Goal: Information Seeking & Learning: Check status

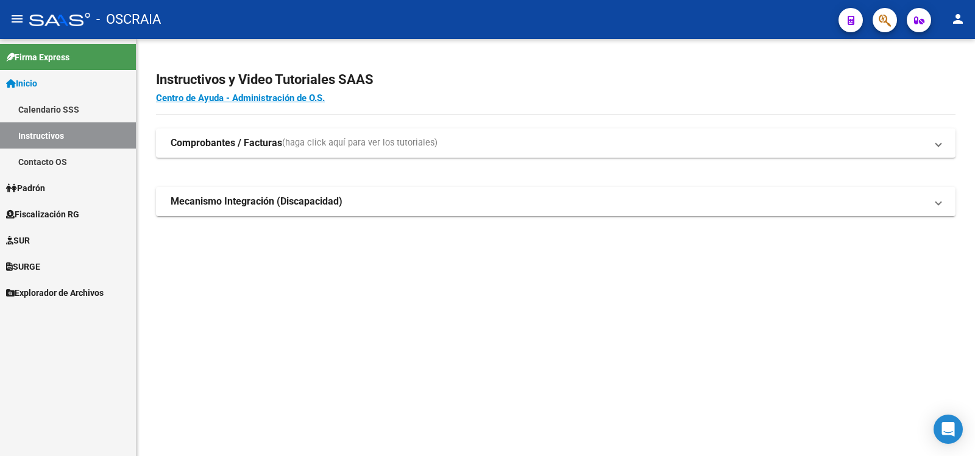
click at [71, 186] on link "Padrón" at bounding box center [68, 188] width 136 height 26
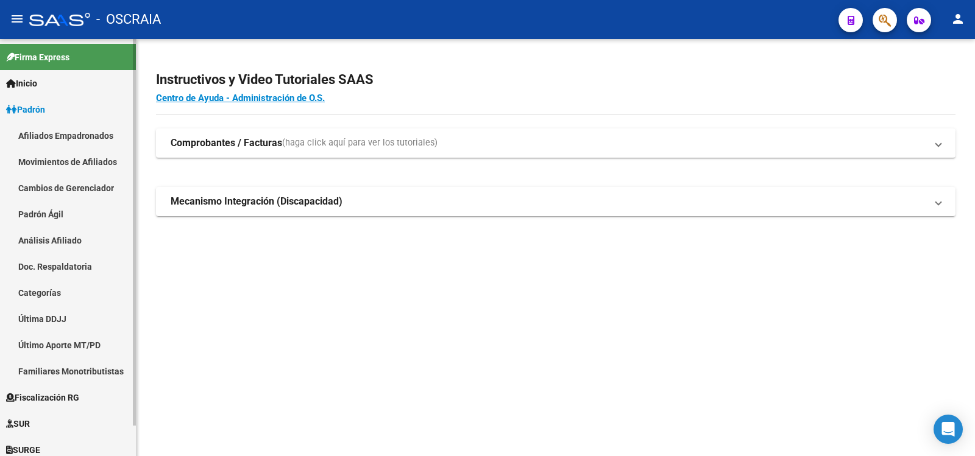
click at [96, 236] on link "Análisis Afiliado" at bounding box center [68, 240] width 136 height 26
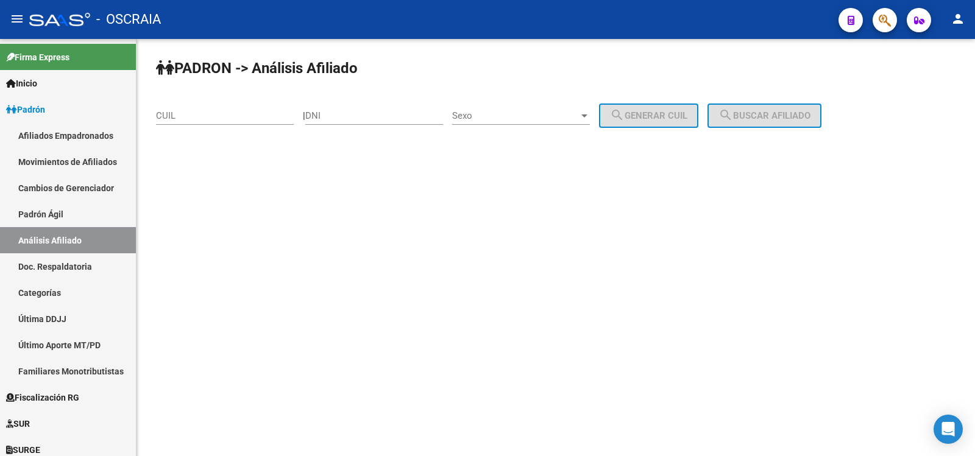
drag, startPoint x: 239, startPoint y: 113, endPoint x: 264, endPoint y: 113, distance: 25.0
click at [239, 113] on input "CUIL" at bounding box center [225, 115] width 138 height 11
paste input "23-27355901-9"
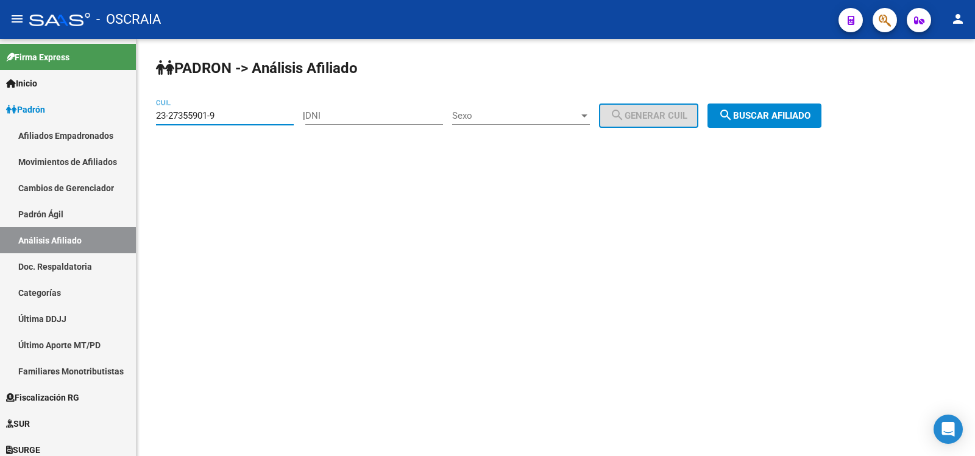
type input "23-27355901-9"
click at [810, 113] on span "search Buscar afiliado" at bounding box center [764, 115] width 92 height 11
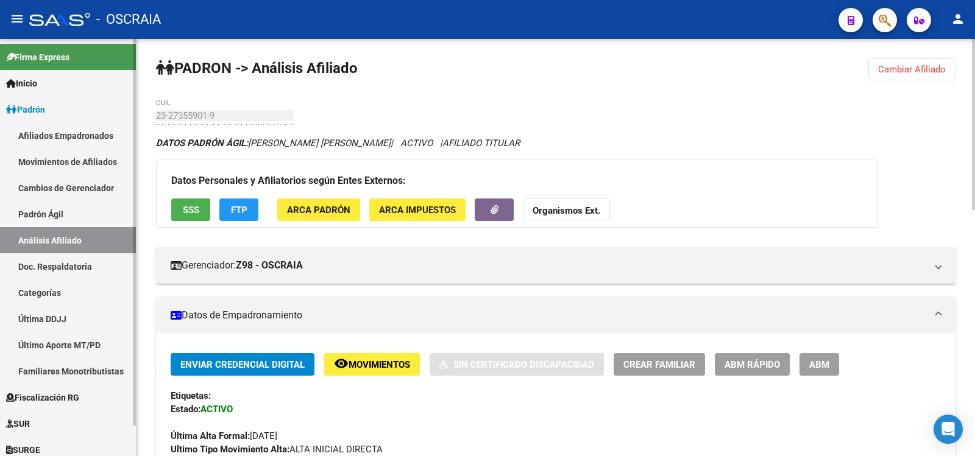
drag, startPoint x: 74, startPoint y: 221, endPoint x: 81, endPoint y: 241, distance: 21.4
click at [73, 223] on link "Padrón Ágil" at bounding box center [68, 214] width 136 height 26
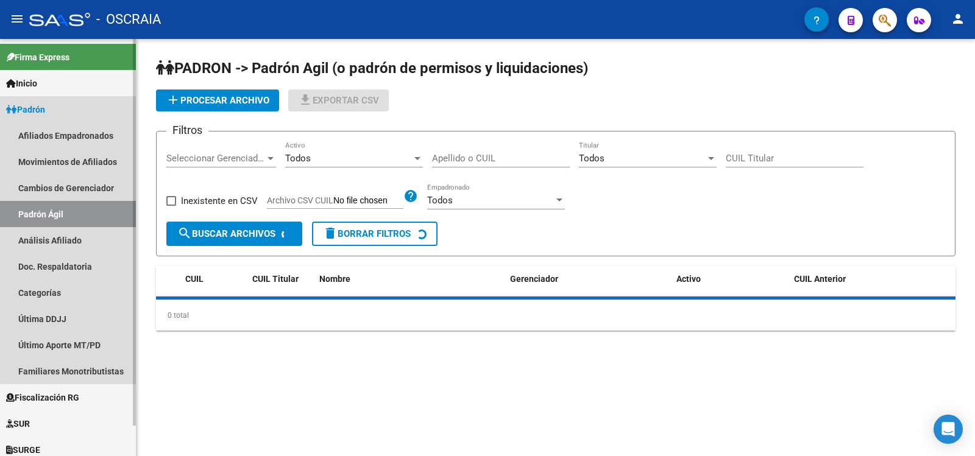
click at [81, 241] on link "Análisis Afiliado" at bounding box center [68, 240] width 136 height 26
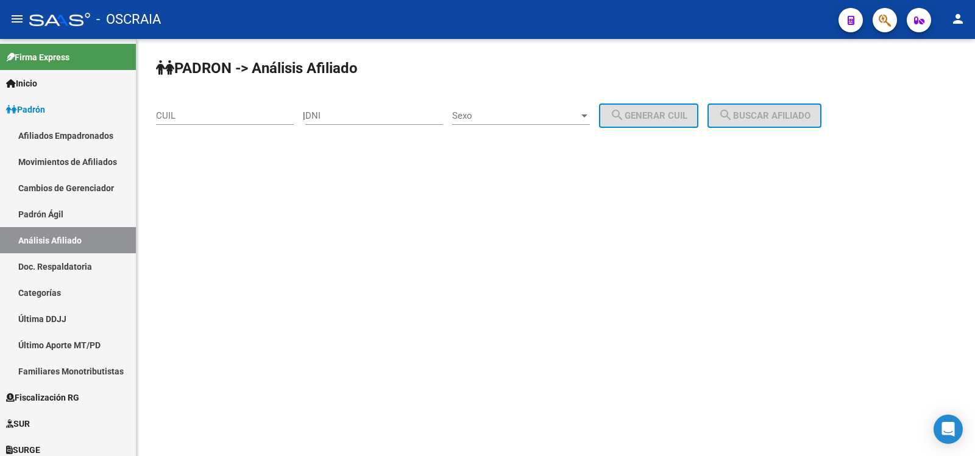
drag, startPoint x: 224, startPoint y: 119, endPoint x: 250, endPoint y: 110, distance: 27.8
click at [224, 119] on input "CUIL" at bounding box center [225, 115] width 138 height 11
paste input "20-16033019-9"
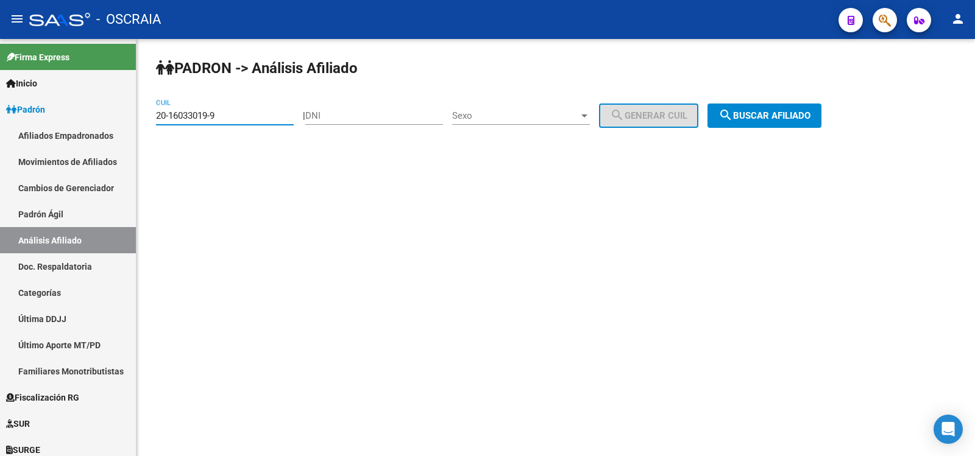
type input "20-16033019-9"
click at [770, 119] on span "search Buscar afiliado" at bounding box center [764, 115] width 92 height 11
click at [770, 119] on div "PADRON -> Análisis Afiliado 20-16033019-9 CUIL | DNI Sexo Sexo search Generar C…" at bounding box center [555, 103] width 838 height 128
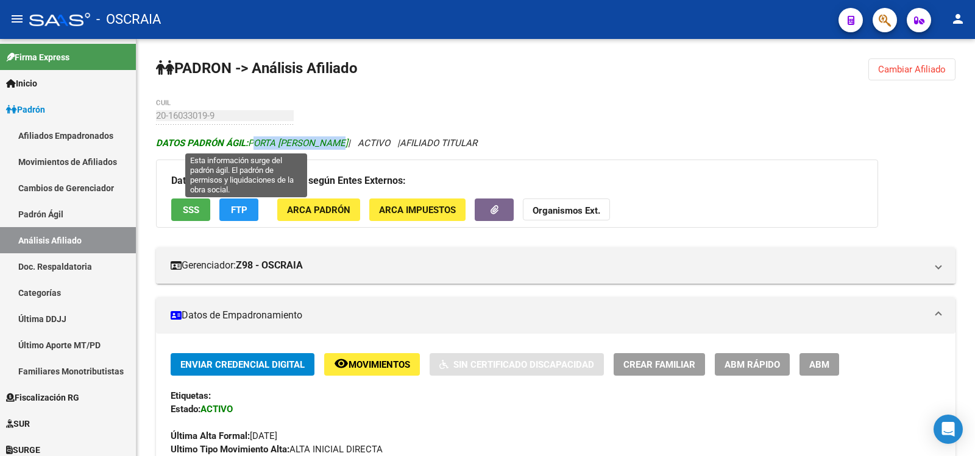
drag, startPoint x: 316, startPoint y: 145, endPoint x: 253, endPoint y: 144, distance: 63.4
click at [253, 144] on span "DATOS PADRÓN ÁGIL: PORTA [PERSON_NAME]" at bounding box center [252, 143] width 192 height 11
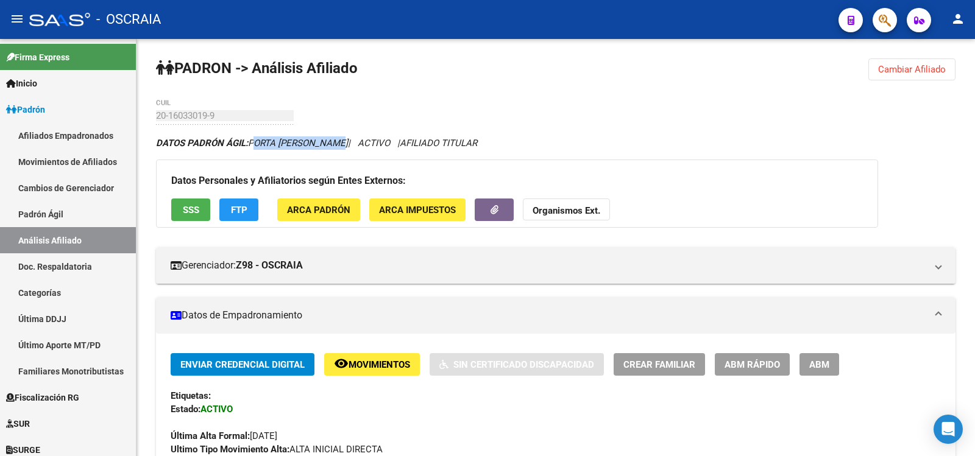
scroll to position [600, 0]
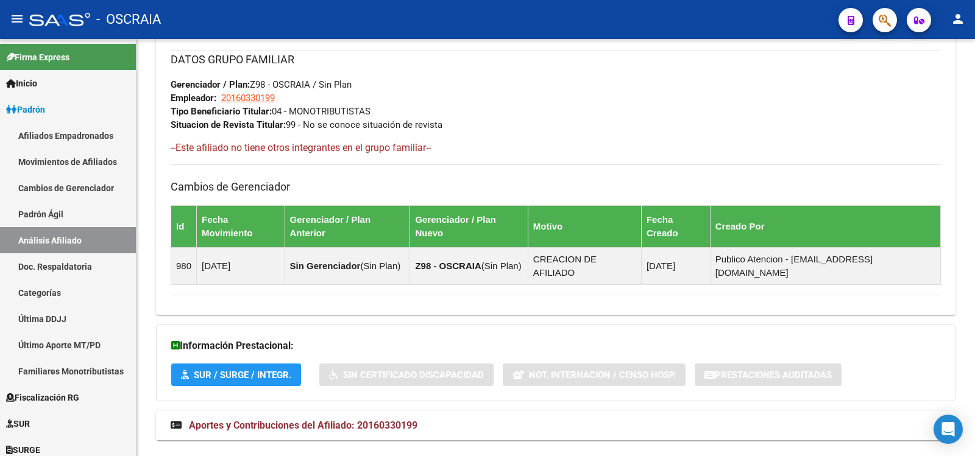
click at [414, 420] on span "Aportes y Contribuciones del Afiliado: 20160330199" at bounding box center [303, 426] width 229 height 12
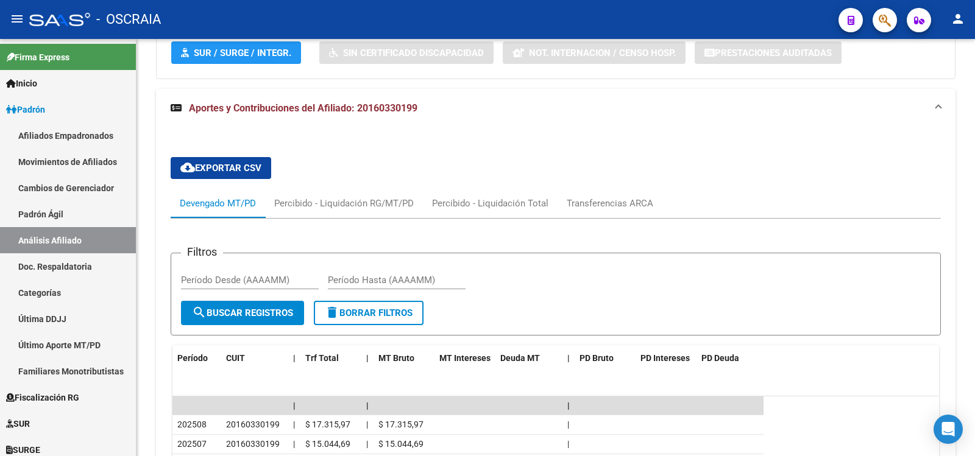
scroll to position [1126, 0]
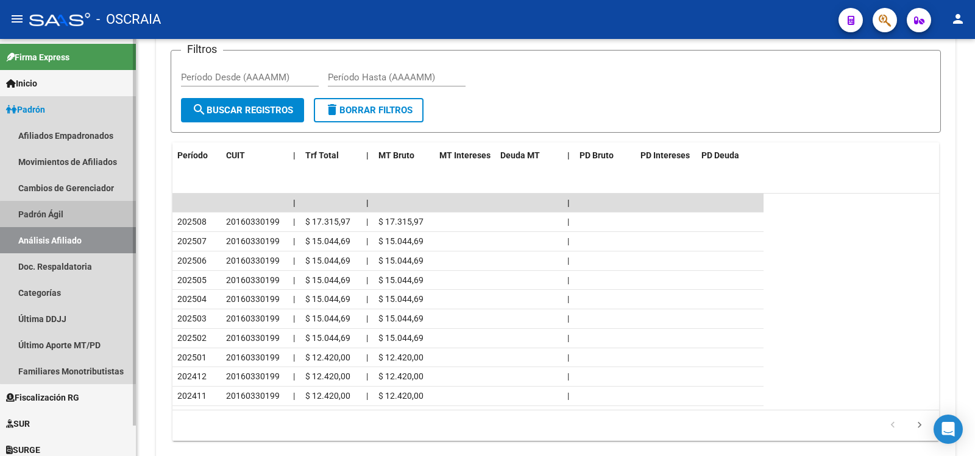
click at [94, 220] on link "Padrón Ágil" at bounding box center [68, 214] width 136 height 26
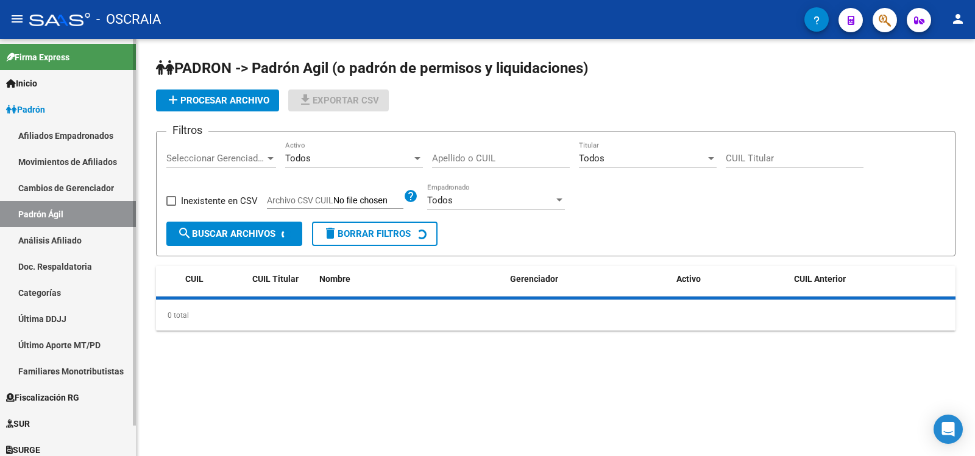
drag, startPoint x: 101, startPoint y: 240, endPoint x: 130, endPoint y: 216, distance: 37.7
click at [102, 240] on link "Análisis Afiliado" at bounding box center [68, 240] width 136 height 26
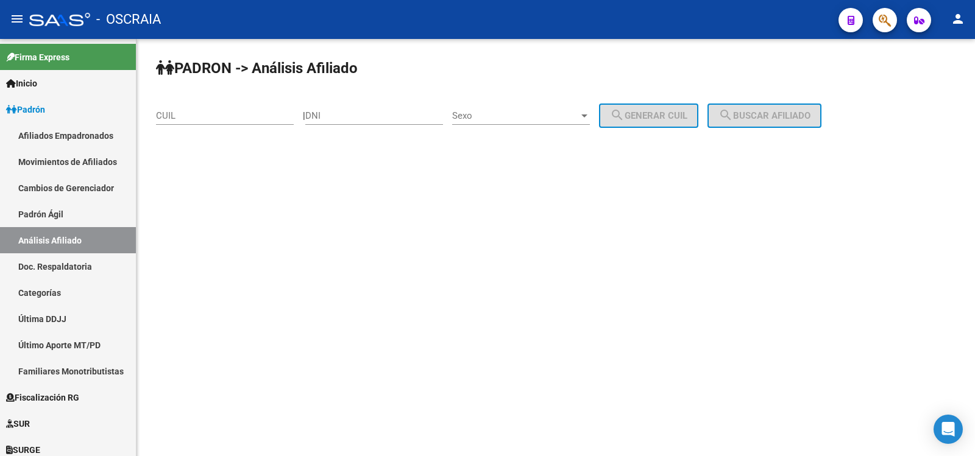
click at [218, 111] on input "CUIL" at bounding box center [225, 115] width 138 height 11
paste input "23-22232087-9"
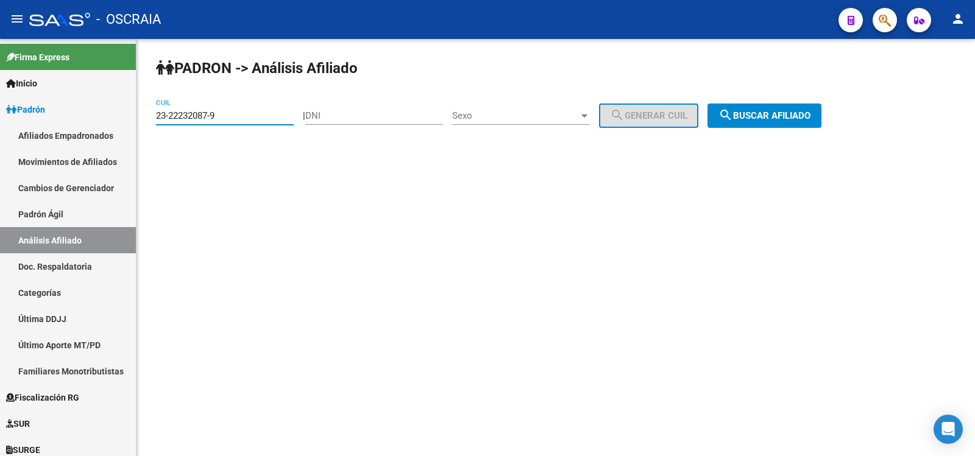
type input "23-22232087-9"
click at [787, 113] on span "search Buscar afiliado" at bounding box center [764, 115] width 92 height 11
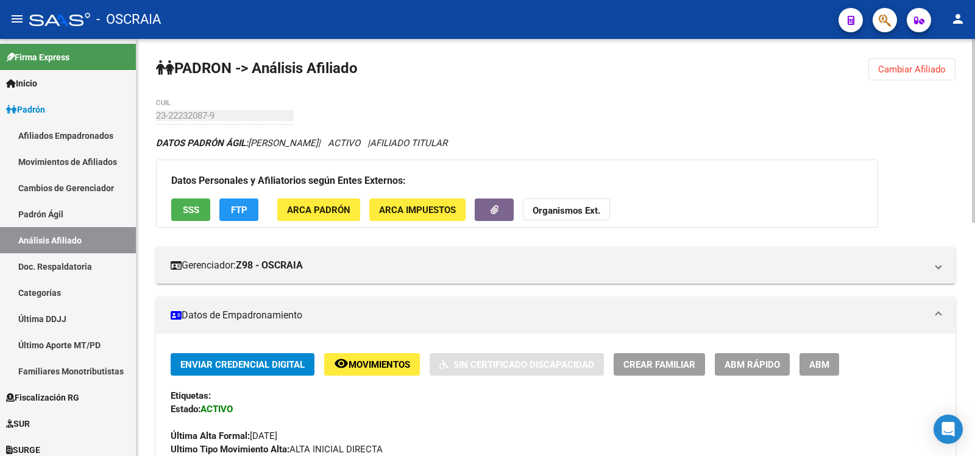
scroll to position [530, 0]
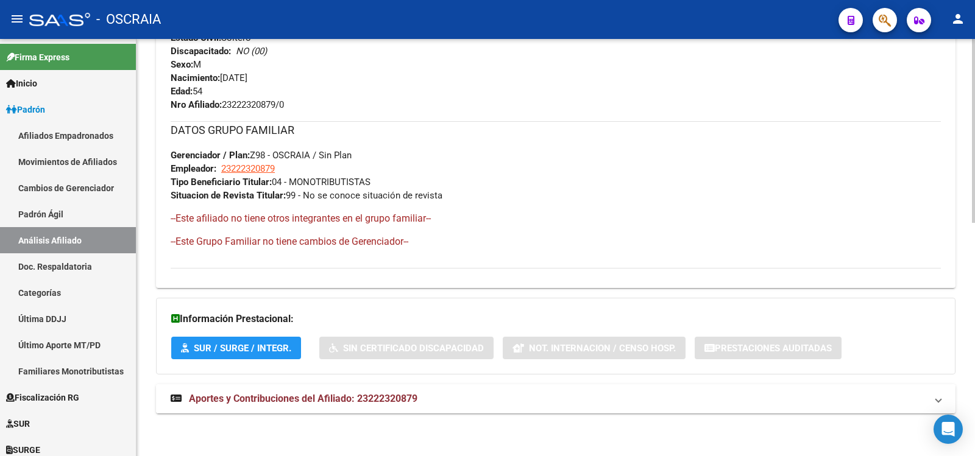
click at [376, 399] on span "Aportes y Contribuciones del Afiliado: 23222320879" at bounding box center [303, 399] width 229 height 12
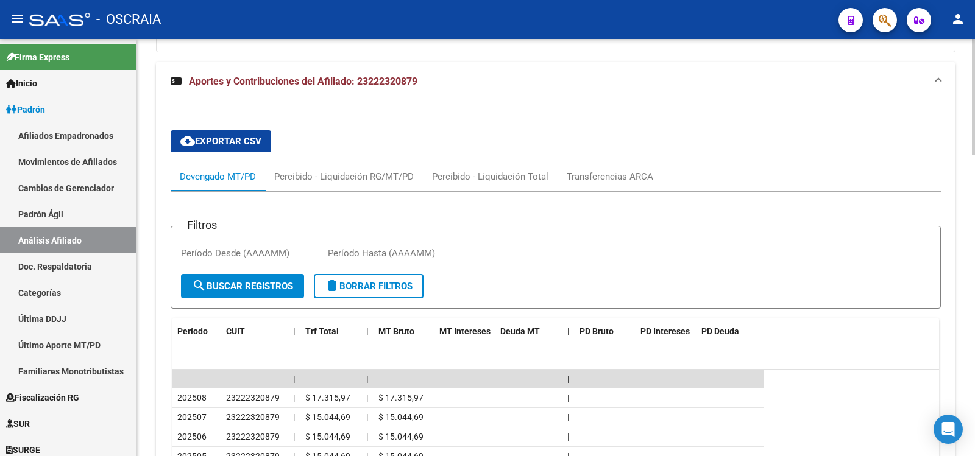
scroll to position [1055, 0]
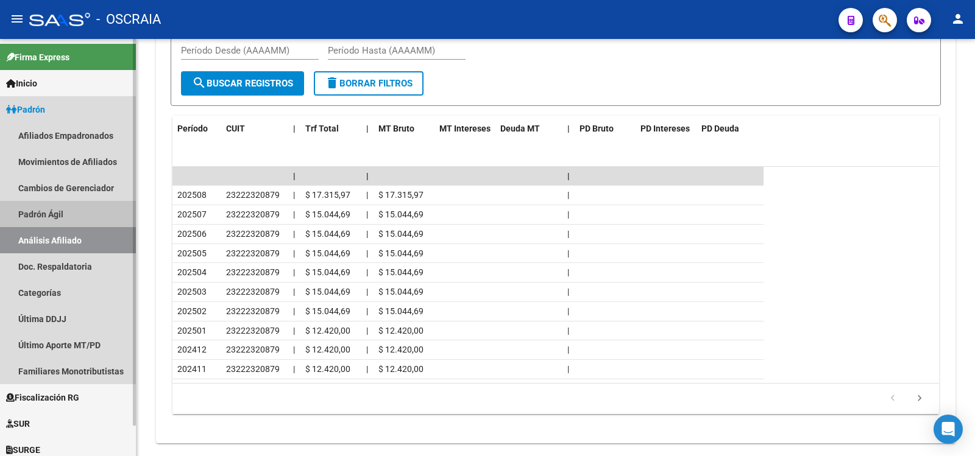
click at [66, 221] on link "Padrón Ágil" at bounding box center [68, 214] width 136 height 26
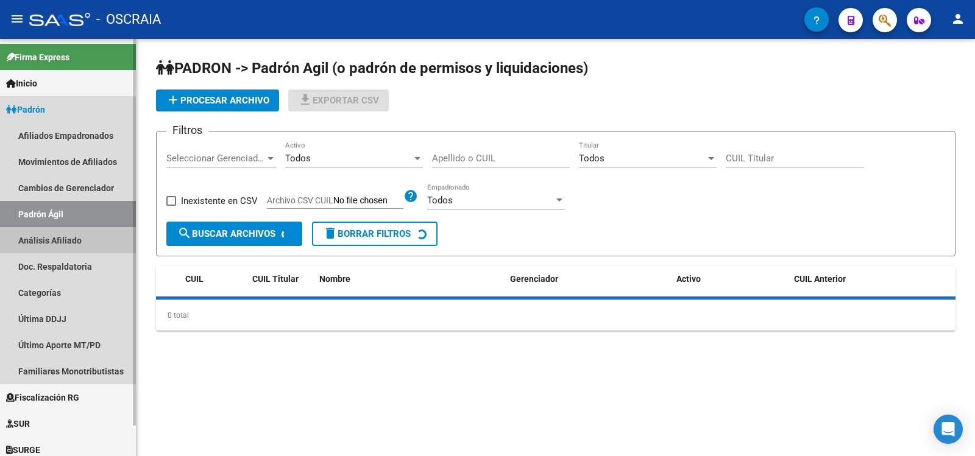
click at [71, 238] on link "Análisis Afiliado" at bounding box center [68, 240] width 136 height 26
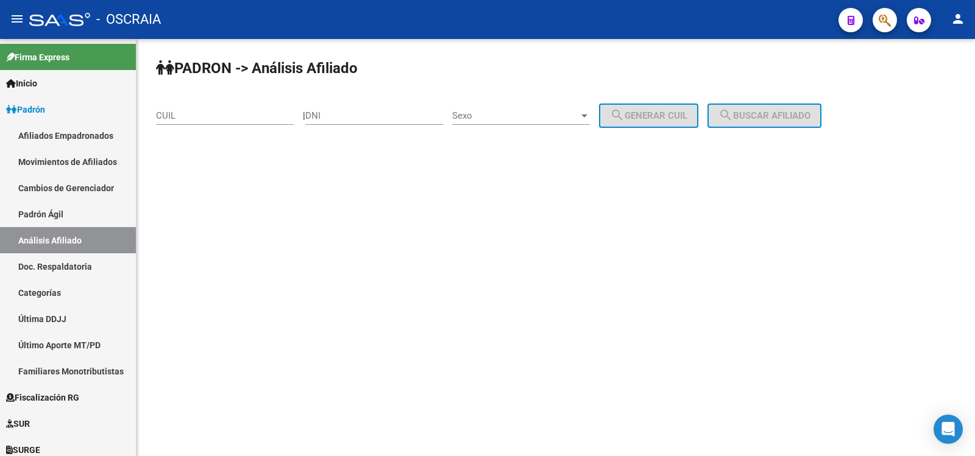
click at [193, 116] on input "CUIL" at bounding box center [225, 115] width 138 height 11
paste input "20-95863498-7"
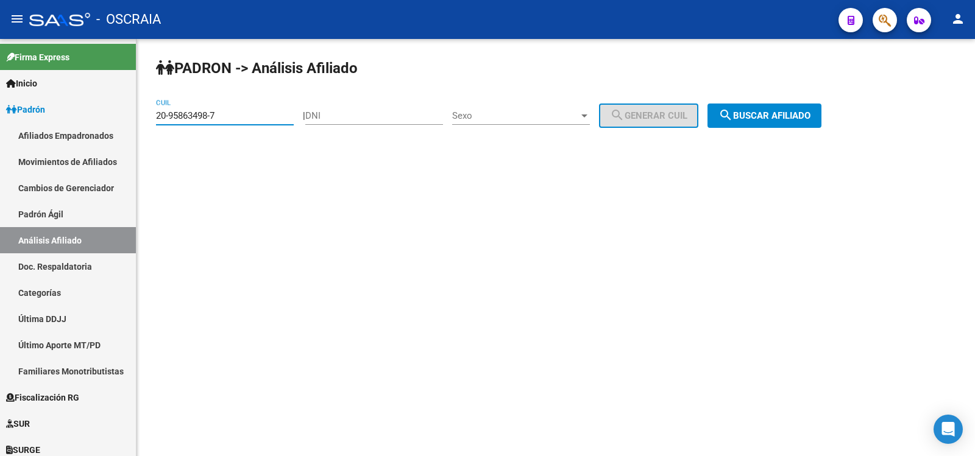
type input "20-95863498-7"
click at [733, 111] on mat-icon "search" at bounding box center [725, 115] width 15 height 15
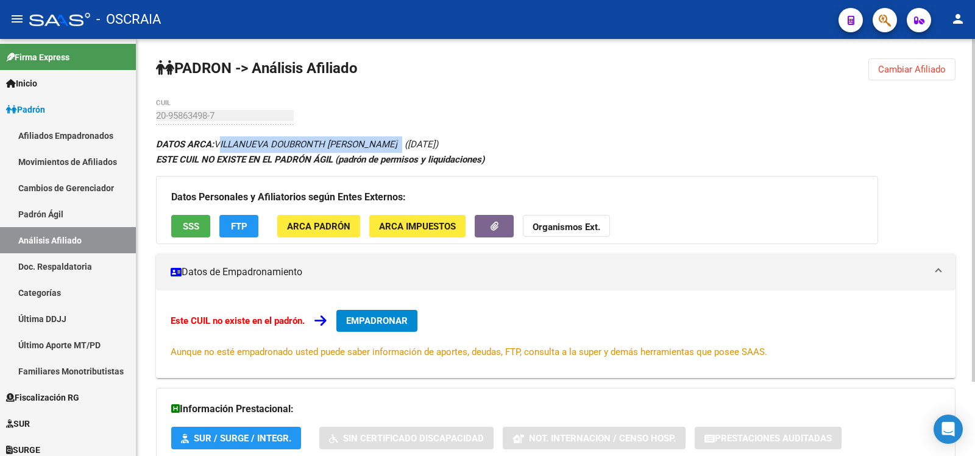
copy icon "VILLANUEVA DOUBRONTH [PERSON_NAME]"
drag, startPoint x: 395, startPoint y: 144, endPoint x: 217, endPoint y: 152, distance: 178.1
click at [217, 152] on div "DATOS ARCA: VILLANUEVA DOUBRONTH [PERSON_NAME] ([DATE]) ESTE CUIL NO EXISTE EN …" at bounding box center [555, 326] width 799 height 381
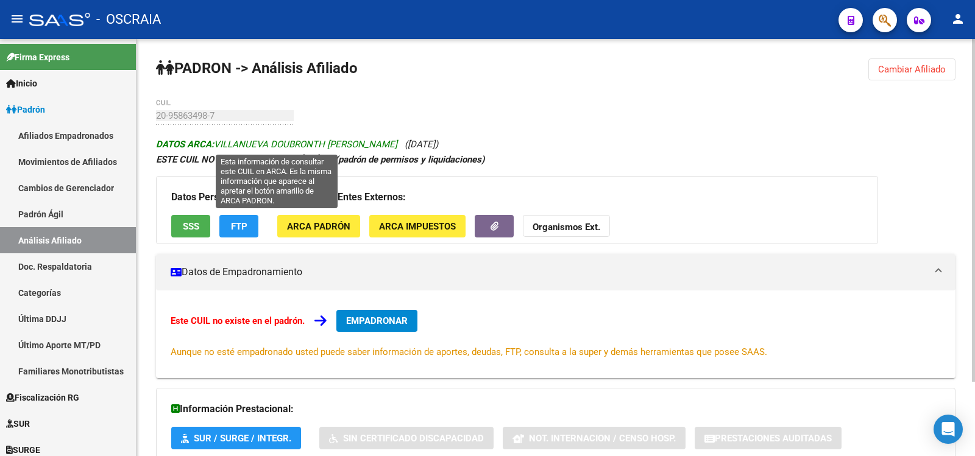
copy icon "VILLANUEVA DOUBRONTH [PERSON_NAME] ([DATE])"
drag, startPoint x: 459, startPoint y: 141, endPoint x: 219, endPoint y: 144, distance: 239.5
click at [219, 144] on div "DATOS ARCA: VILLANUEVA DOUBRONTH [PERSON_NAME] ([DATE]) ESTE CUIL NO EXISTE EN …" at bounding box center [555, 326] width 799 height 381
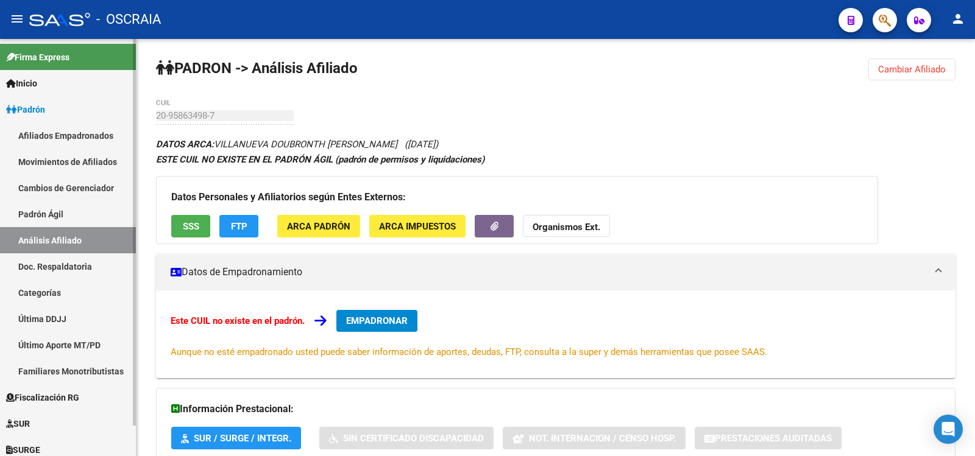
click at [79, 211] on link "Padrón Ágil" at bounding box center [68, 214] width 136 height 26
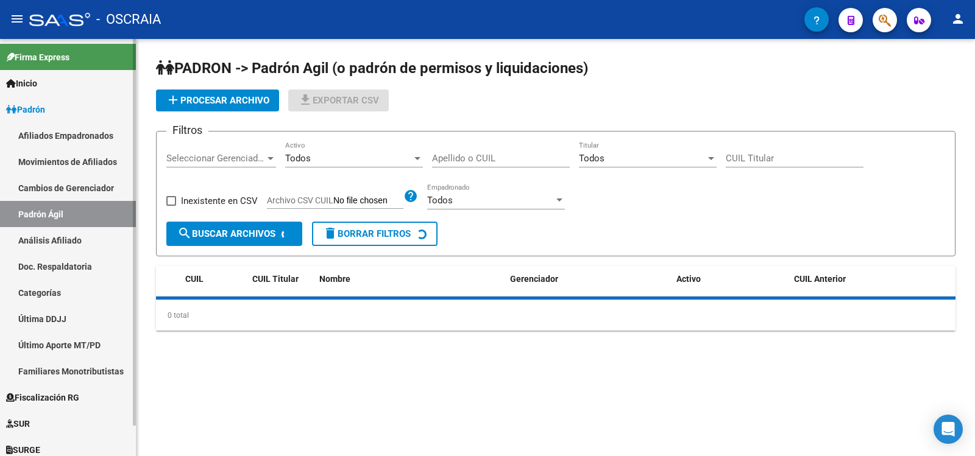
click at [80, 238] on link "Análisis Afiliado" at bounding box center [68, 240] width 136 height 26
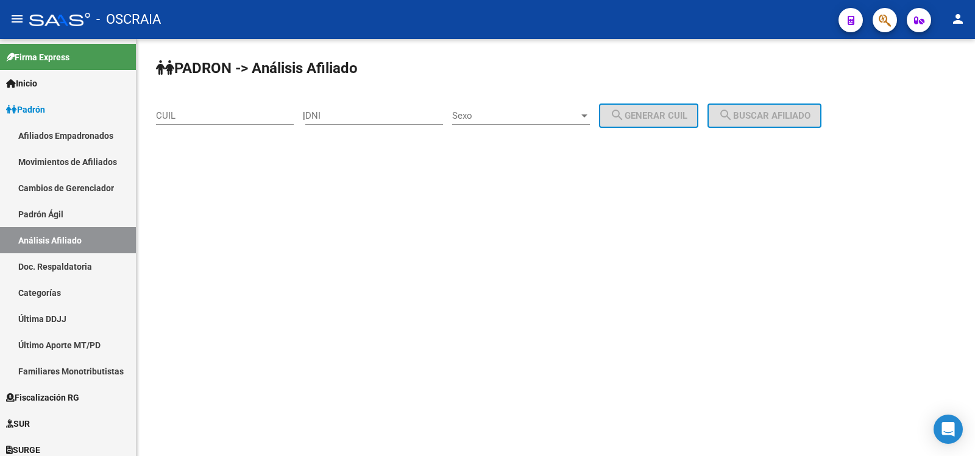
click at [200, 118] on input "CUIL" at bounding box center [225, 115] width 138 height 11
paste input "20-96143141-8"
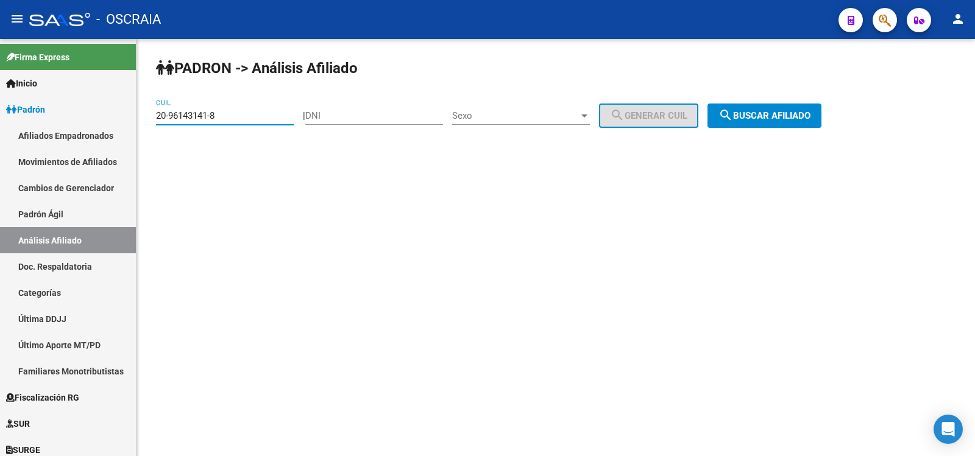
type input "20-96143141-8"
click at [765, 111] on span "search Buscar afiliado" at bounding box center [764, 115] width 92 height 11
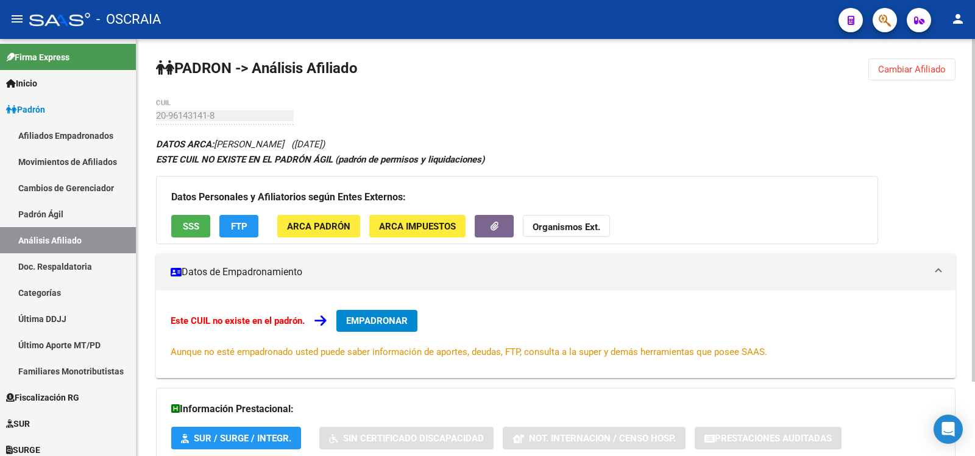
scroll to position [90, 0]
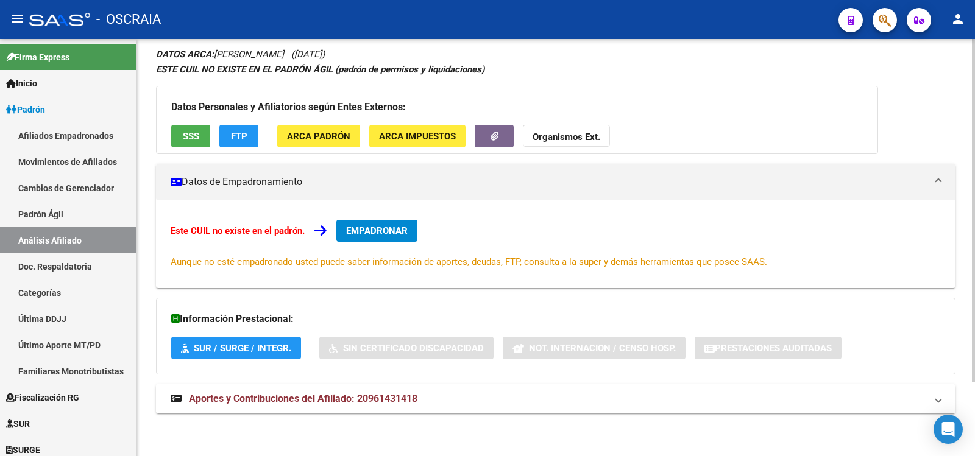
click at [464, 395] on mat-panel-title "Aportes y Contribuciones del Afiliado: 20961431418" at bounding box center [549, 398] width 756 height 13
click at [413, 396] on span "Aportes y Contribuciones del Afiliado: 20961431418" at bounding box center [303, 399] width 229 height 12
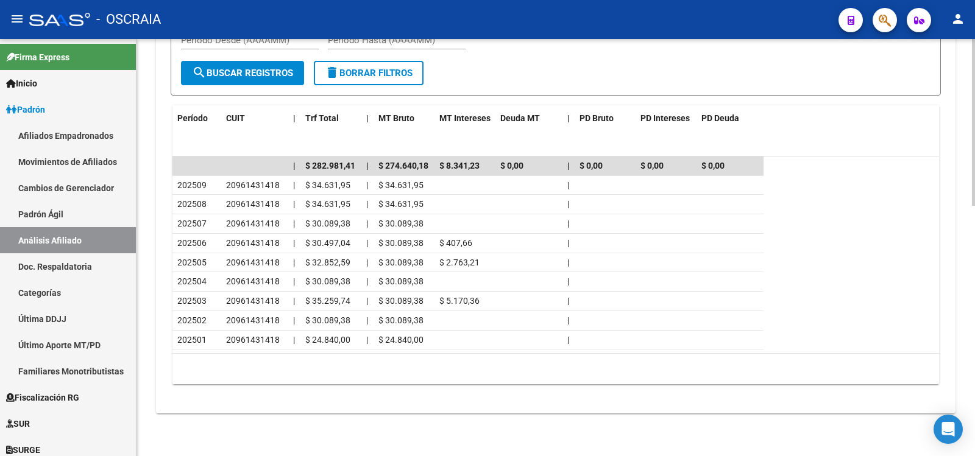
scroll to position [0, 0]
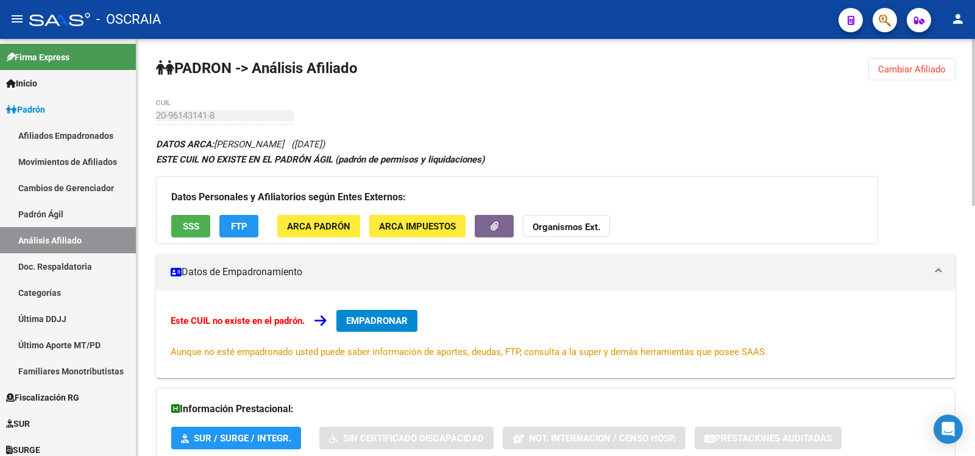
copy icon "[PERSON_NAME] ([DATE])"
drag, startPoint x: 217, startPoint y: 144, endPoint x: 447, endPoint y: 143, distance: 229.7
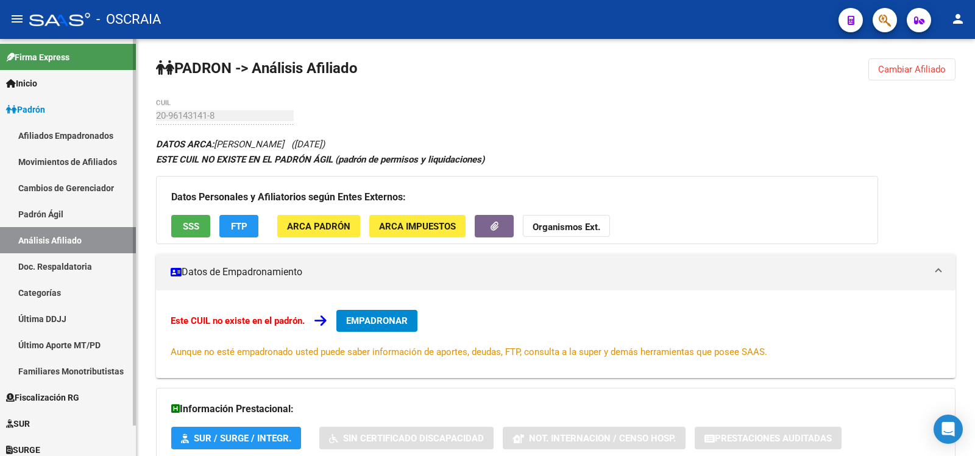
click at [82, 213] on link "Padrón Ágil" at bounding box center [68, 214] width 136 height 26
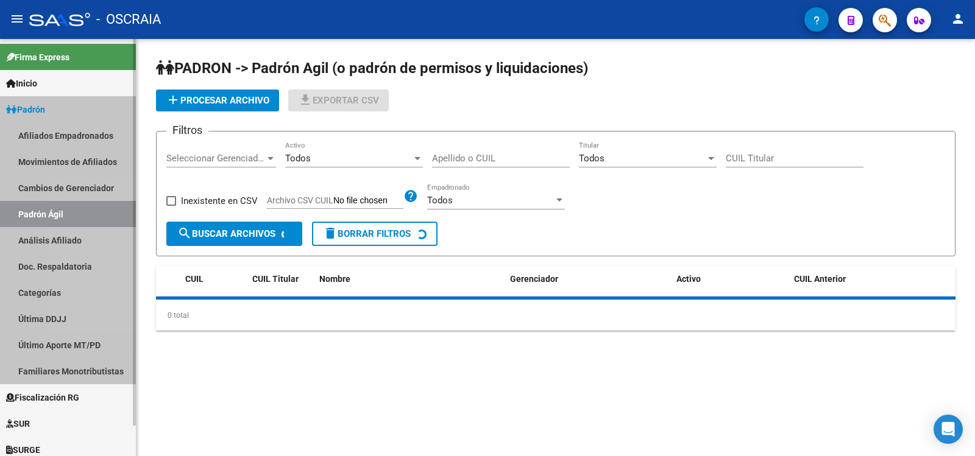
click at [86, 238] on link "Análisis Afiliado" at bounding box center [68, 240] width 136 height 26
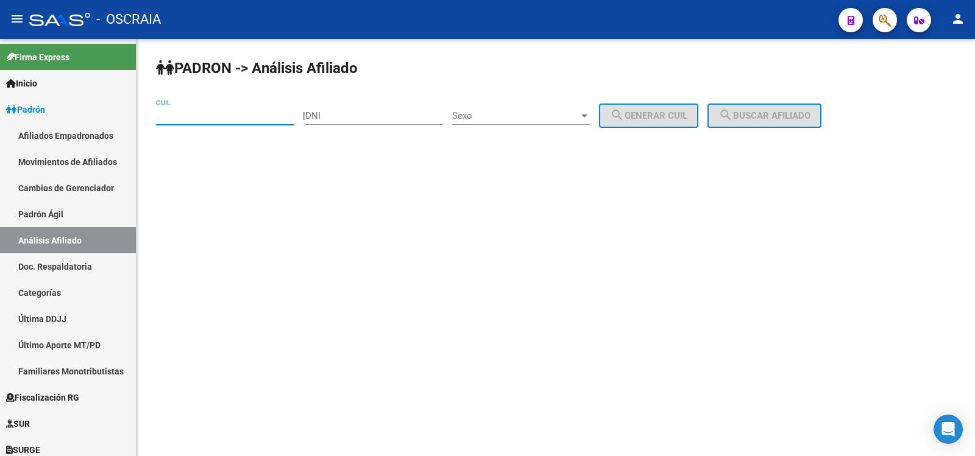
drag, startPoint x: 198, startPoint y: 116, endPoint x: 230, endPoint y: 122, distance: 32.3
click at [199, 116] on input "CUIL" at bounding box center [225, 115] width 138 height 11
paste input "27-23102679-2"
type input "27-23102679-2"
click at [762, 105] on button "search Buscar afiliado" at bounding box center [764, 116] width 114 height 24
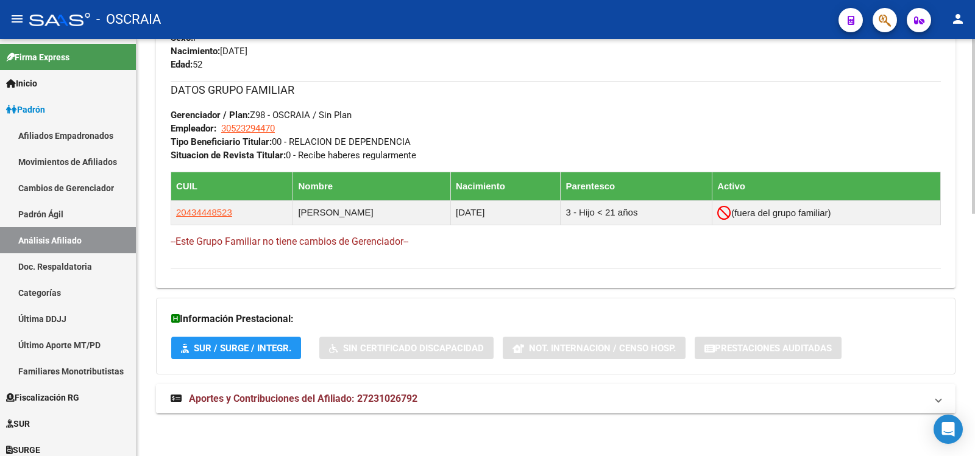
click at [415, 398] on span "Aportes y Contribuciones del Afiliado: 27231026792" at bounding box center [303, 399] width 229 height 12
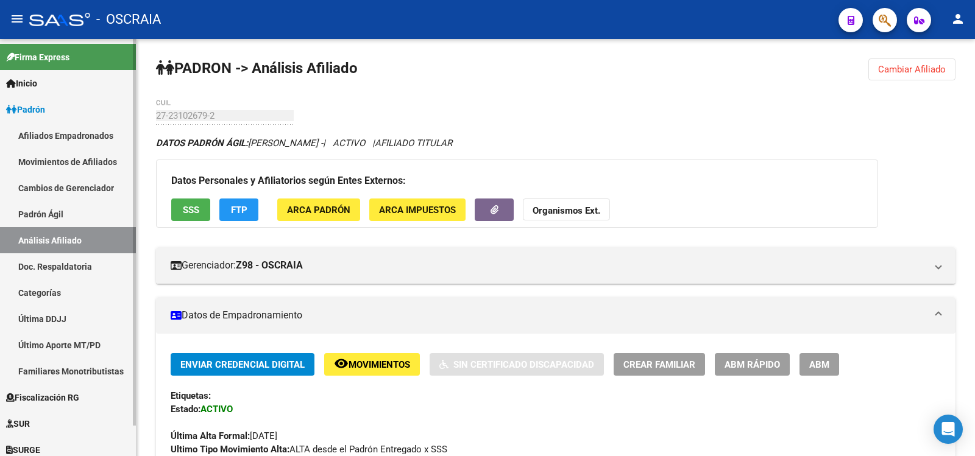
click at [85, 212] on link "Padrón Ágil" at bounding box center [68, 214] width 136 height 26
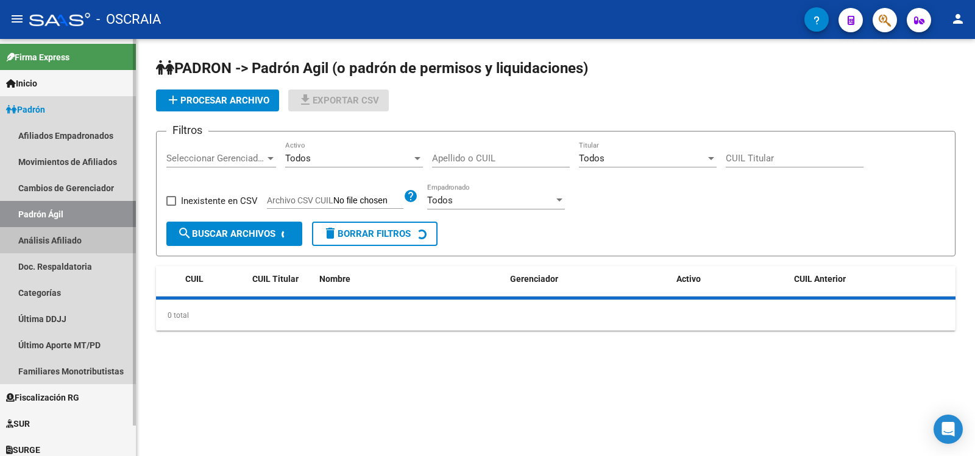
click at [87, 234] on link "Análisis Afiliado" at bounding box center [68, 240] width 136 height 26
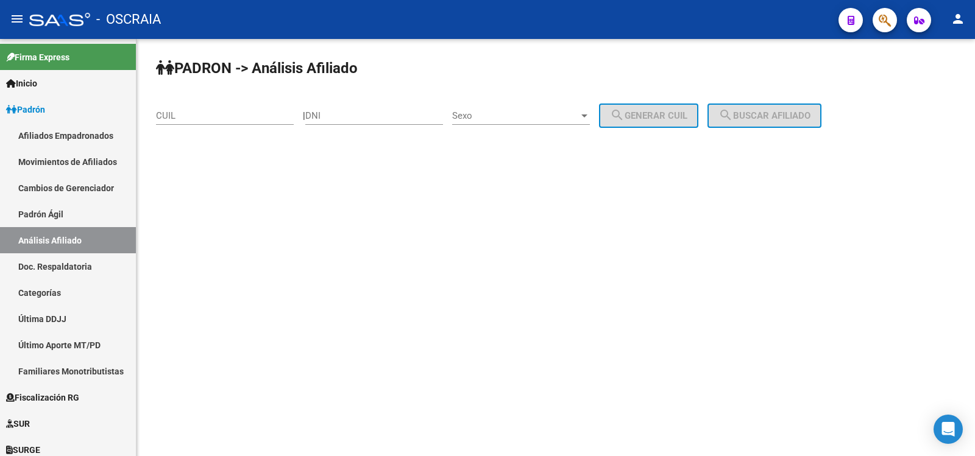
click at [205, 119] on input "CUIL" at bounding box center [225, 115] width 138 height 11
paste input "27-26726002-3"
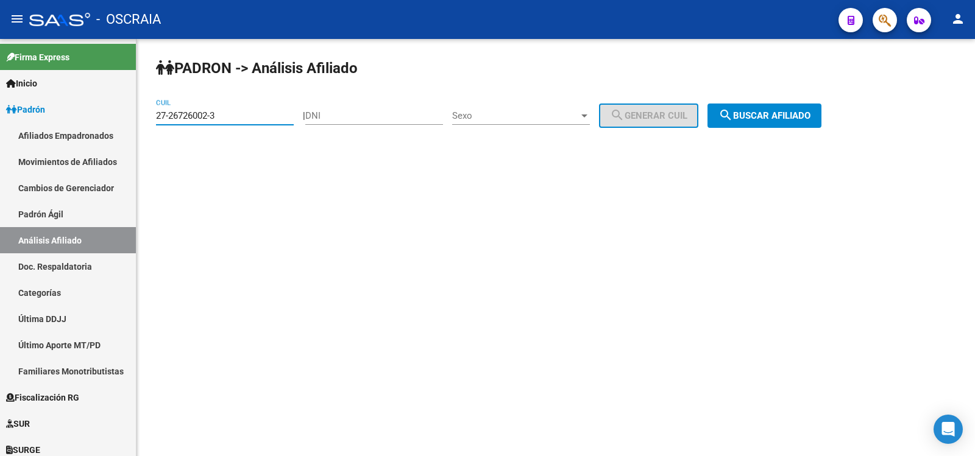
type input "27-26726002-3"
click at [733, 114] on mat-icon "search" at bounding box center [725, 115] width 15 height 15
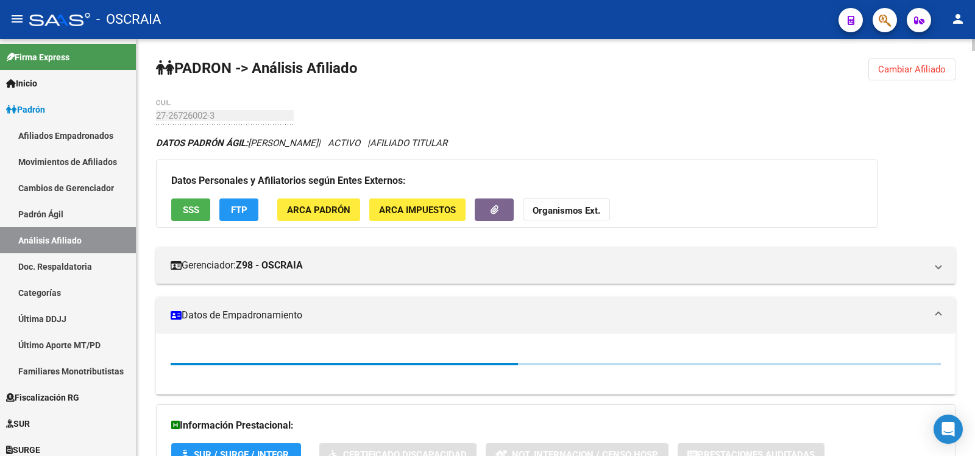
click at [176, 118] on div "27-26726002-3 CUIL" at bounding box center [225, 112] width 138 height 26
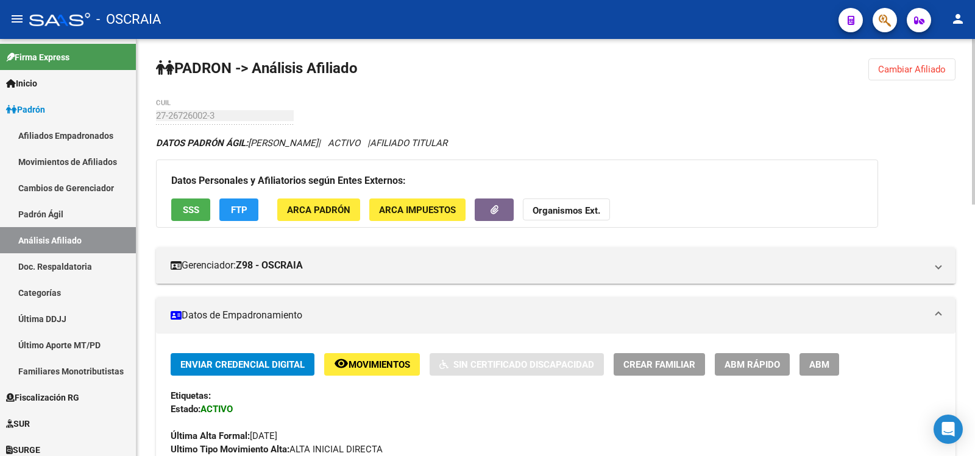
drag, startPoint x: 220, startPoint y: 107, endPoint x: 171, endPoint y: 75, distance: 58.5
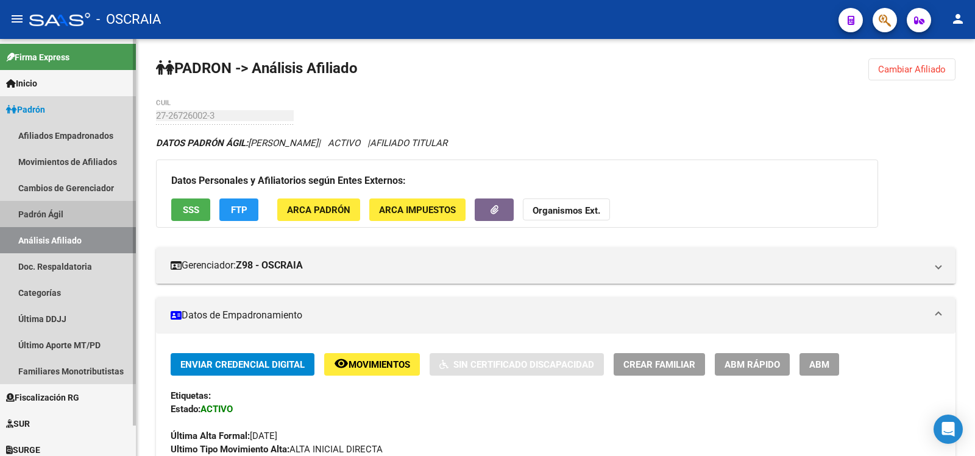
click at [89, 219] on link "Padrón Ágil" at bounding box center [68, 214] width 136 height 26
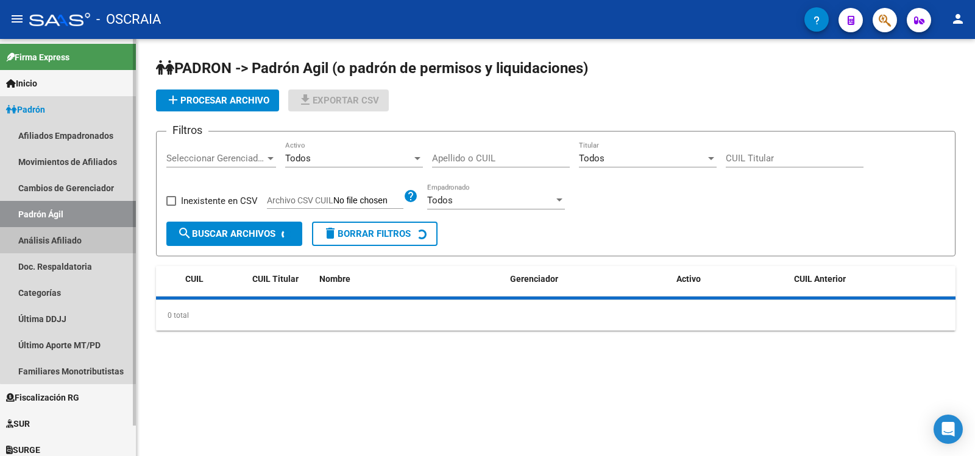
click at [91, 236] on link "Análisis Afiliado" at bounding box center [68, 240] width 136 height 26
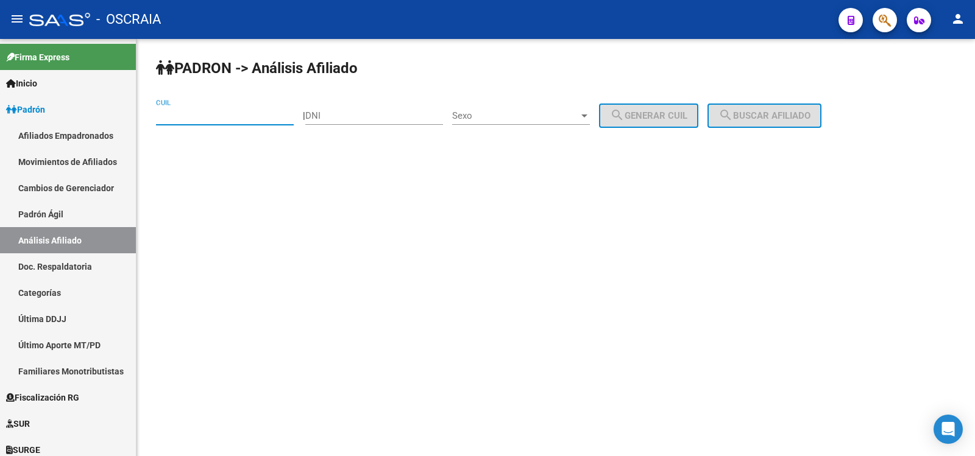
click at [222, 118] on input "CUIL" at bounding box center [225, 115] width 138 height 11
paste input "27-35774866-1"
type input "27-35774866-1"
click at [769, 115] on span "search Buscar afiliado" at bounding box center [764, 115] width 92 height 11
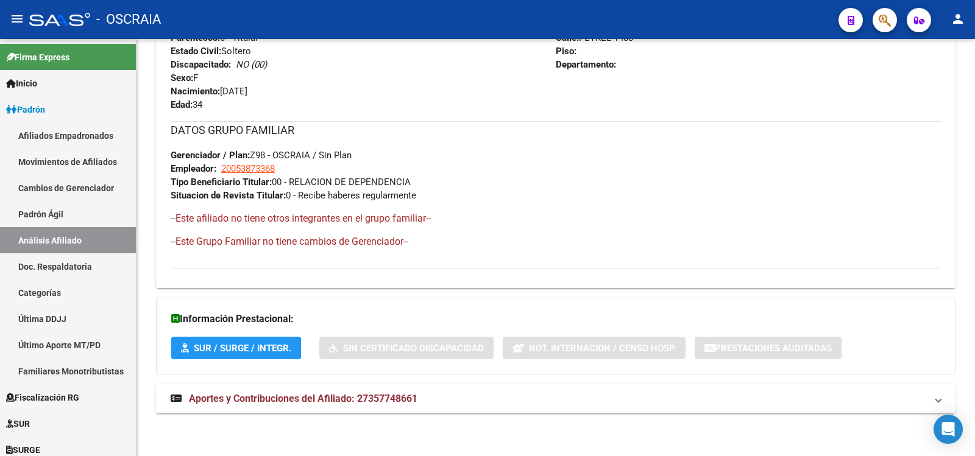
click at [397, 401] on span "Aportes y Contribuciones del Afiliado: 27357748661" at bounding box center [303, 399] width 229 height 12
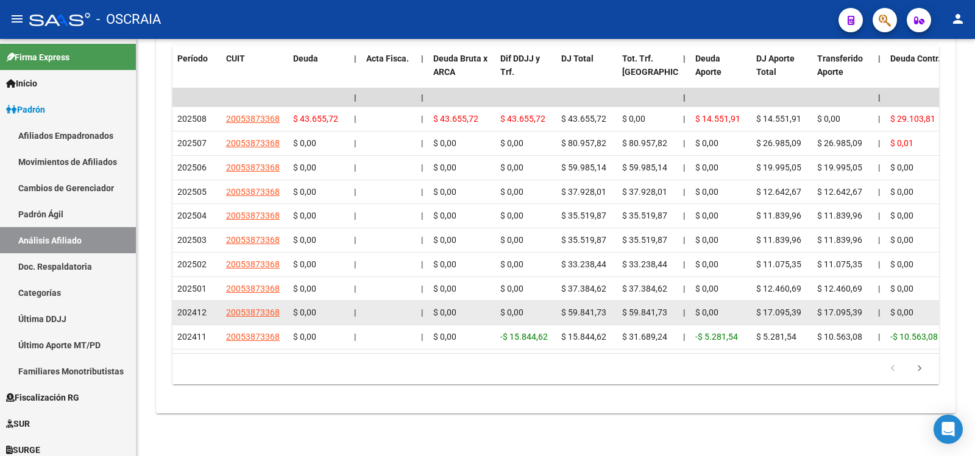
scroll to position [338, 0]
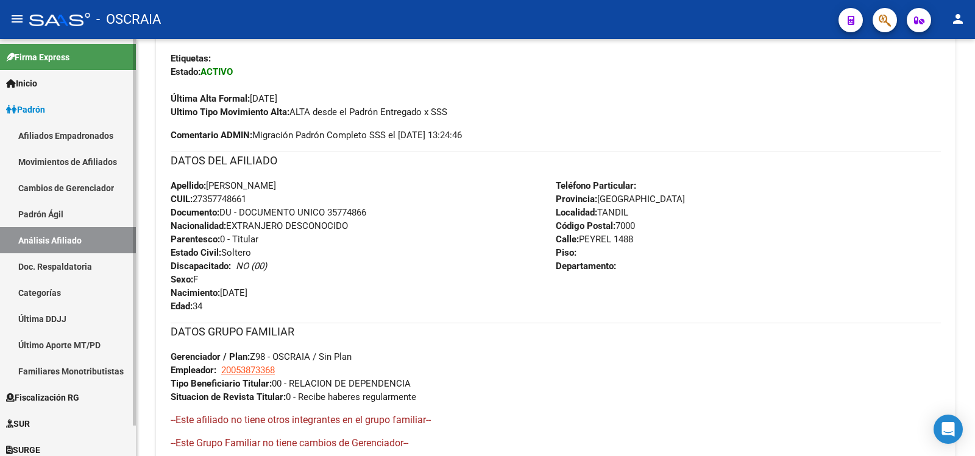
click at [49, 212] on link "Padrón Ágil" at bounding box center [68, 214] width 136 height 26
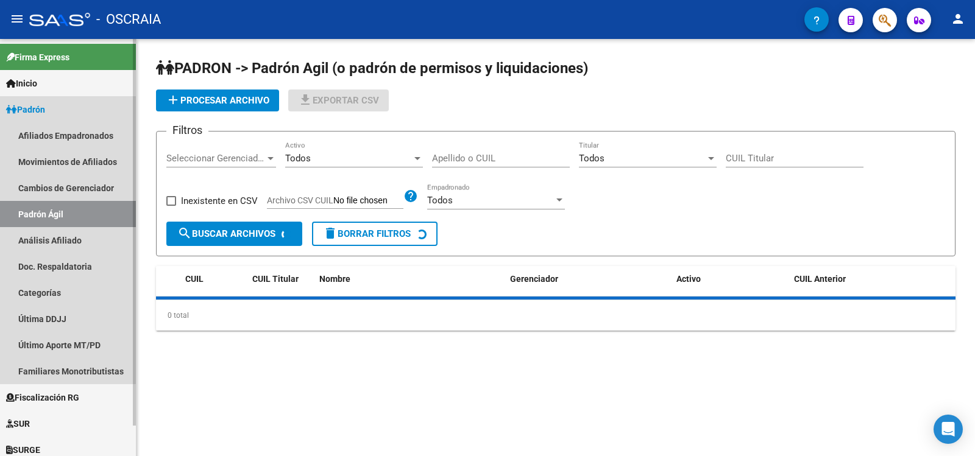
click at [63, 240] on link "Análisis Afiliado" at bounding box center [68, 240] width 136 height 26
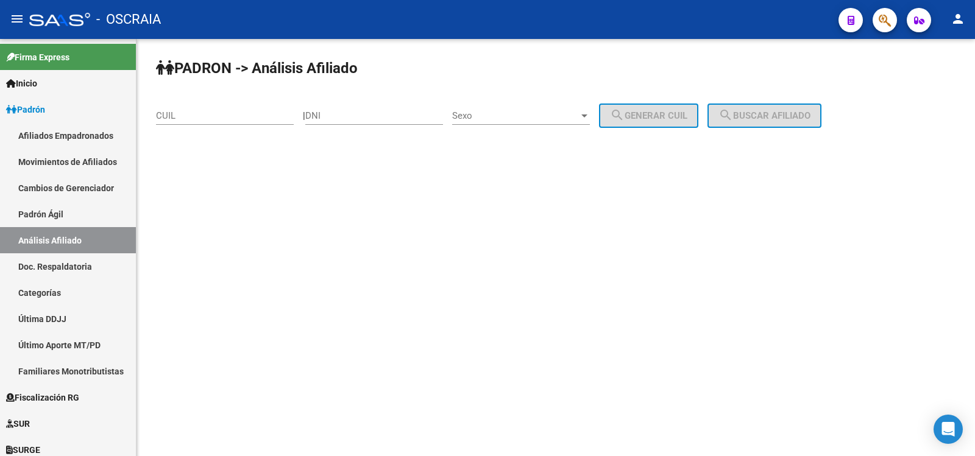
click at [242, 106] on div "CUIL" at bounding box center [225, 112] width 138 height 26
click at [240, 118] on input "CUIL" at bounding box center [225, 115] width 138 height 11
paste input "27-95904988-8"
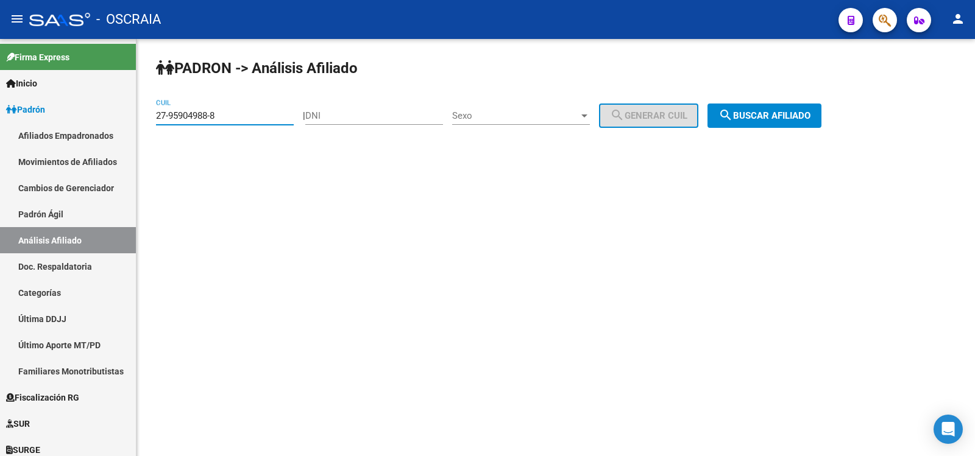
type input "27-95904988-8"
drag, startPoint x: 790, startPoint y: 116, endPoint x: 702, endPoint y: 82, distance: 94.4
click at [788, 118] on span "search Buscar afiliado" at bounding box center [764, 115] width 92 height 11
click at [788, 118] on div "PADRON -> Análisis Afiliado 27-95904988-8 CUIL | DNI Sexo Sexo search Generar C…" at bounding box center [555, 103] width 838 height 128
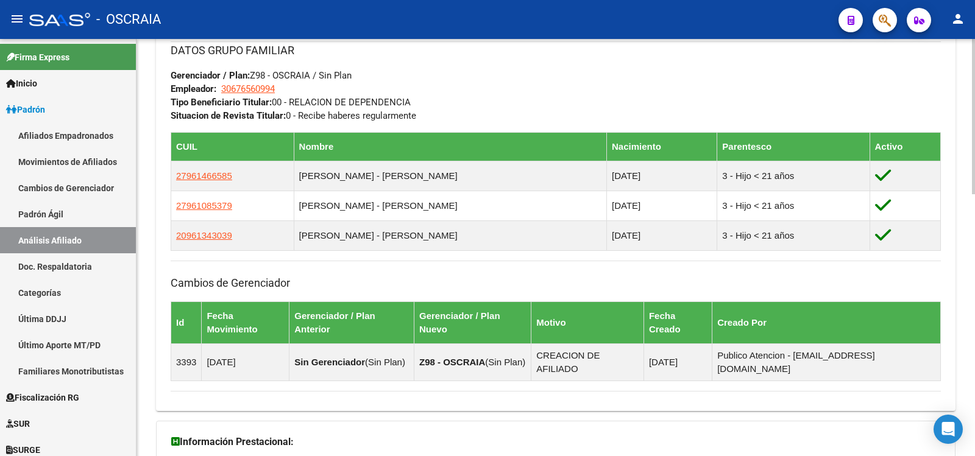
scroll to position [706, 0]
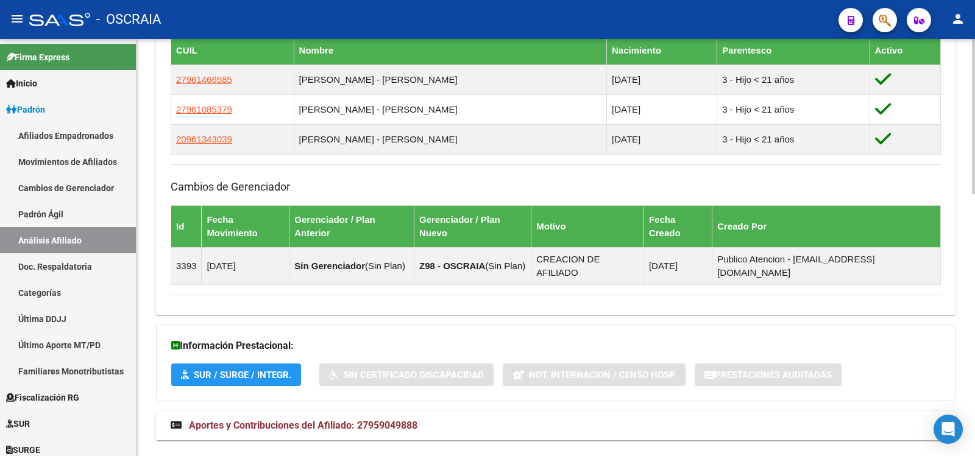
click at [380, 420] on span "Aportes y Contribuciones del Afiliado: 27959049888" at bounding box center [303, 426] width 229 height 12
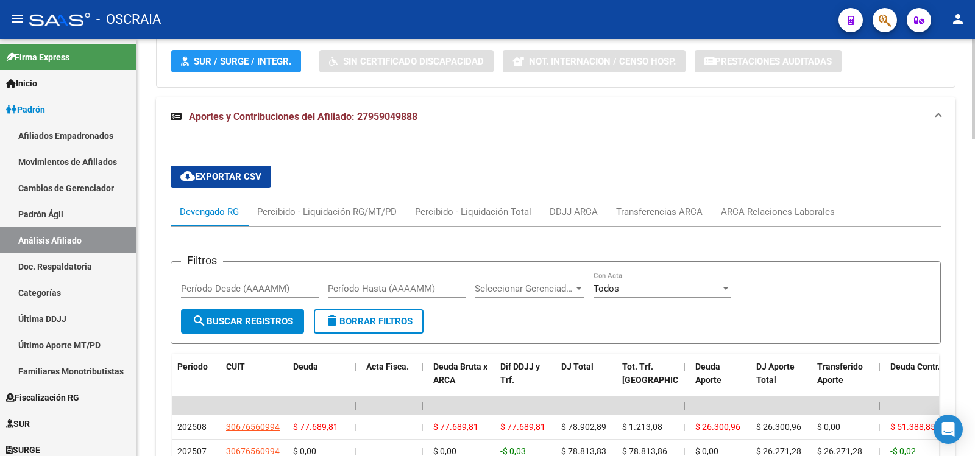
scroll to position [1222, 0]
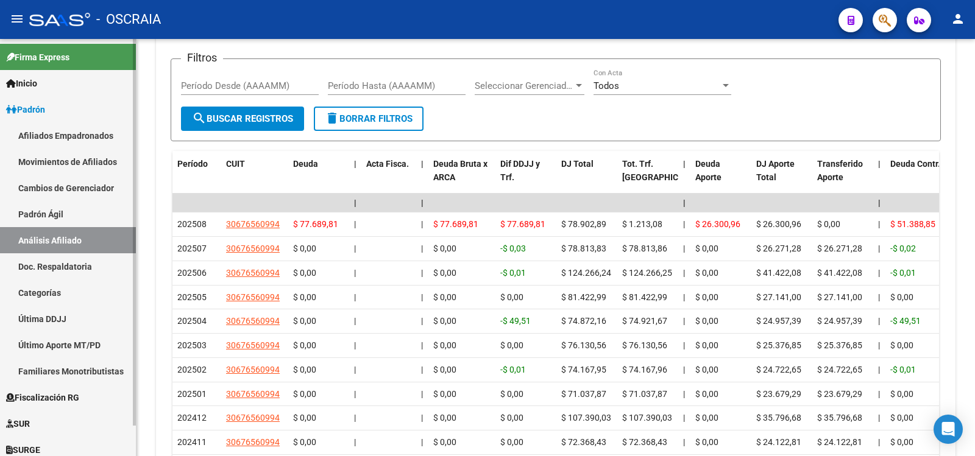
drag, startPoint x: 71, startPoint y: 218, endPoint x: 69, endPoint y: 239, distance: 21.4
click at [71, 219] on link "Padrón Ágil" at bounding box center [68, 214] width 136 height 26
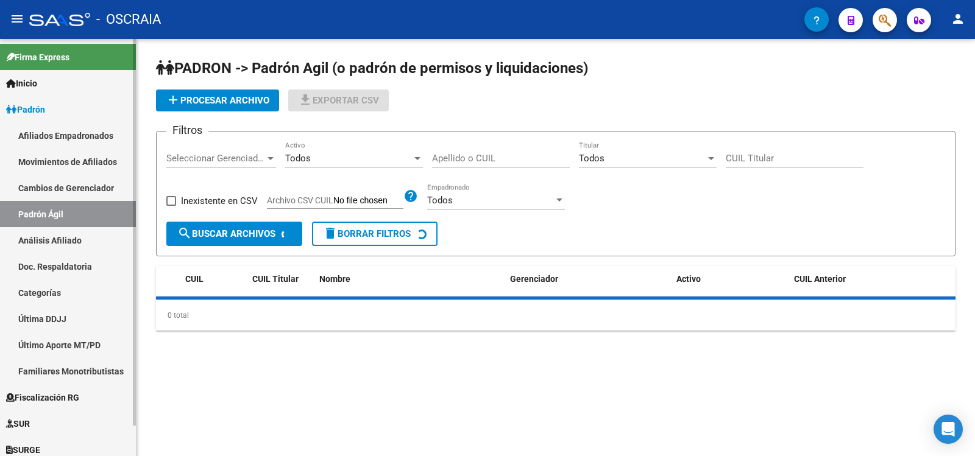
click at [70, 239] on link "Análisis Afiliado" at bounding box center [68, 240] width 136 height 26
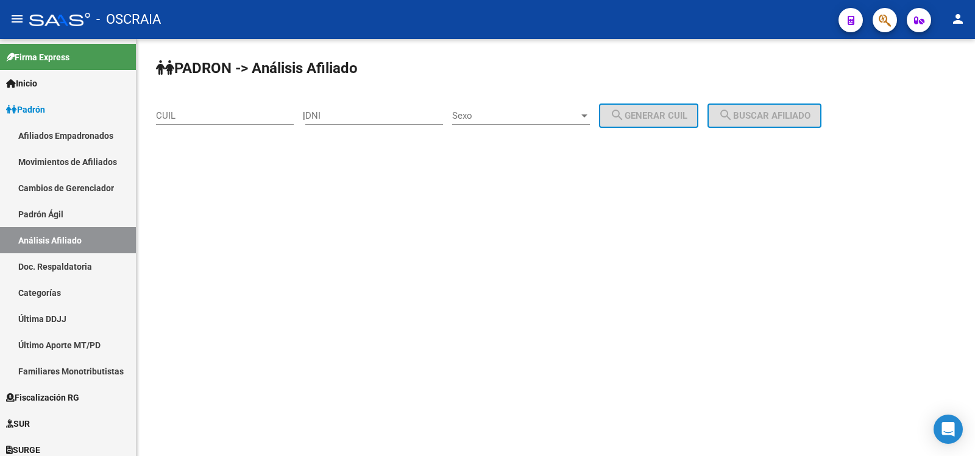
click at [205, 116] on input "CUIL" at bounding box center [225, 115] width 138 height 11
paste input "27-33725580-4"
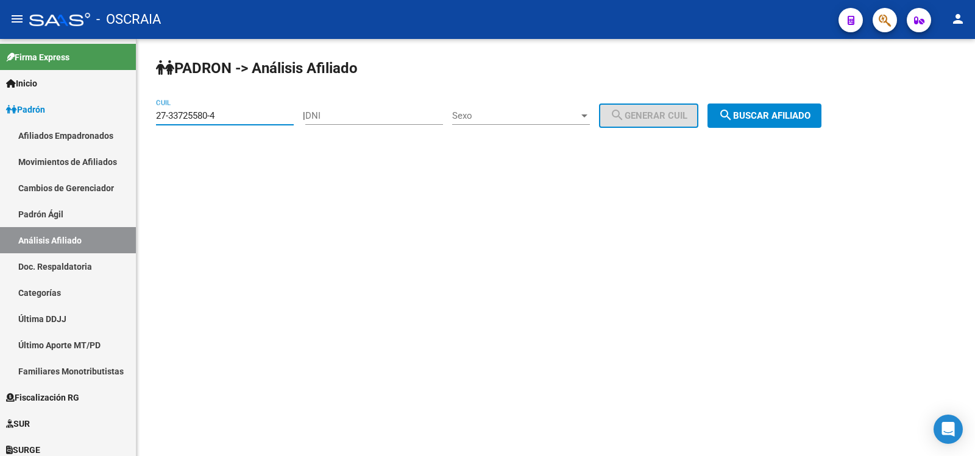
type input "27-33725580-4"
click at [773, 113] on span "search Buscar afiliado" at bounding box center [764, 115] width 92 height 11
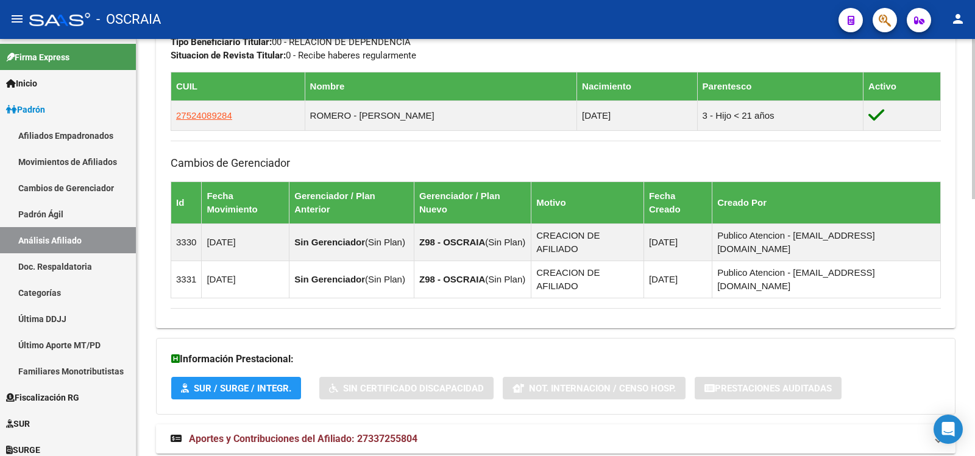
click at [388, 433] on span "Aportes y Contribuciones del Afiliado: 27337255804" at bounding box center [303, 439] width 229 height 12
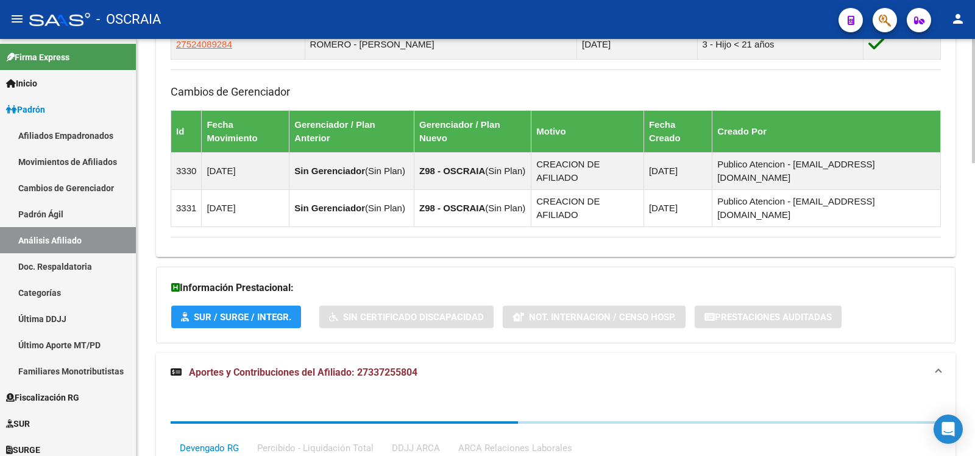
scroll to position [984, 0]
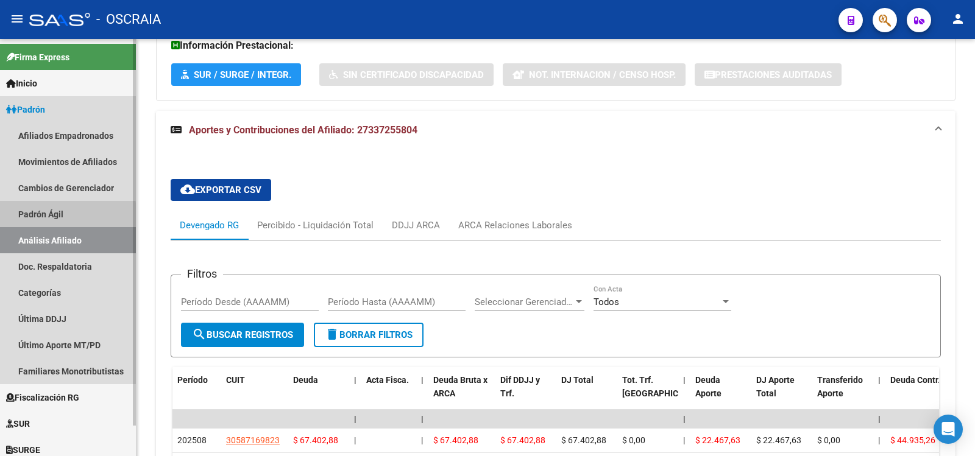
click at [52, 217] on link "Padrón Ágil" at bounding box center [68, 214] width 136 height 26
drag, startPoint x: 52, startPoint y: 217, endPoint x: 57, endPoint y: 236, distance: 19.5
click at [52, 217] on link "Padrón Ágil" at bounding box center [68, 214] width 136 height 26
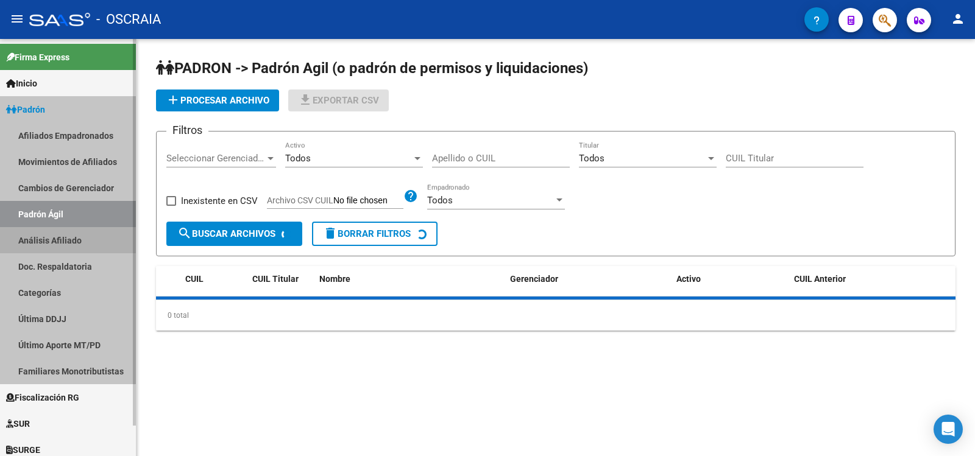
click at [57, 236] on link "Análisis Afiliado" at bounding box center [68, 240] width 136 height 26
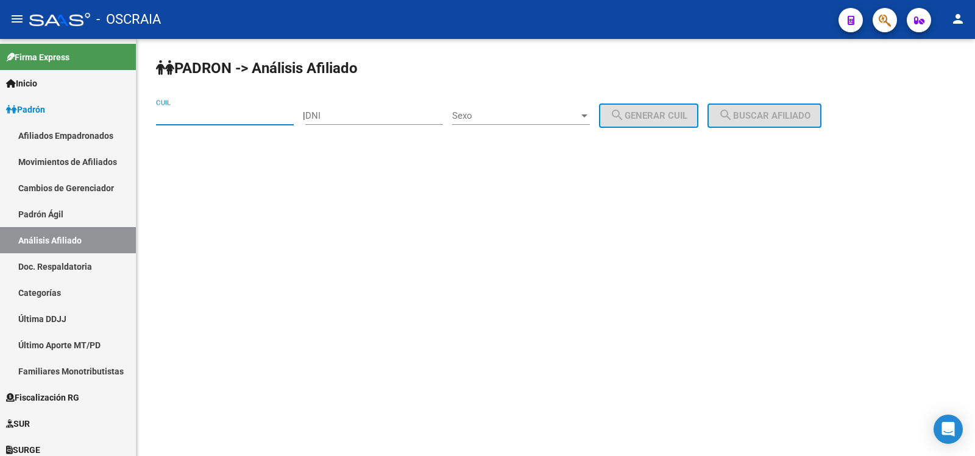
click at [210, 113] on input "CUIL" at bounding box center [225, 115] width 138 height 11
paste input "23-14760302-9"
type input "23-14760302-9"
click at [733, 116] on mat-icon "search" at bounding box center [725, 115] width 15 height 15
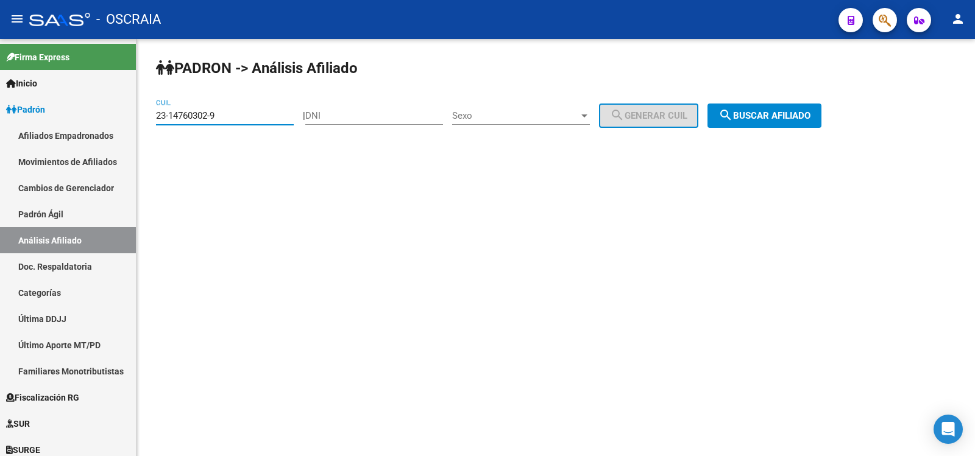
click at [748, 116] on div "PADRON -> Análisis Afiliado 23-14760302-9 CUIL | DNI Sexo Sexo search Generar C…" at bounding box center [555, 103] width 838 height 128
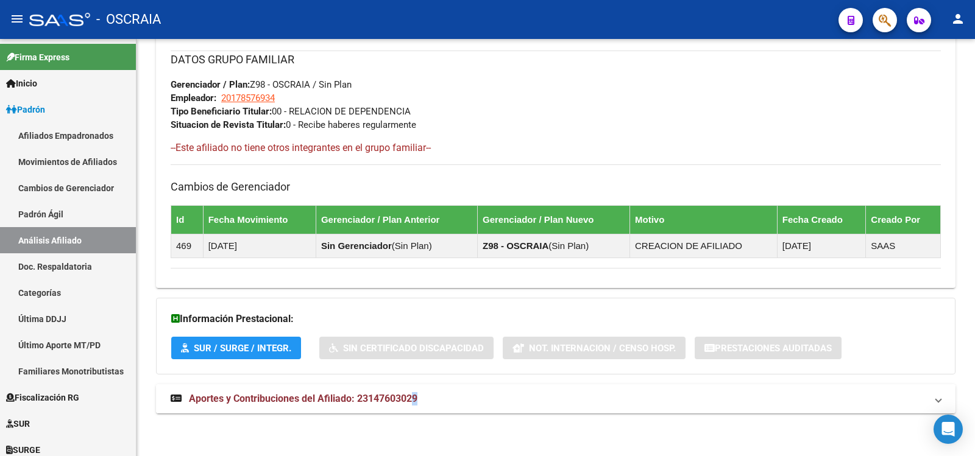
click at [414, 391] on mat-expansion-panel-header "Aportes y Contribuciones del Afiliado: 23147603029" at bounding box center [555, 399] width 799 height 29
click at [420, 404] on mat-panel-title "Aportes y Contribuciones del Afiliado: 23147603029" at bounding box center [549, 398] width 756 height 13
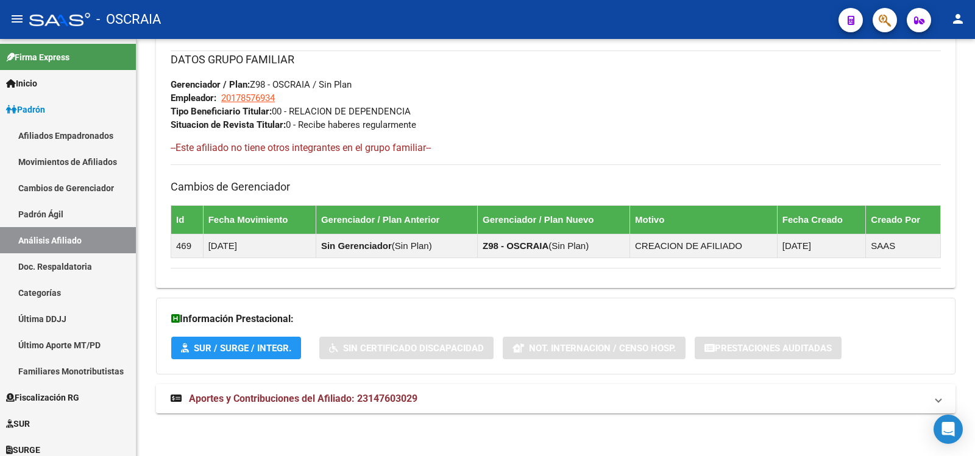
click at [430, 399] on mat-panel-title "Aportes y Contribuciones del Afiliado: 23147603029" at bounding box center [549, 398] width 756 height 13
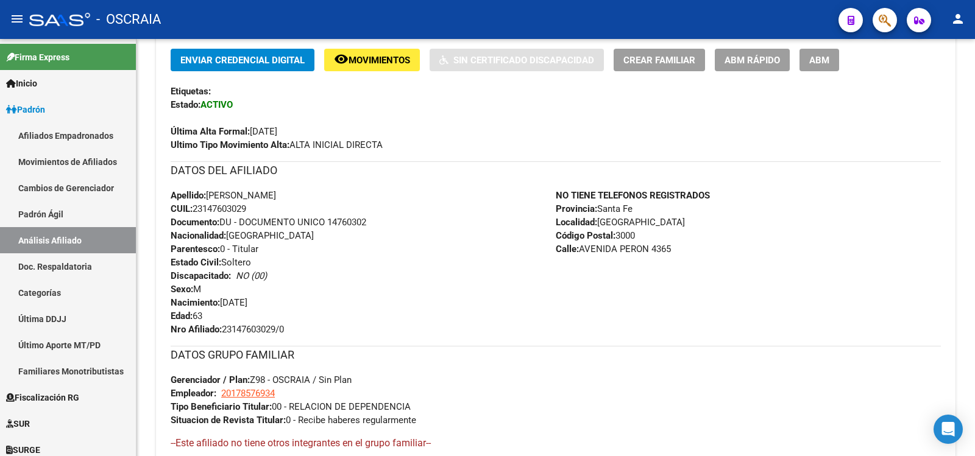
scroll to position [0, 0]
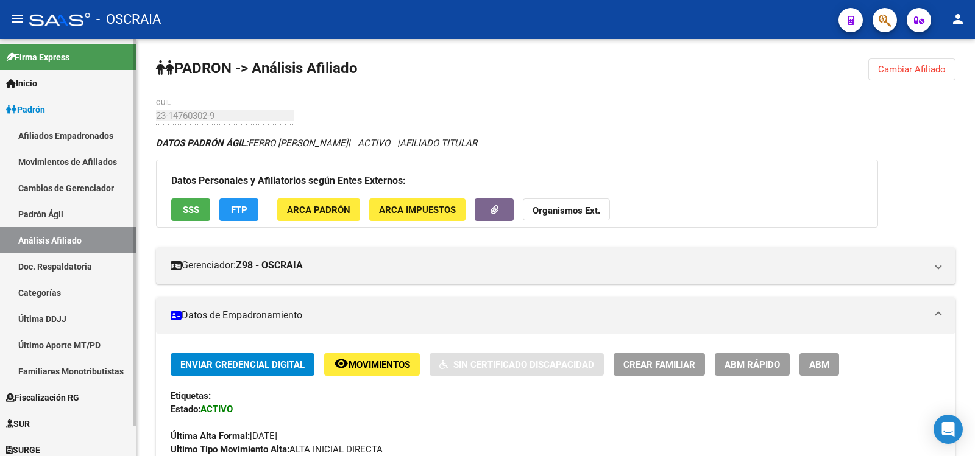
click at [68, 225] on link "Padrón Ágil" at bounding box center [68, 214] width 136 height 26
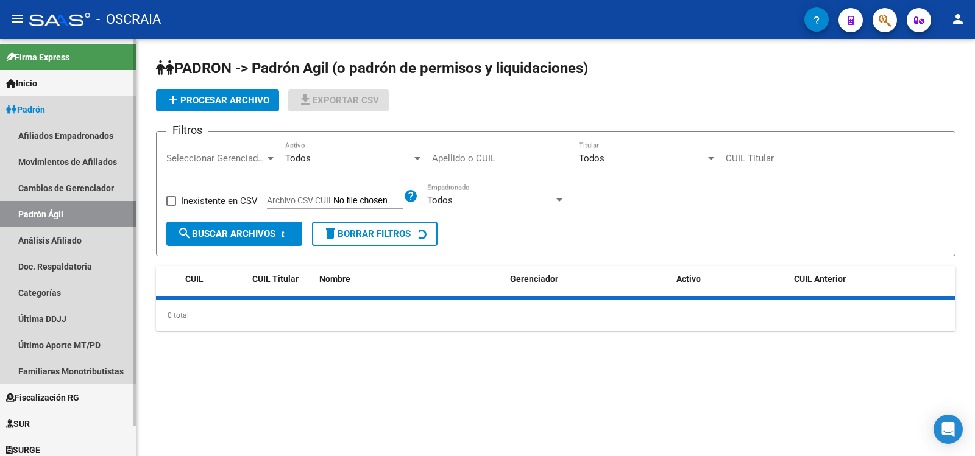
click at [68, 241] on link "Análisis Afiliado" at bounding box center [68, 240] width 136 height 26
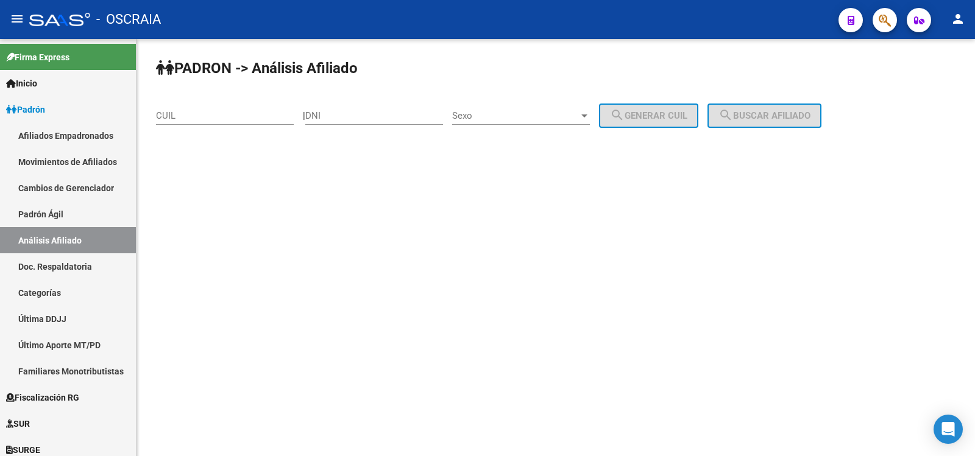
drag, startPoint x: 210, startPoint y: 114, endPoint x: 237, endPoint y: 115, distance: 27.4
click at [209, 114] on input "CUIL" at bounding box center [225, 115] width 138 height 11
paste input "27-31224609-6"
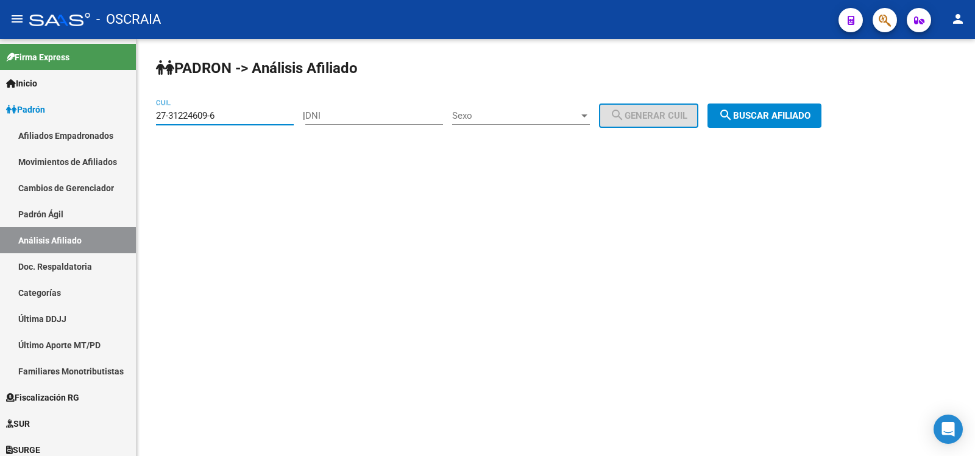
type input "27-31224609-6"
click at [733, 113] on mat-icon "search" at bounding box center [725, 115] width 15 height 15
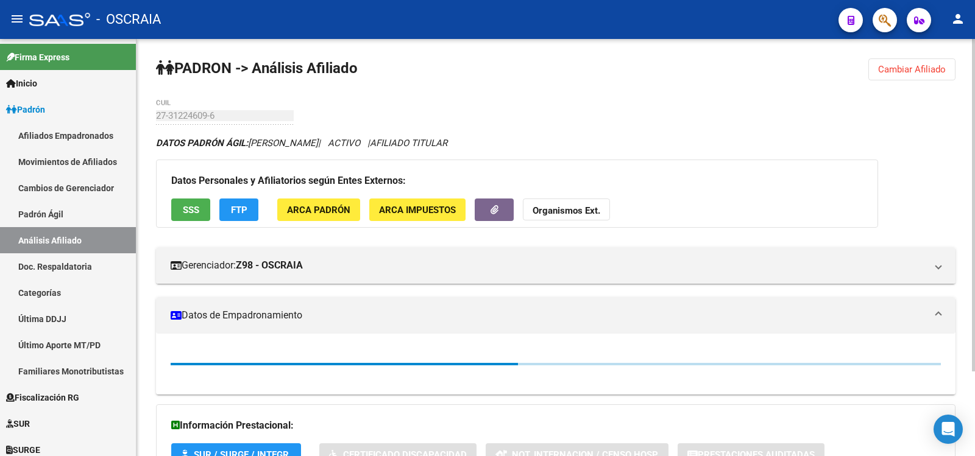
click at [142, 117] on div "PADRON -> Análisis Afiliado Cambiar Afiliado 27-31224609-6 CUIL DATOS PADRÓN ÁG…" at bounding box center [555, 301] width 838 height 524
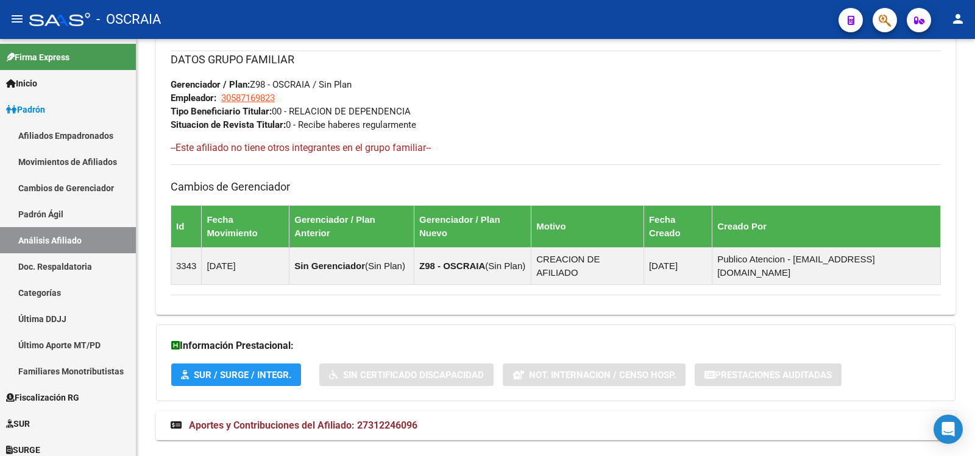
click at [400, 411] on mat-expansion-panel-header "Aportes y Contribuciones del Afiliado: 27312246096" at bounding box center [555, 425] width 799 height 29
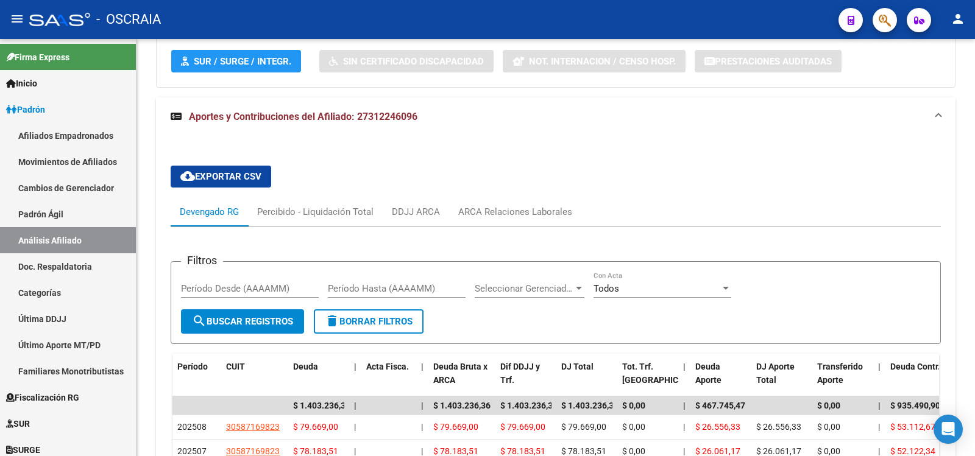
scroll to position [1211, 0]
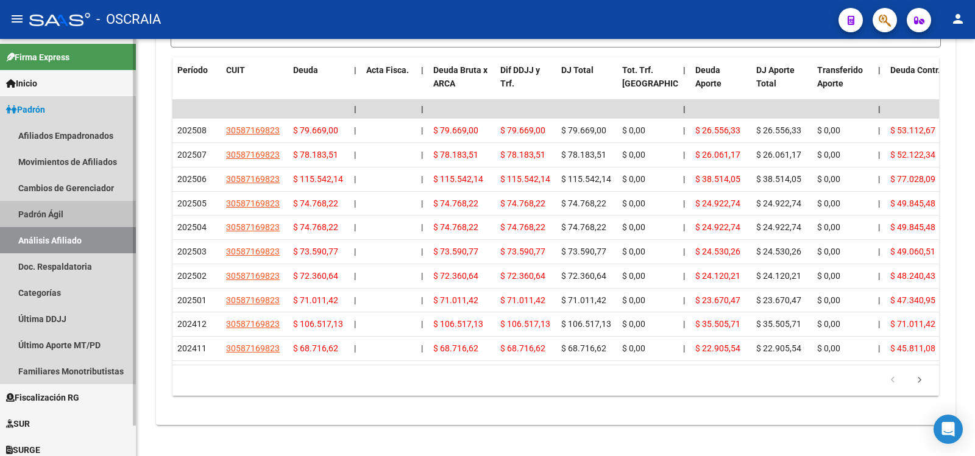
click at [55, 211] on link "Padrón Ágil" at bounding box center [68, 214] width 136 height 26
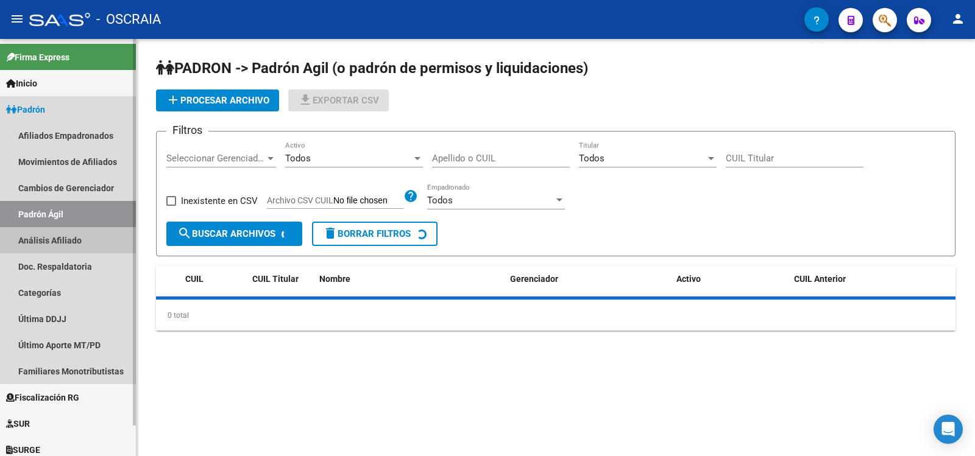
click at [60, 243] on link "Análisis Afiliado" at bounding box center [68, 240] width 136 height 26
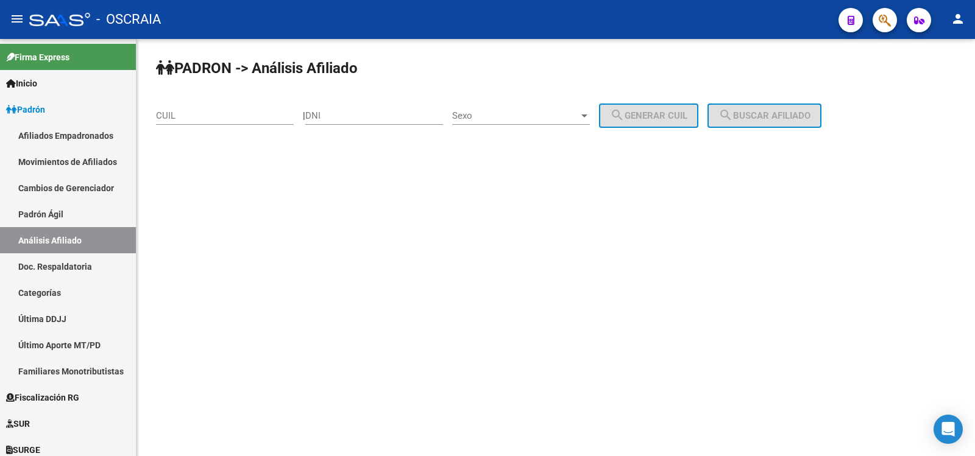
click at [225, 104] on div "CUIL" at bounding box center [225, 112] width 138 height 26
click at [226, 116] on input "CUIL" at bounding box center [225, 115] width 138 height 11
paste input "23-45923946-4"
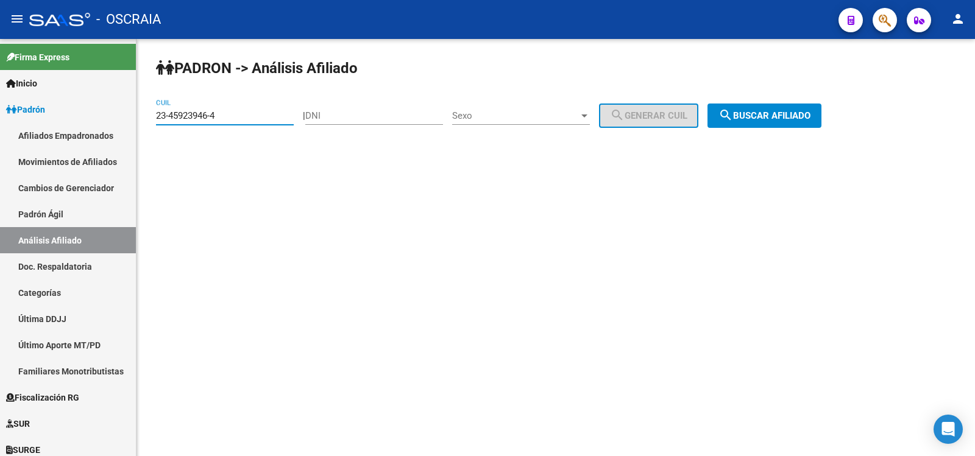
type input "23-45923946-4"
click at [733, 120] on mat-icon "search" at bounding box center [725, 115] width 15 height 15
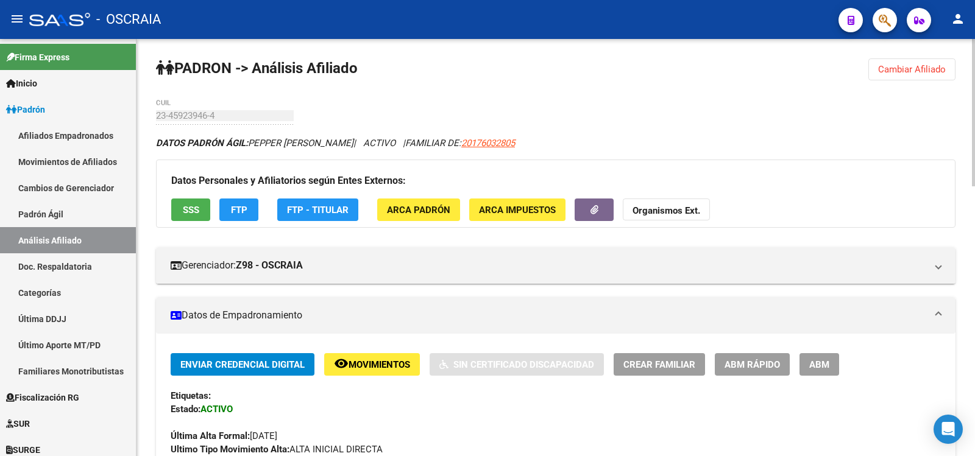
scroll to position [203, 0]
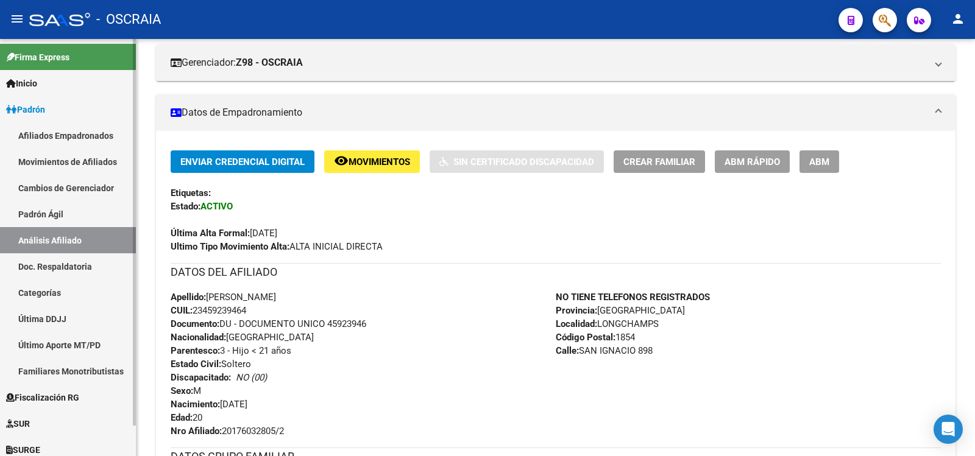
click at [39, 215] on link "Padrón Ágil" at bounding box center [68, 214] width 136 height 26
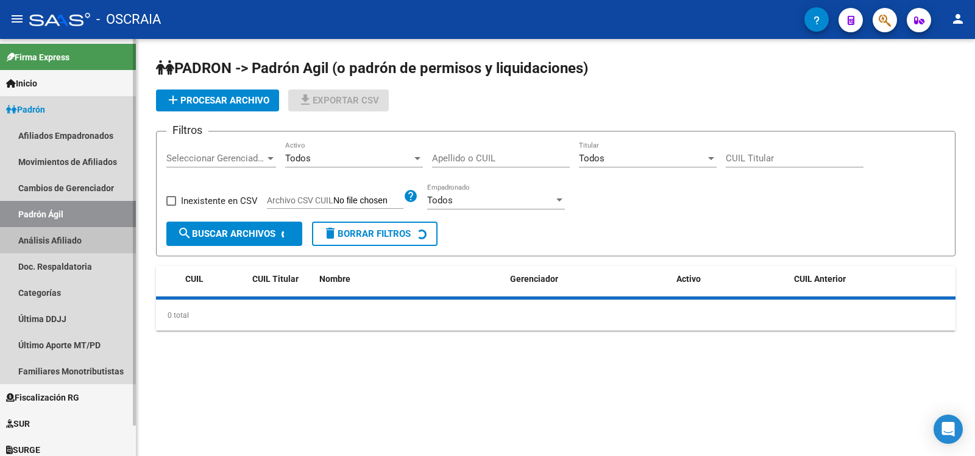
click at [43, 241] on link "Análisis Afiliado" at bounding box center [68, 240] width 136 height 26
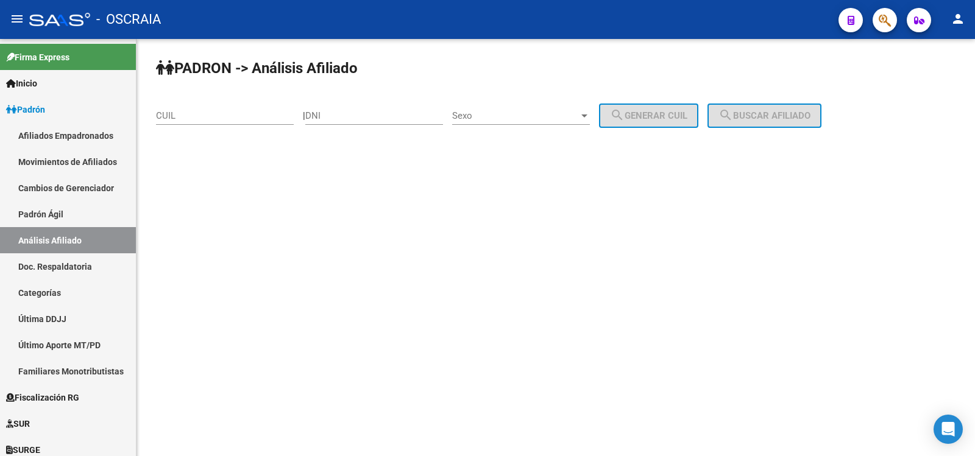
click at [188, 121] on input "CUIL" at bounding box center [225, 115] width 138 height 11
paste input "20-26357772-9"
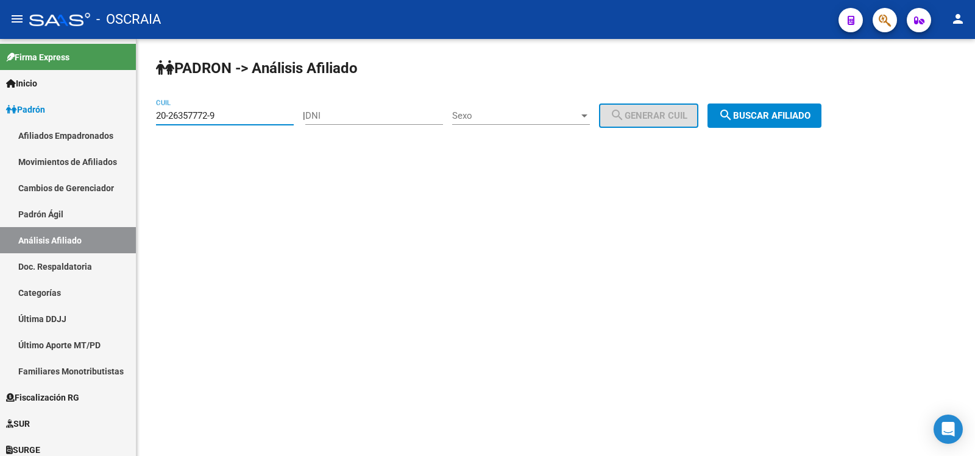
type input "20-26357772-9"
click at [761, 115] on span "search Buscar afiliado" at bounding box center [764, 115] width 92 height 11
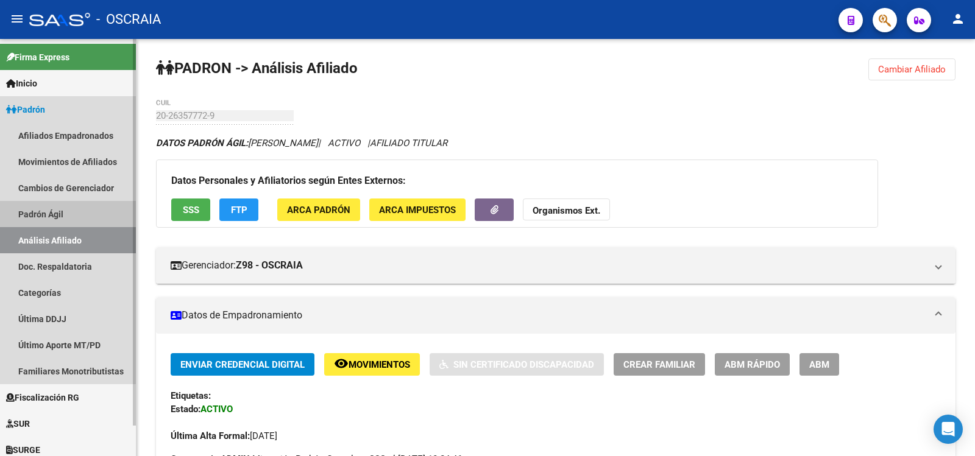
click at [69, 207] on link "Padrón Ágil" at bounding box center [68, 214] width 136 height 26
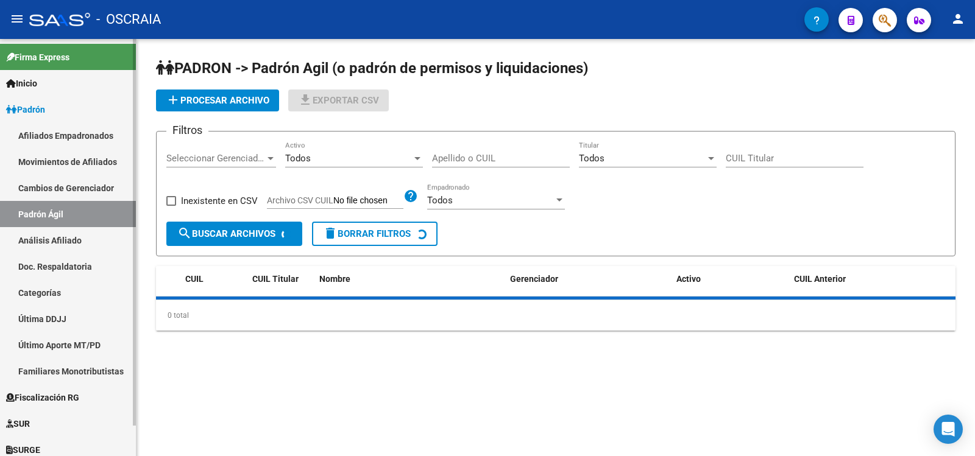
click at [74, 236] on link "Análisis Afiliado" at bounding box center [68, 240] width 136 height 26
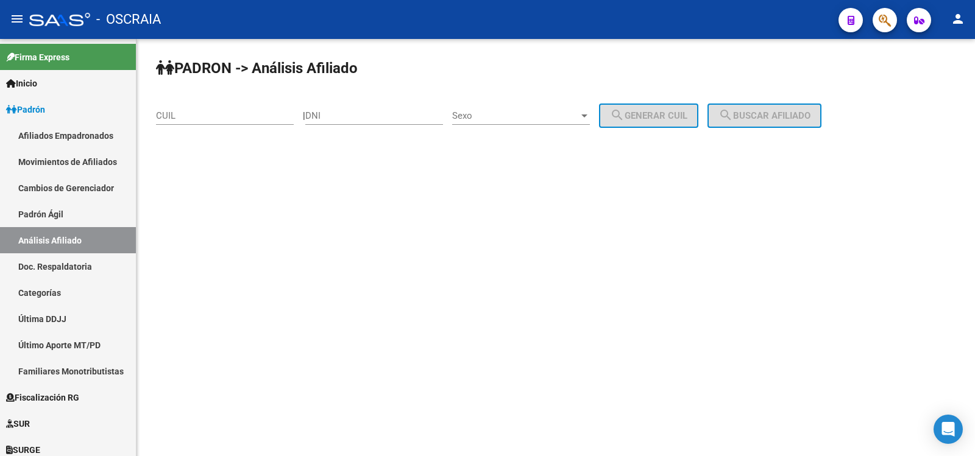
click at [199, 121] on input "CUIL" at bounding box center [225, 115] width 138 height 11
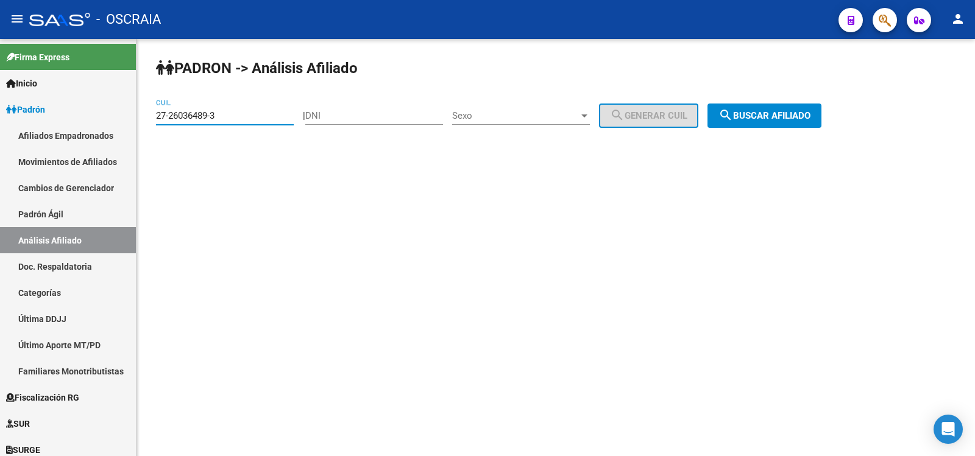
type input "27-26036489-3"
click at [772, 135] on div "PADRON -> Análisis Afiliado 27-26036489-3 CUIL | DNI Sexo Sexo search Generar C…" at bounding box center [555, 103] width 838 height 128
click at [770, 117] on span "search Buscar afiliado" at bounding box center [764, 115] width 92 height 11
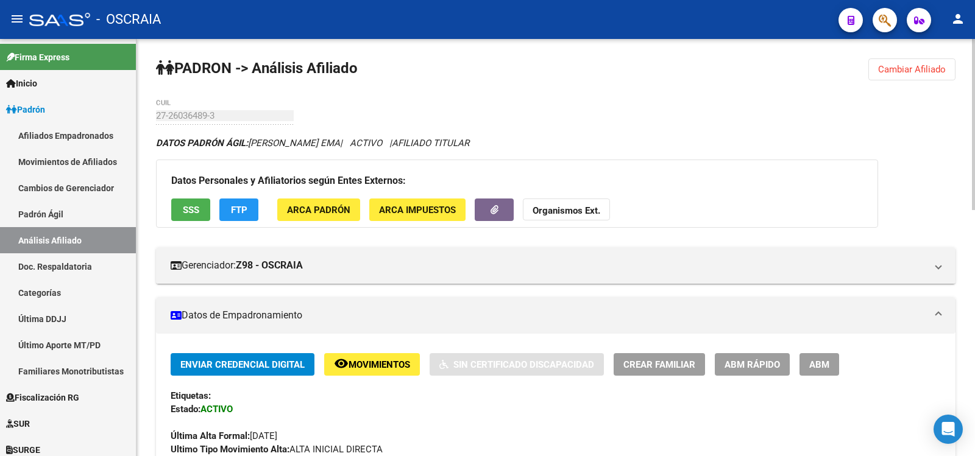
click at [158, 117] on div "27-26036489-3 CUIL" at bounding box center [225, 112] width 138 height 26
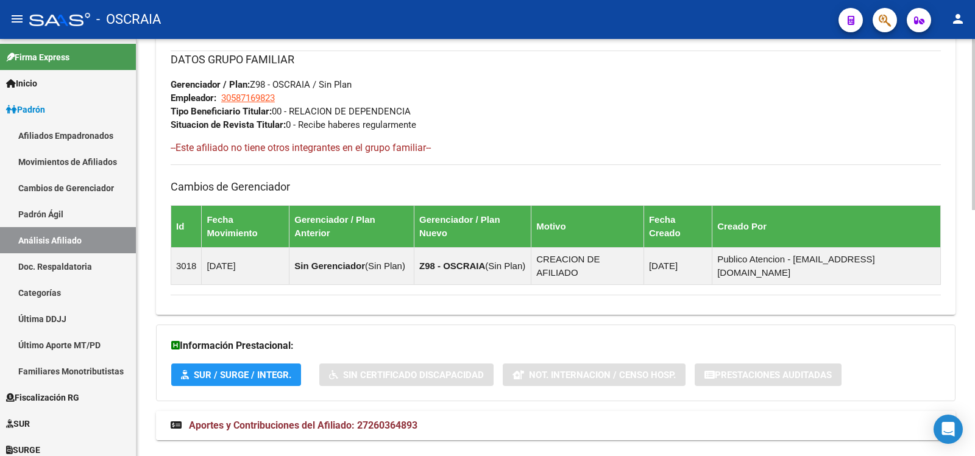
click at [363, 420] on span "Aportes y Contribuciones del Afiliado: 27260364893" at bounding box center [303, 426] width 229 height 12
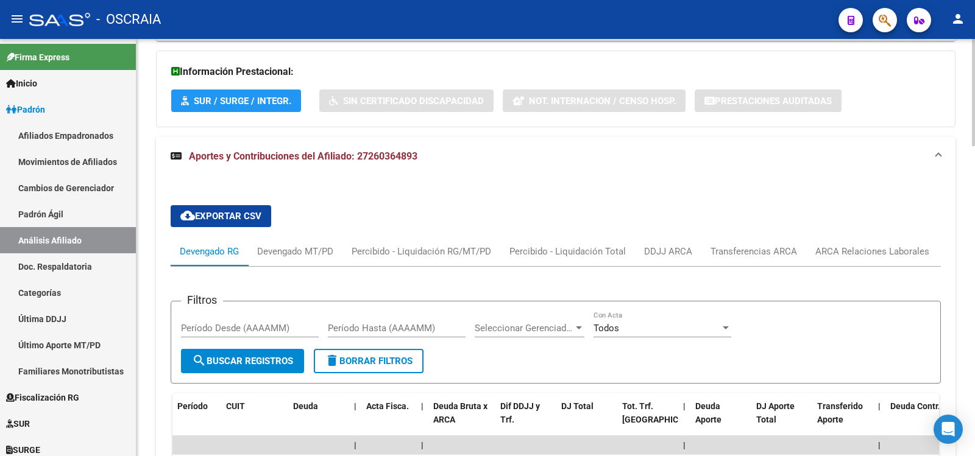
scroll to position [1078, 0]
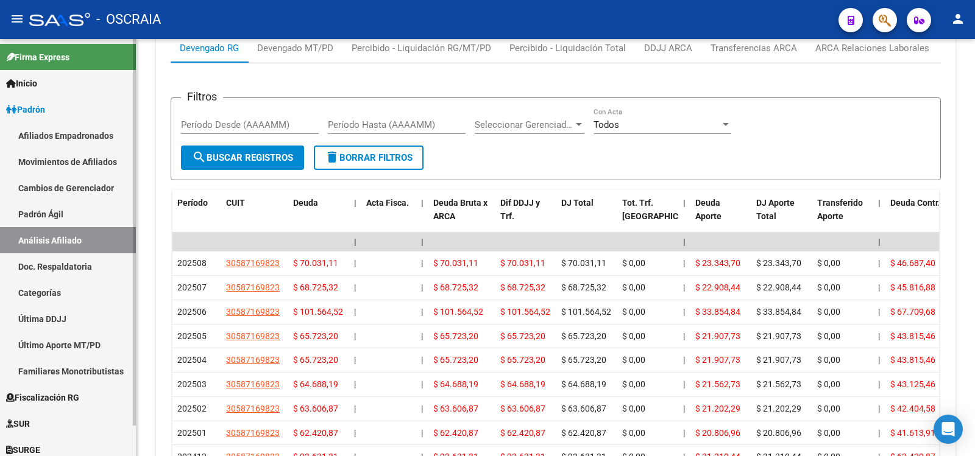
click at [71, 203] on link "Padrón Ágil" at bounding box center [68, 214] width 136 height 26
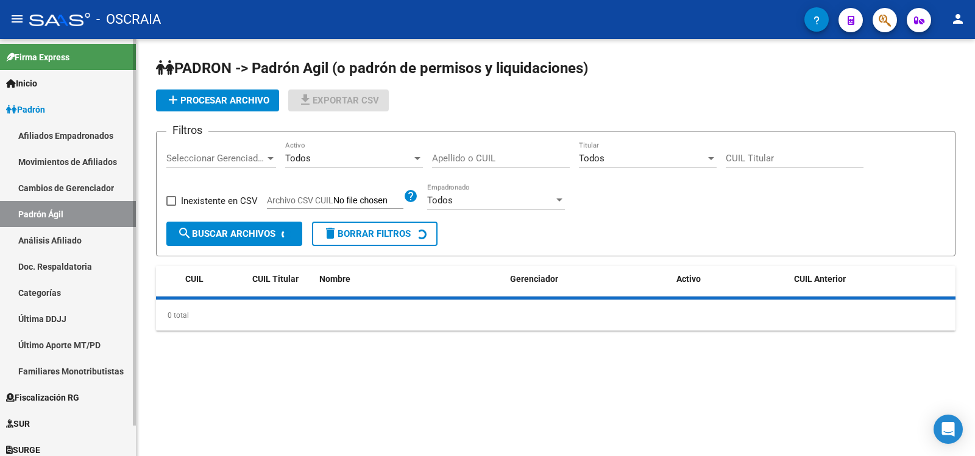
click at [80, 238] on link "Análisis Afiliado" at bounding box center [68, 240] width 136 height 26
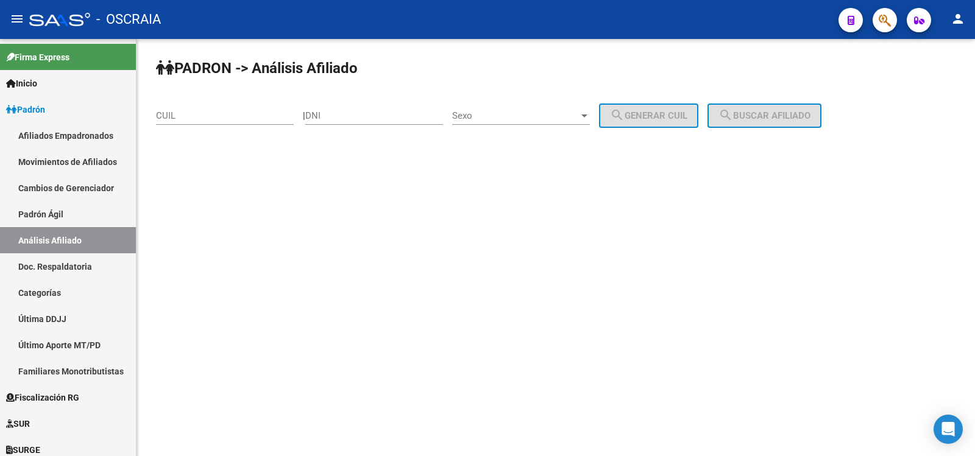
click at [210, 116] on input "CUIL" at bounding box center [225, 115] width 138 height 11
paste input "20-24823725-3"
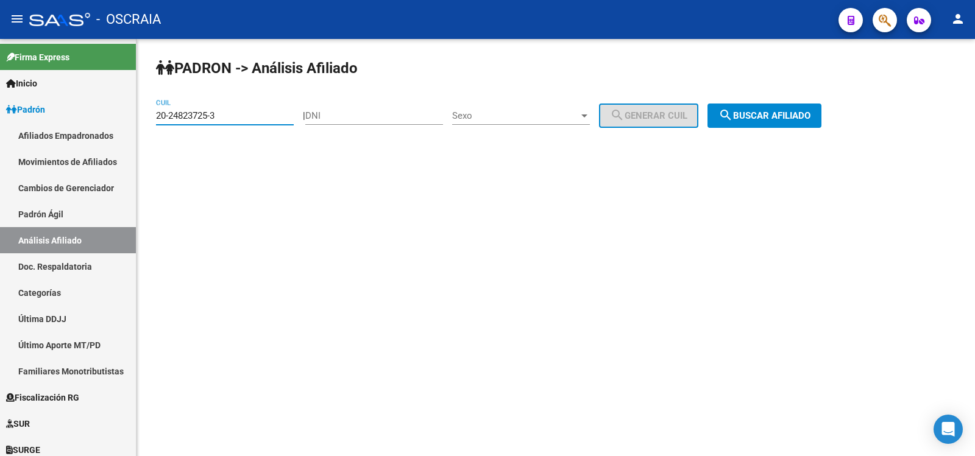
type input "20-24823725-3"
click at [756, 111] on span "search Buscar afiliado" at bounding box center [764, 115] width 92 height 11
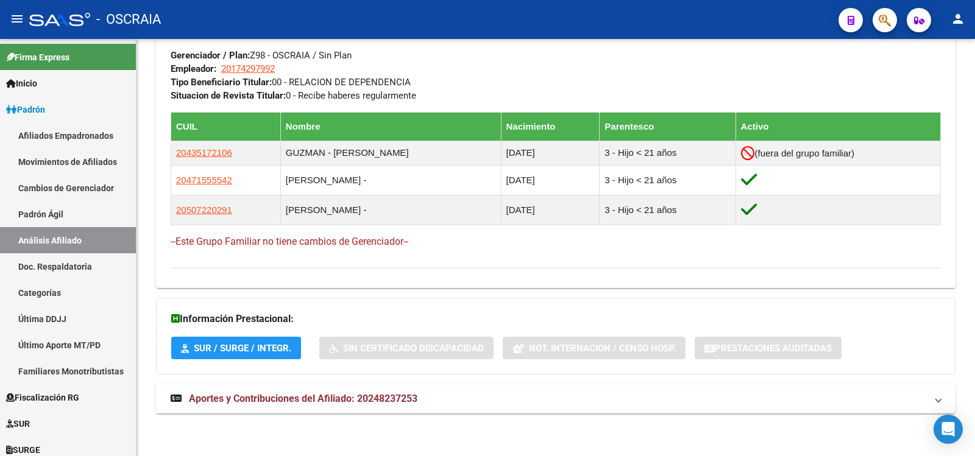
click at [380, 401] on span "Aportes y Contribuciones del Afiliado: 20248237253" at bounding box center [303, 399] width 229 height 12
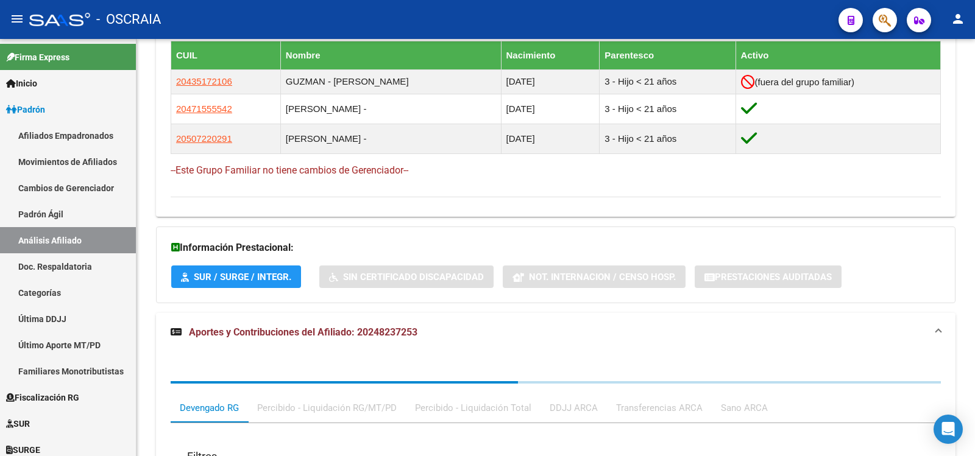
scroll to position [953, 0]
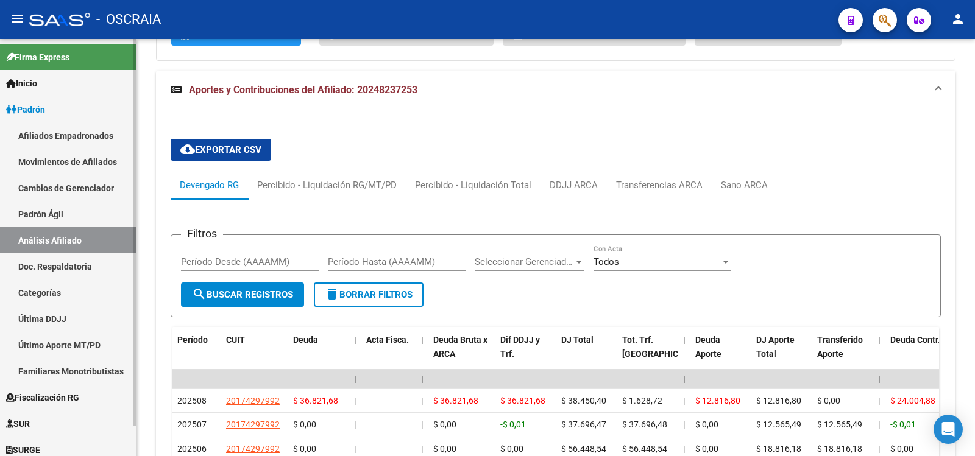
click at [60, 209] on link "Padrón Ágil" at bounding box center [68, 214] width 136 height 26
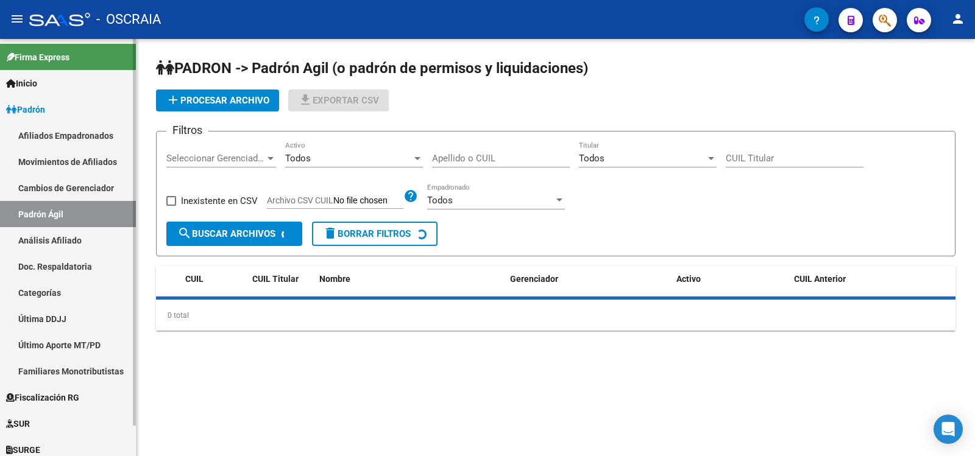
click at [66, 242] on link "Análisis Afiliado" at bounding box center [68, 240] width 136 height 26
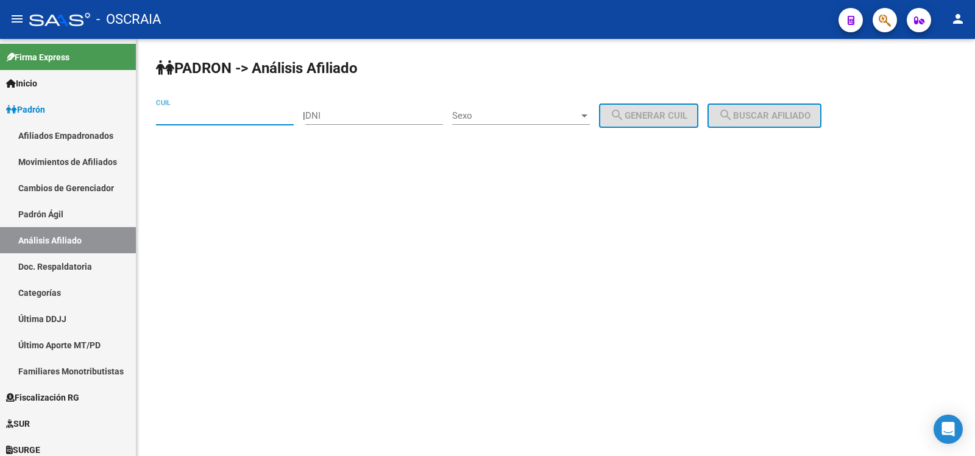
click at [225, 113] on input "CUIL" at bounding box center [225, 115] width 138 height 11
type input "20-30170784-4"
click at [810, 113] on span "search Buscar afiliado" at bounding box center [764, 115] width 92 height 11
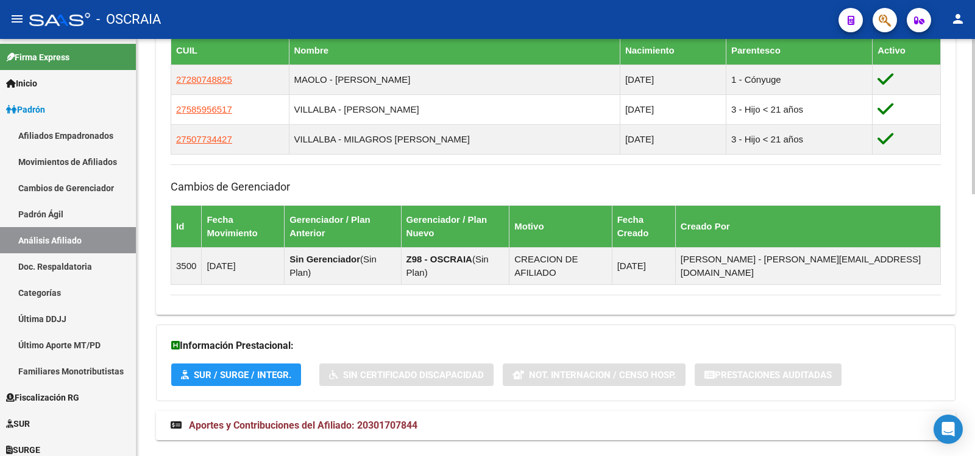
click at [394, 411] on mat-expansion-panel-header "Aportes y Contribuciones del Afiliado: 20301707844" at bounding box center [555, 425] width 799 height 29
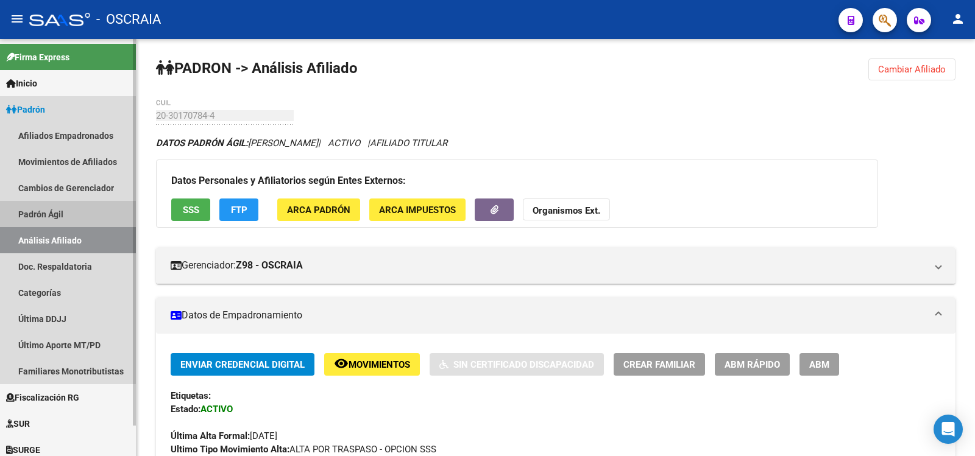
click at [46, 219] on link "Padrón Ágil" at bounding box center [68, 214] width 136 height 26
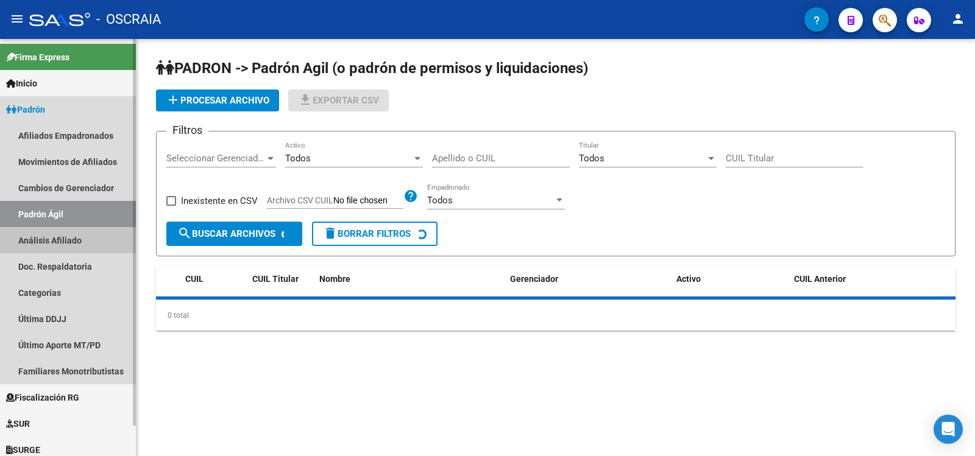
click at [55, 239] on link "Análisis Afiliado" at bounding box center [68, 240] width 136 height 26
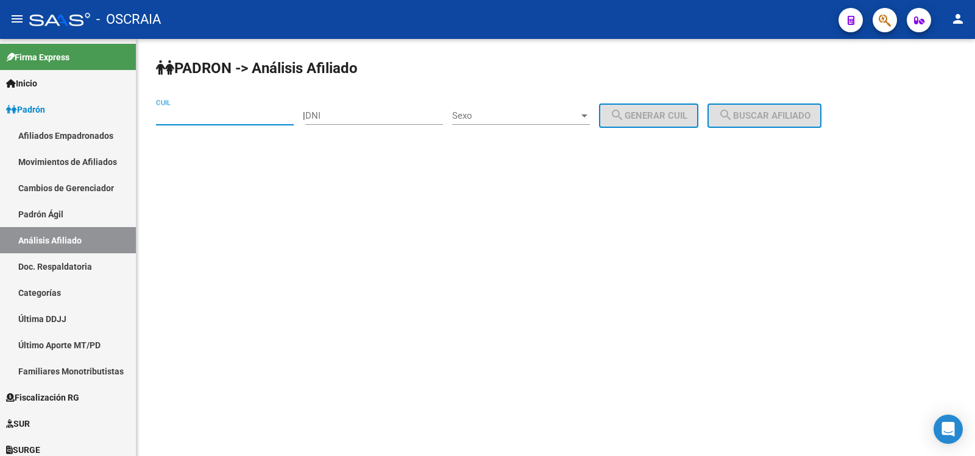
click at [208, 119] on input "CUIL" at bounding box center [225, 115] width 138 height 11
paste input "20-38151073-6"
type input "20-38151073-6"
click at [764, 119] on span "search Buscar afiliado" at bounding box center [764, 115] width 92 height 11
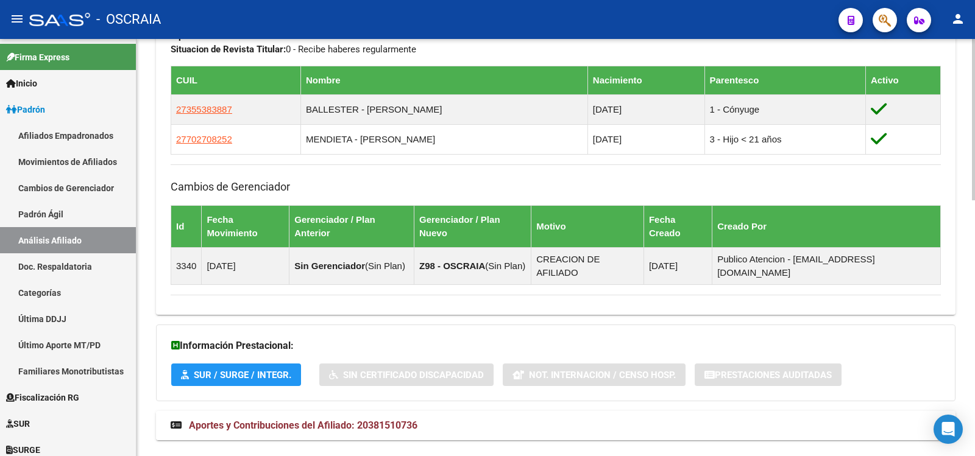
drag, startPoint x: 335, startPoint y: 405, endPoint x: 346, endPoint y: 396, distance: 14.3
click at [335, 411] on mat-expansion-panel-header "Aportes y Contribuciones del Afiliado: 20381510736" at bounding box center [555, 425] width 799 height 29
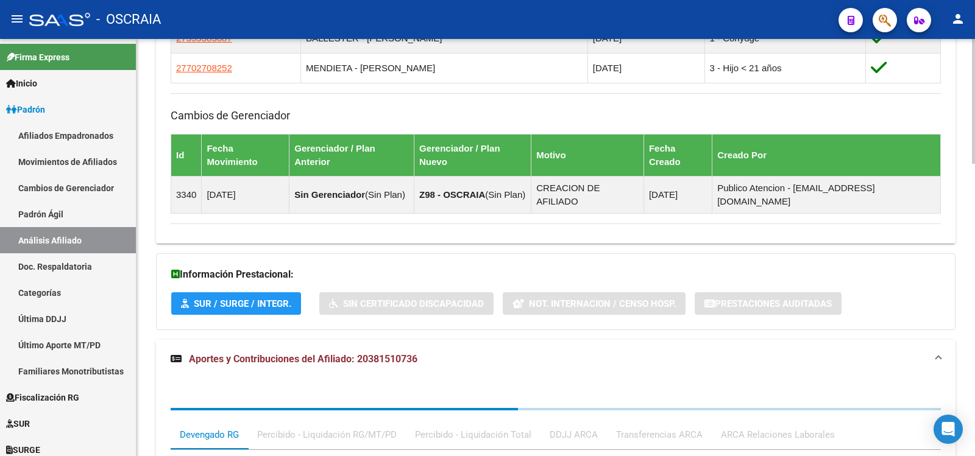
scroll to position [976, 0]
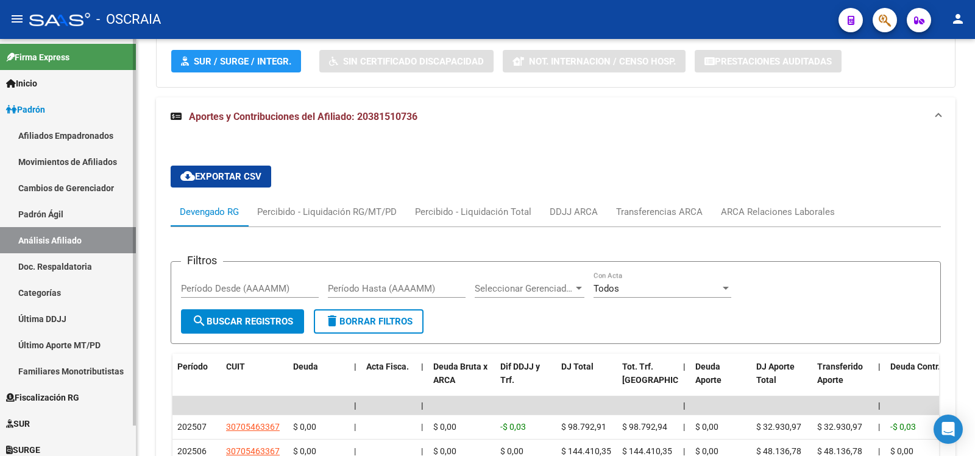
click at [25, 211] on link "Padrón Ágil" at bounding box center [68, 214] width 136 height 26
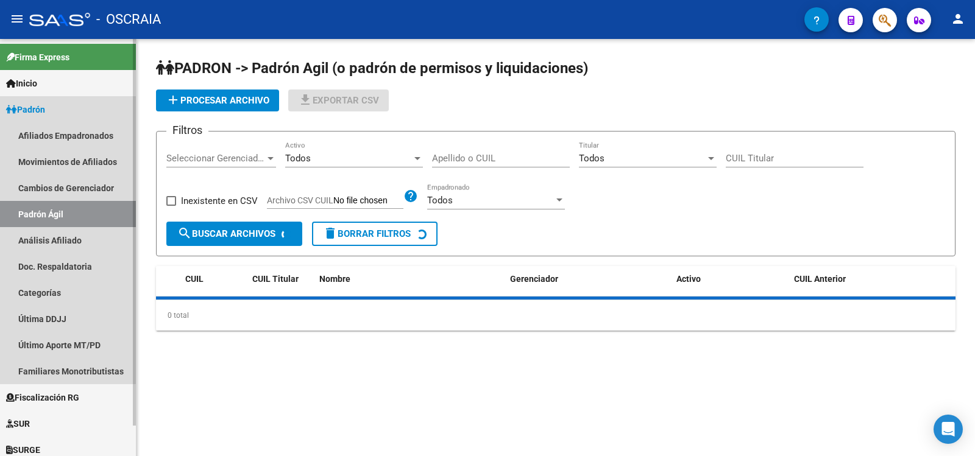
click at [43, 243] on link "Análisis Afiliado" at bounding box center [68, 240] width 136 height 26
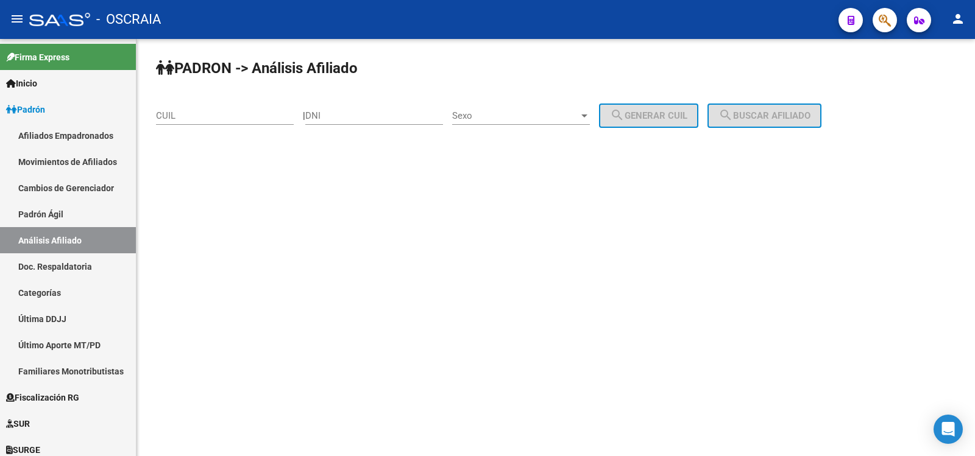
click at [235, 109] on div "CUIL" at bounding box center [225, 112] width 138 height 26
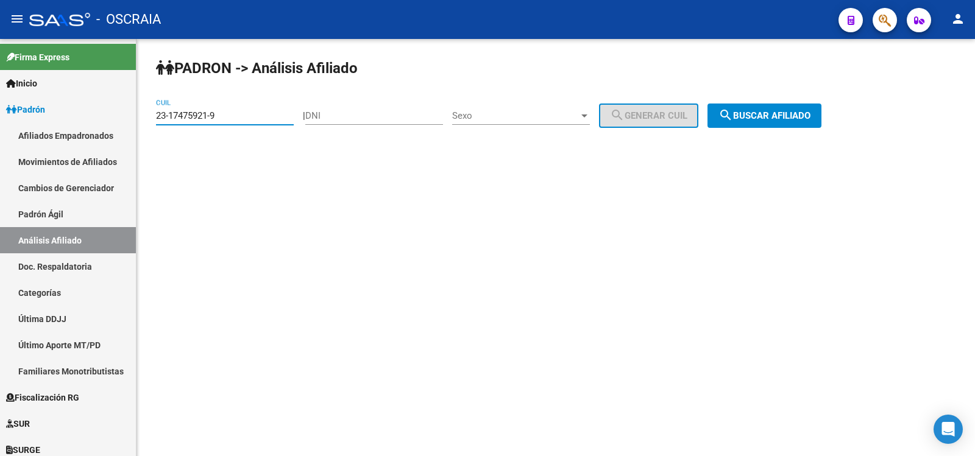
type input "23-17475921-9"
click at [801, 123] on button "search Buscar afiliado" at bounding box center [764, 116] width 114 height 24
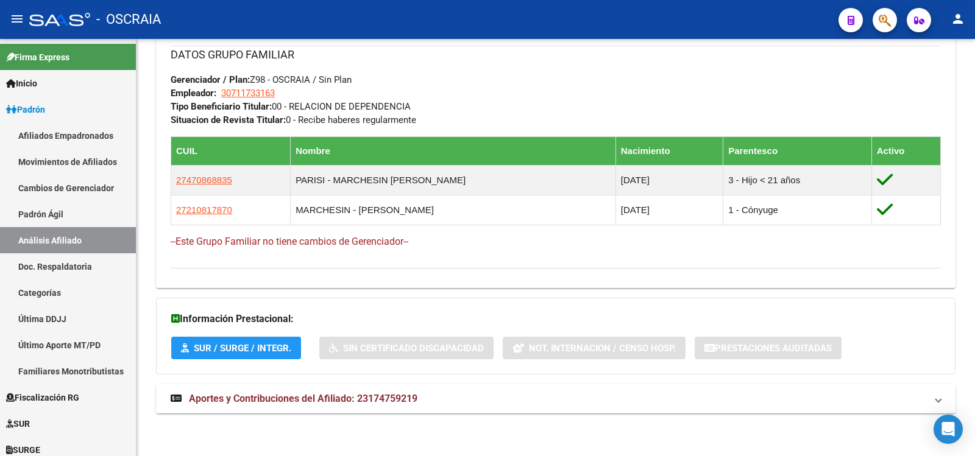
click at [346, 405] on strong "Aportes y Contribuciones del Afiliado: 23174759219" at bounding box center [294, 398] width 247 height 13
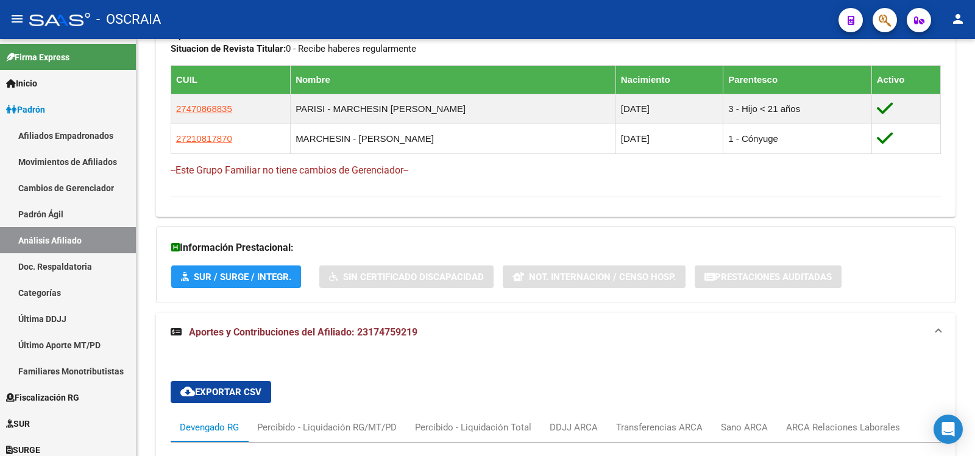
scroll to position [1212, 0]
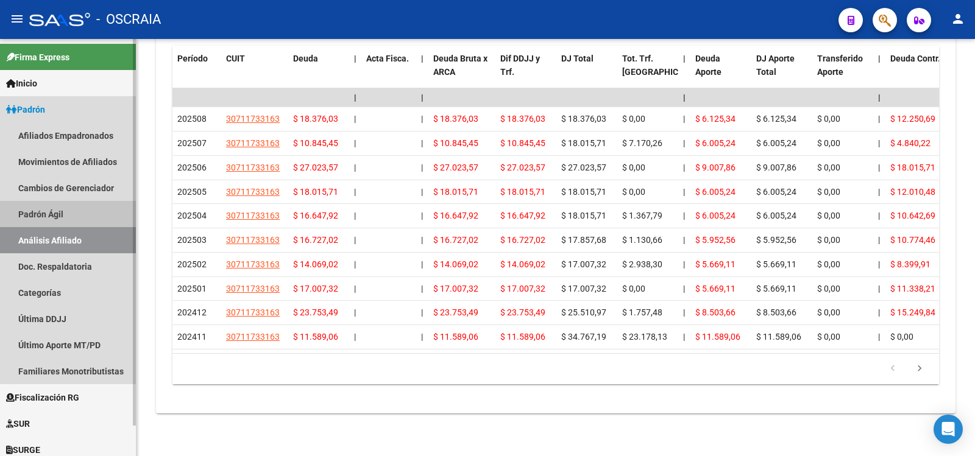
click at [43, 212] on link "Padrón Ágil" at bounding box center [68, 214] width 136 height 26
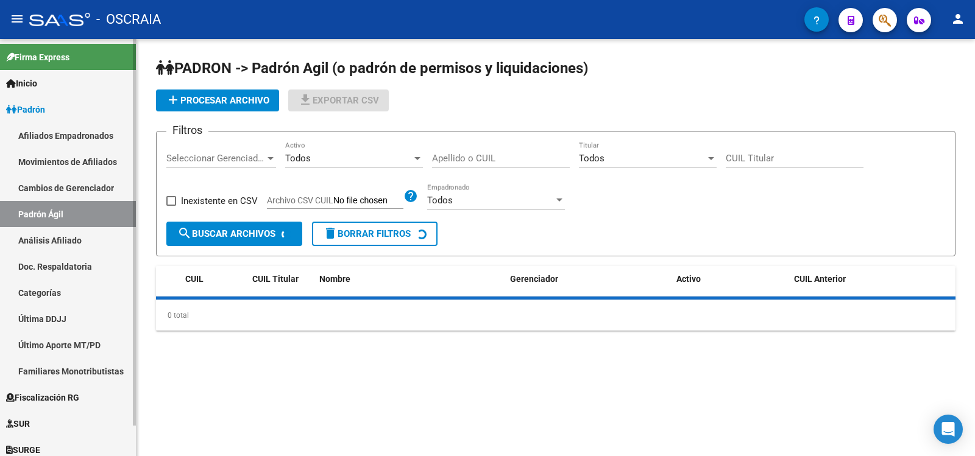
click at [46, 236] on link "Análisis Afiliado" at bounding box center [68, 240] width 136 height 26
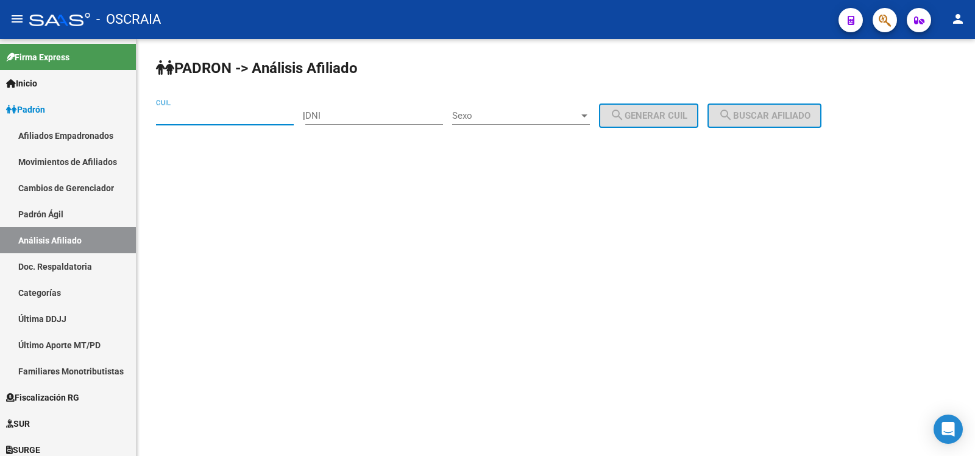
click at [231, 118] on input "CUIL" at bounding box center [225, 115] width 138 height 11
paste input "23-25904113-9"
type input "23-25904113-9"
click at [733, 113] on mat-icon "search" at bounding box center [725, 115] width 15 height 15
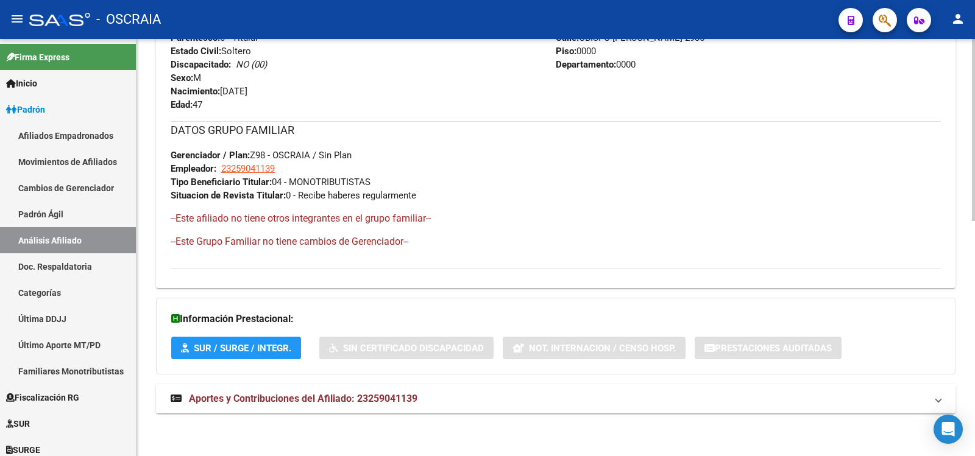
click at [375, 386] on mat-expansion-panel-header "Aportes y Contribuciones del Afiliado: 23259041139" at bounding box center [555, 399] width 799 height 29
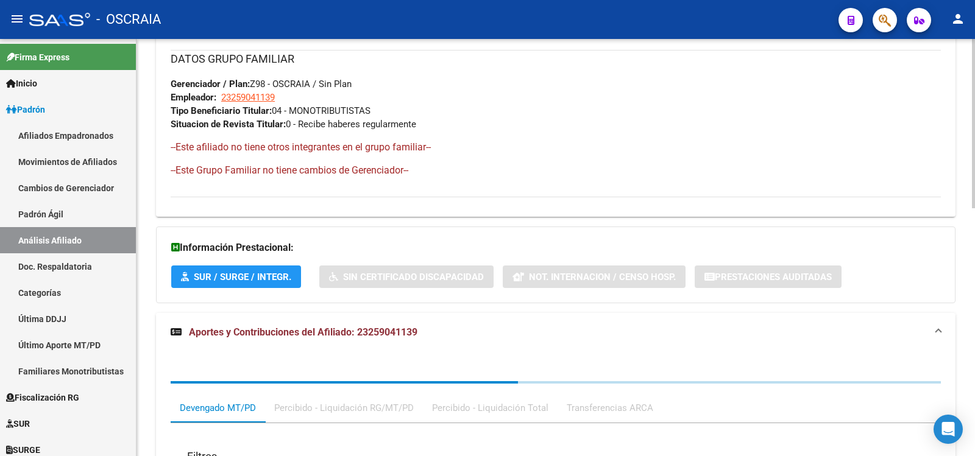
scroll to position [862, 0]
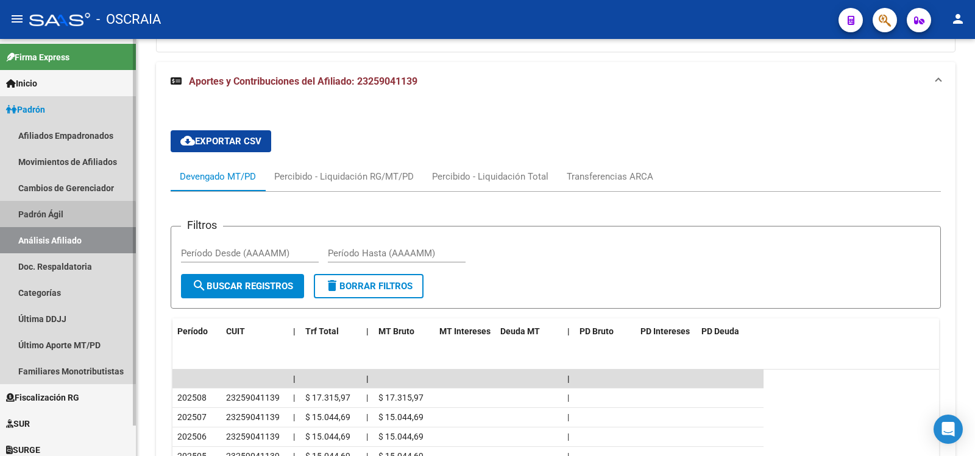
click at [48, 221] on link "Padrón Ágil" at bounding box center [68, 214] width 136 height 26
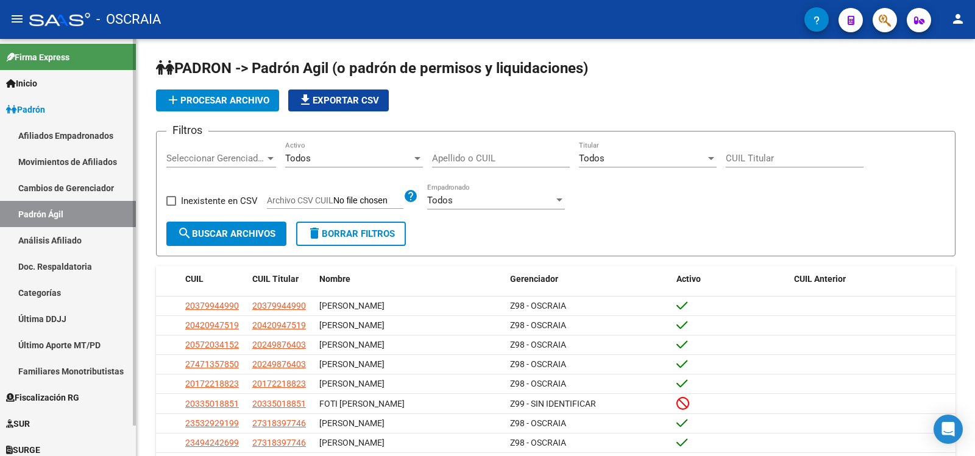
click at [63, 241] on link "Análisis Afiliado" at bounding box center [68, 240] width 136 height 26
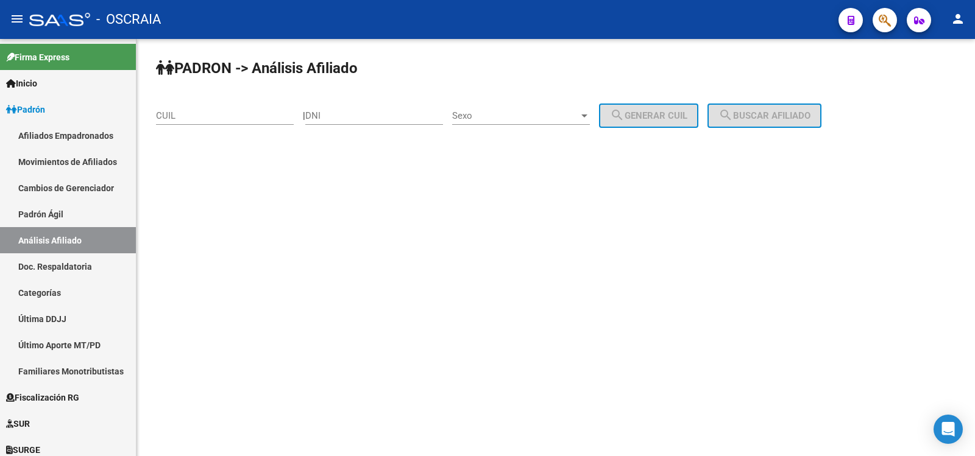
drag, startPoint x: 82, startPoint y: 211, endPoint x: 140, endPoint y: 183, distance: 64.6
click at [81, 211] on link "Padrón Ágil" at bounding box center [68, 214] width 136 height 26
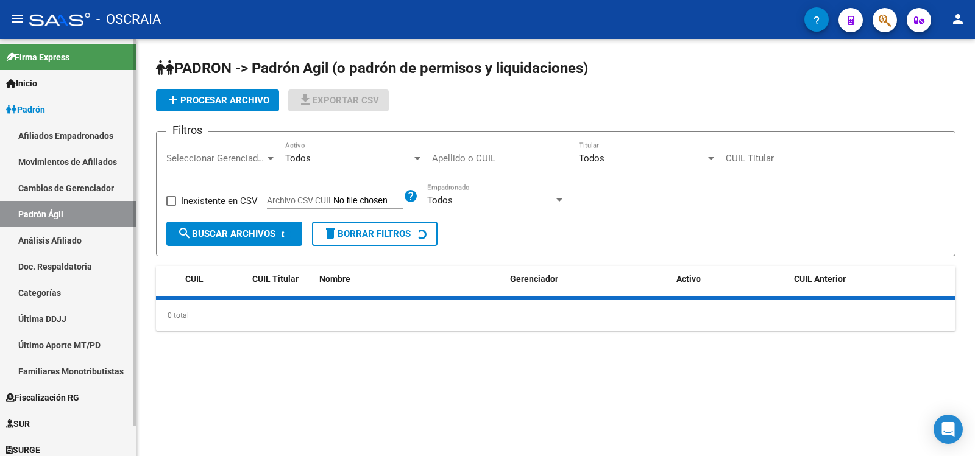
click at [63, 247] on link "Análisis Afiliado" at bounding box center [68, 240] width 136 height 26
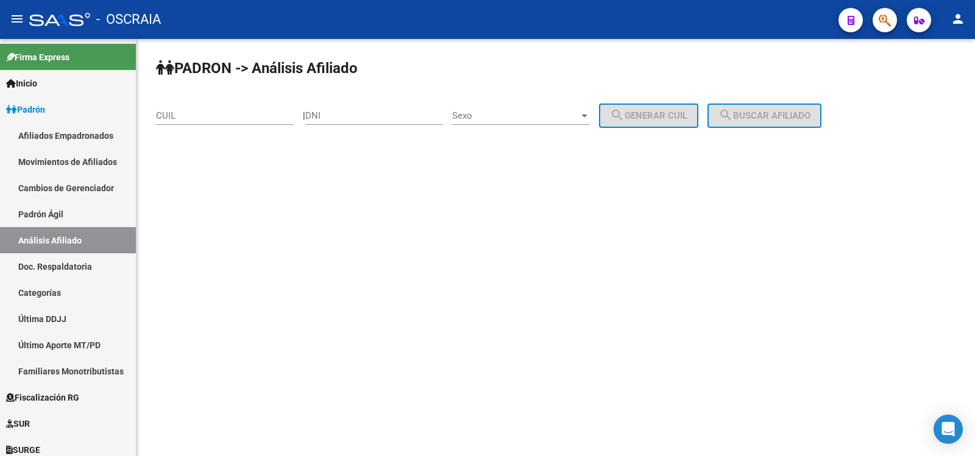
drag, startPoint x: 213, startPoint y: 118, endPoint x: 278, endPoint y: 113, distance: 66.0
click at [213, 118] on input "CUIL" at bounding box center [225, 115] width 138 height 11
paste input "20-28274180-7"
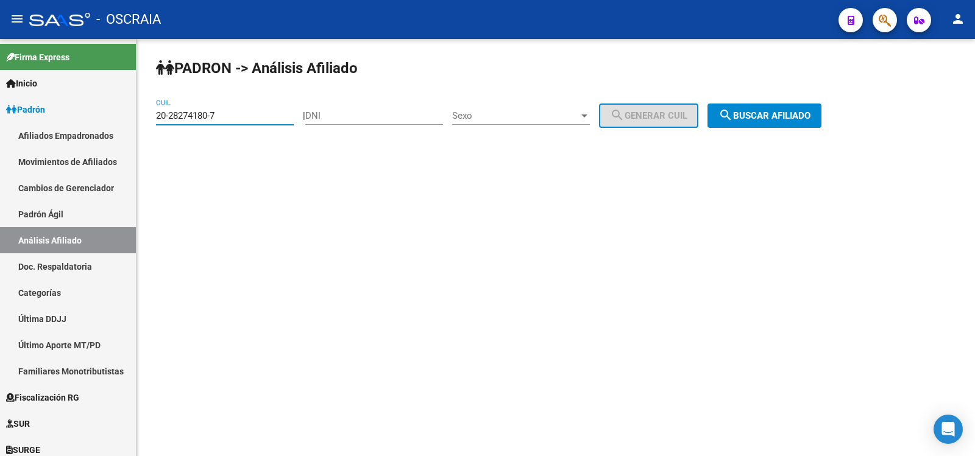
type input "20-28274180-7"
click at [772, 113] on span "search Buscar afiliado" at bounding box center [764, 115] width 92 height 11
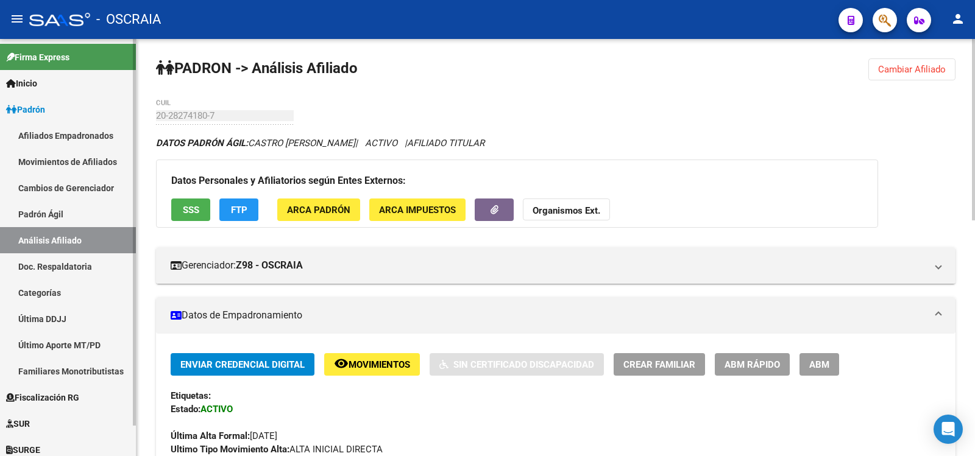
click at [51, 225] on link "Padrón Ágil" at bounding box center [68, 214] width 136 height 26
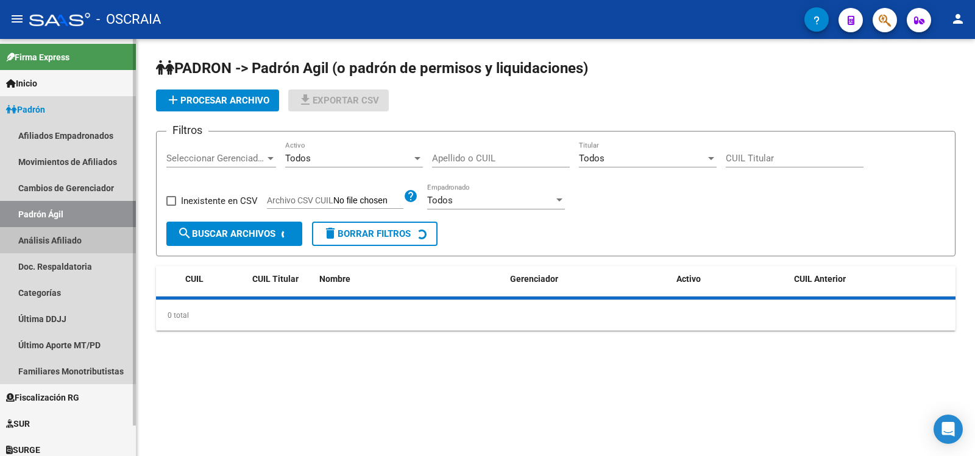
click at [54, 232] on link "Análisis Afiliado" at bounding box center [68, 240] width 136 height 26
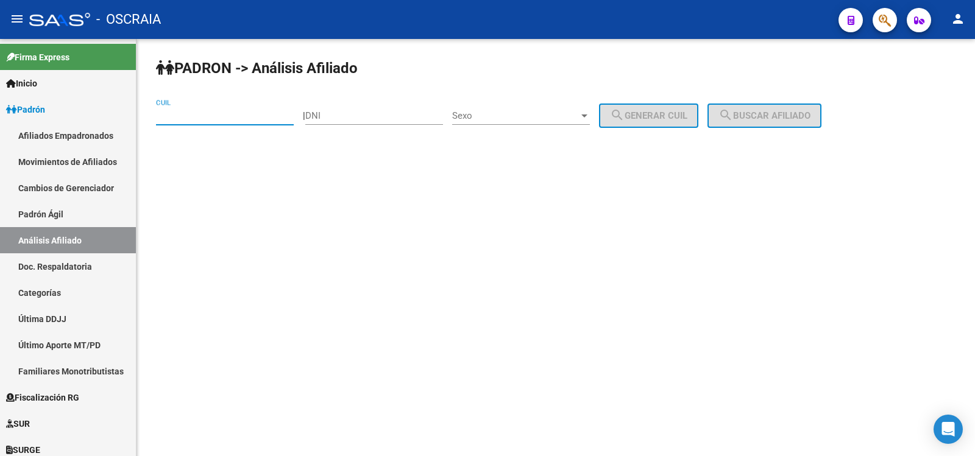
drag, startPoint x: 182, startPoint y: 118, endPoint x: 250, endPoint y: 103, distance: 69.9
click at [182, 118] on input "CUIL" at bounding box center [225, 115] width 138 height 11
paste input "27-26726002-3"
type input "27-26726002-3"
click at [761, 109] on button "search Buscar afiliado" at bounding box center [764, 116] width 114 height 24
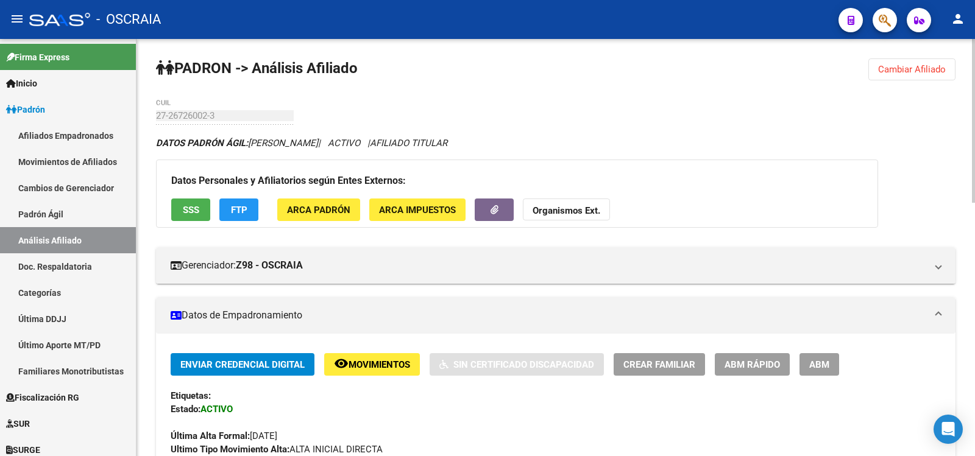
scroll to position [646, 0]
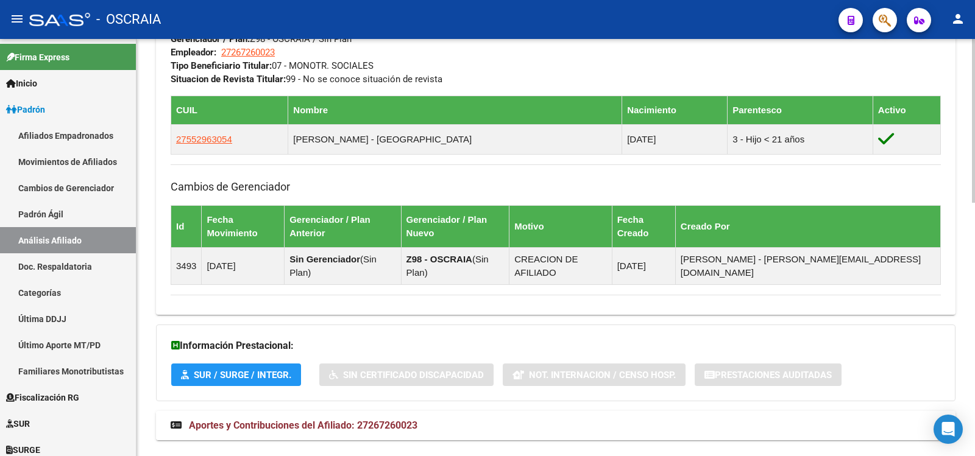
click at [460, 411] on mat-expansion-panel-header "Aportes y Contribuciones del Afiliado: 27267260023" at bounding box center [555, 425] width 799 height 29
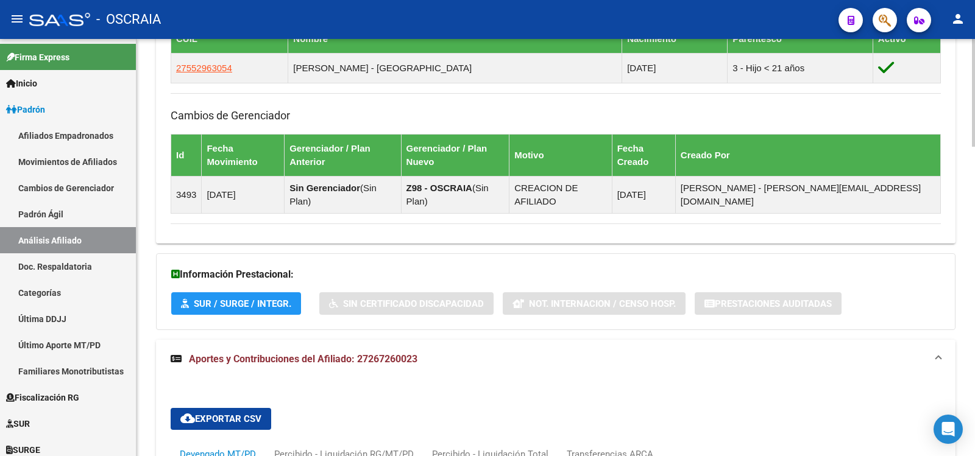
scroll to position [514, 0]
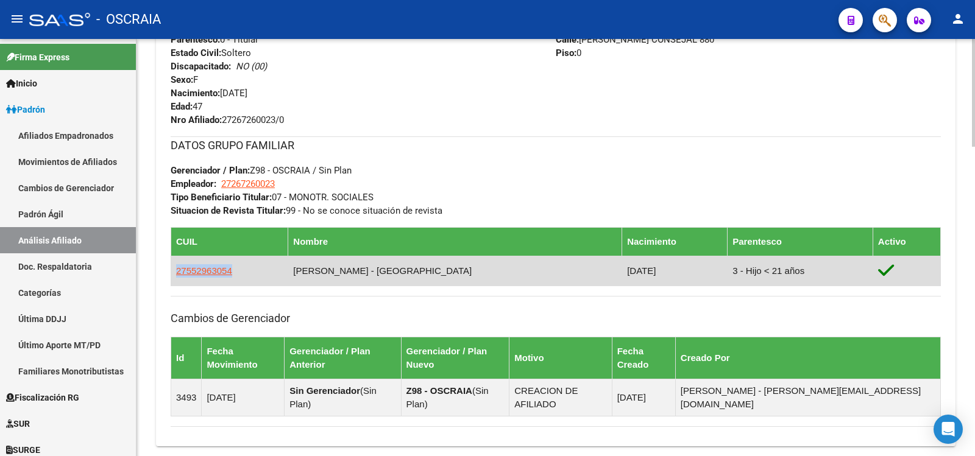
copy span "27552963054"
drag, startPoint x: 218, startPoint y: 275, endPoint x: 173, endPoint y: 275, distance: 44.5
click at [173, 275] on td "27552963054" at bounding box center [229, 271] width 117 height 30
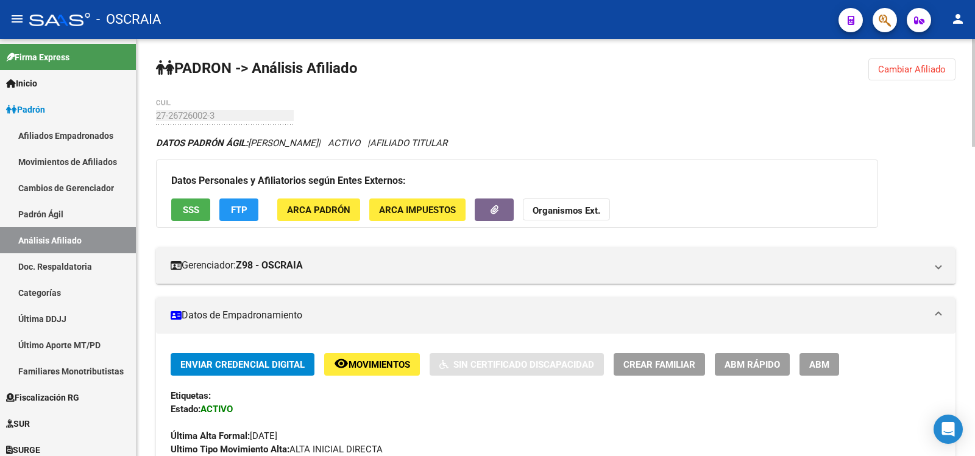
scroll to position [609, 0]
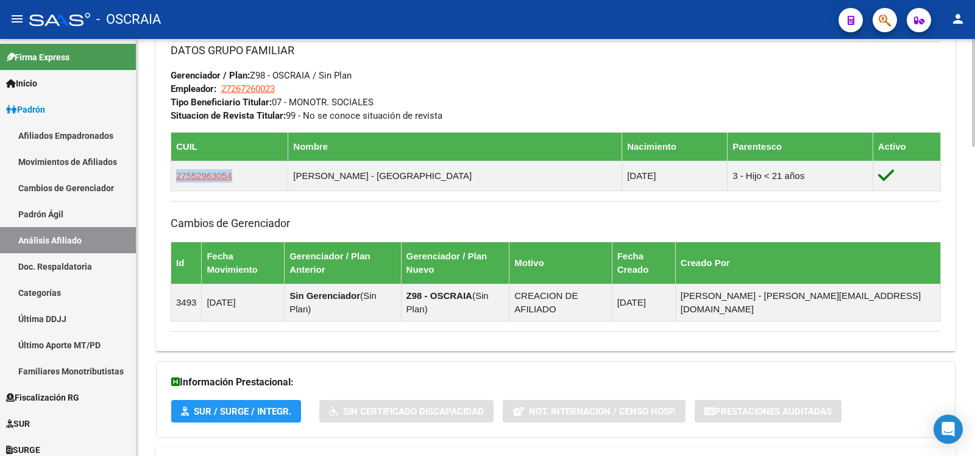
copy span "27552963054"
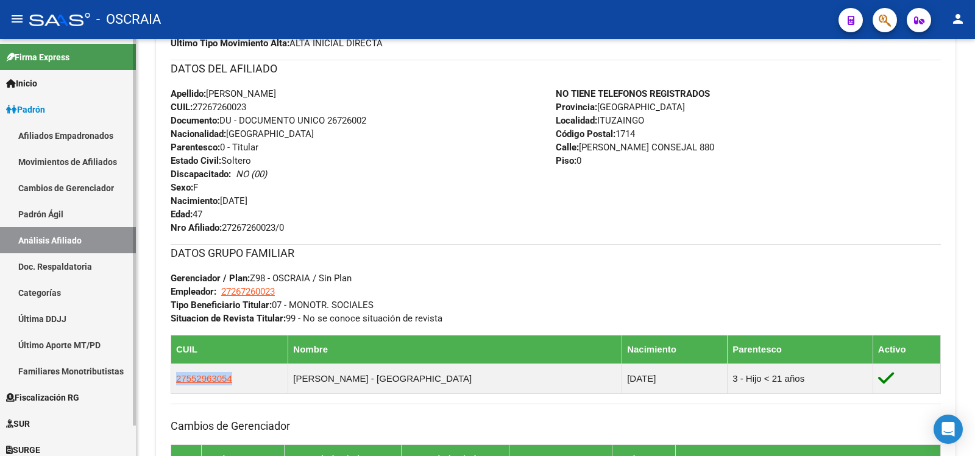
drag, startPoint x: 71, startPoint y: 210, endPoint x: 73, endPoint y: 230, distance: 20.8
click at [71, 211] on link "Padrón Ágil" at bounding box center [68, 214] width 136 height 26
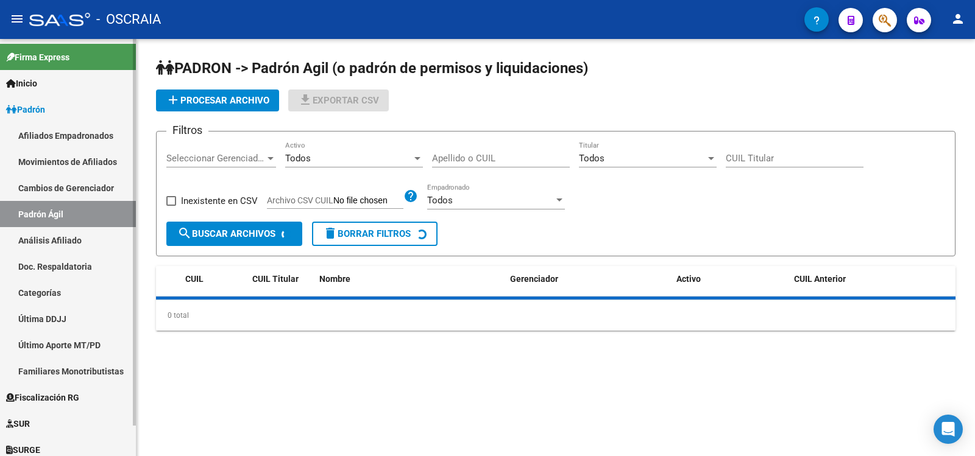
click at [74, 231] on link "Análisis Afiliado" at bounding box center [68, 240] width 136 height 26
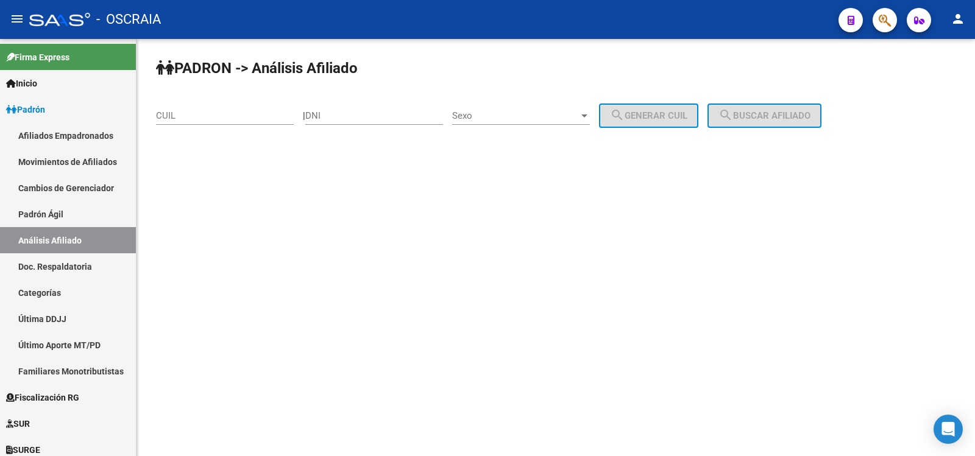
click at [243, 120] on input "CUIL" at bounding box center [225, 115] width 138 height 11
click at [242, 119] on input "CUIL" at bounding box center [225, 115] width 138 height 11
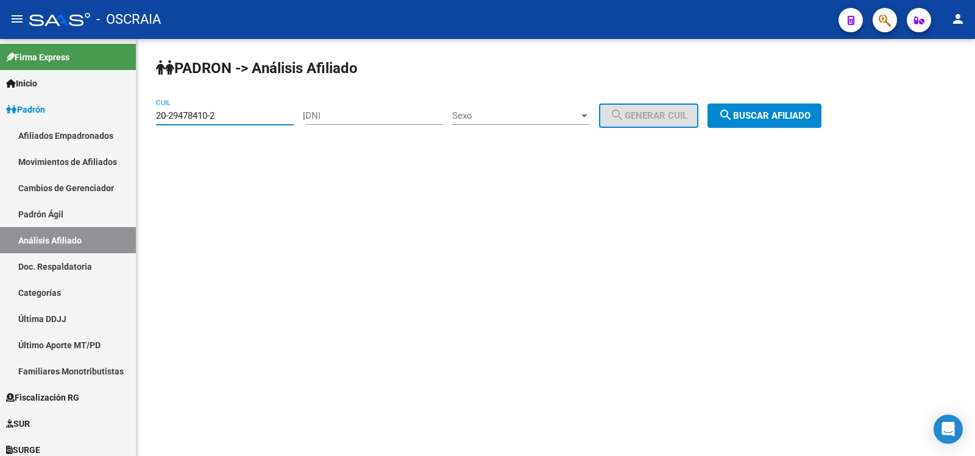
type input "20-29478410-2"
click at [774, 118] on span "search Buscar afiliado" at bounding box center [764, 115] width 92 height 11
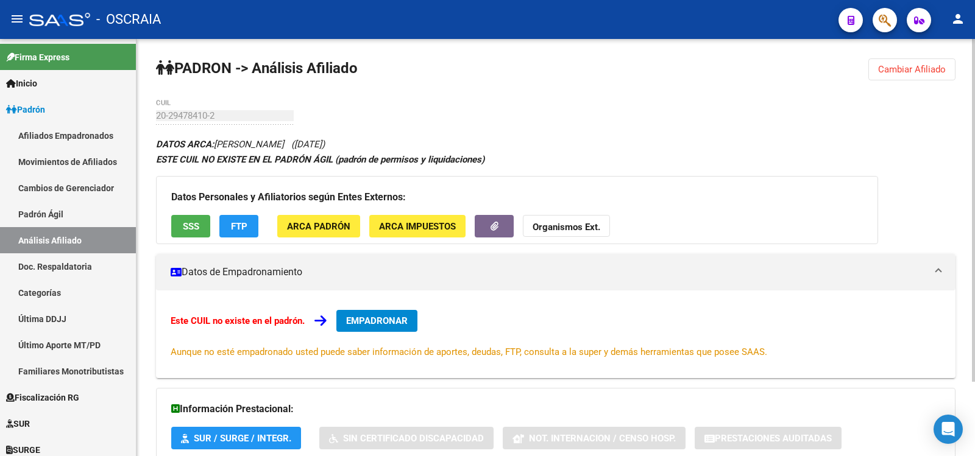
scroll to position [90, 0]
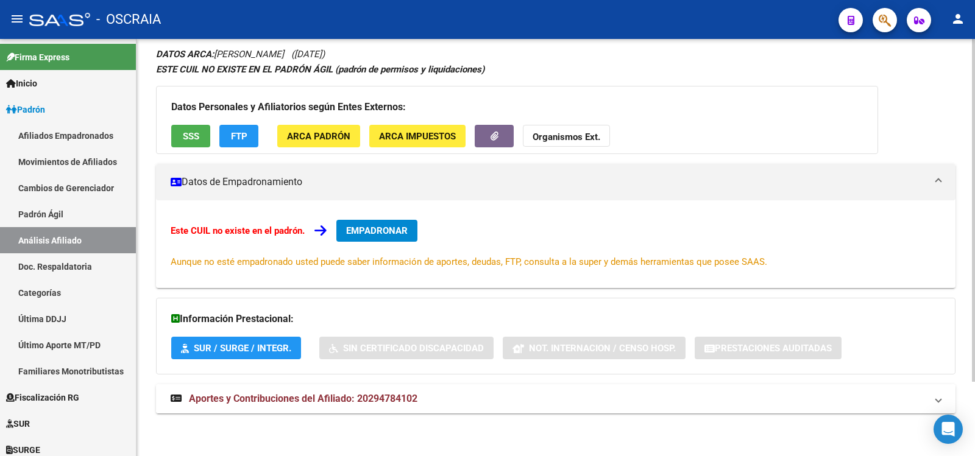
click at [367, 394] on span "Aportes y Contribuciones del Afiliado: 20294784102" at bounding box center [303, 399] width 229 height 12
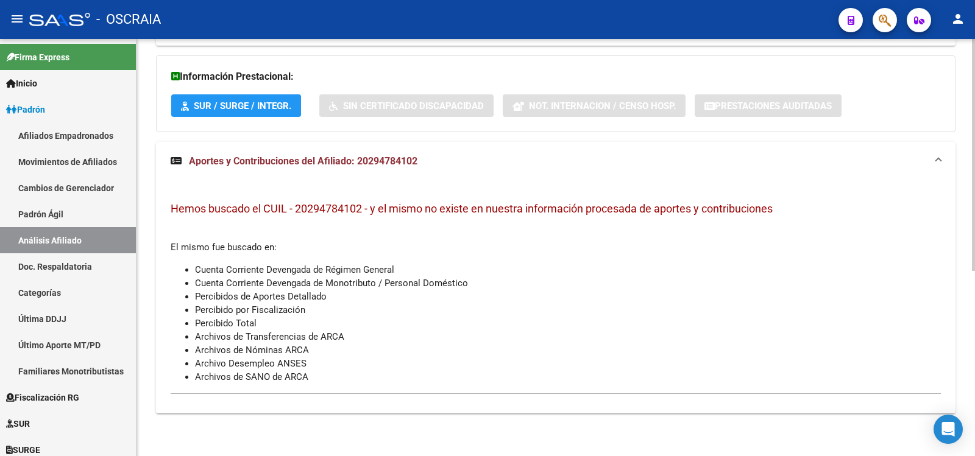
scroll to position [0, 0]
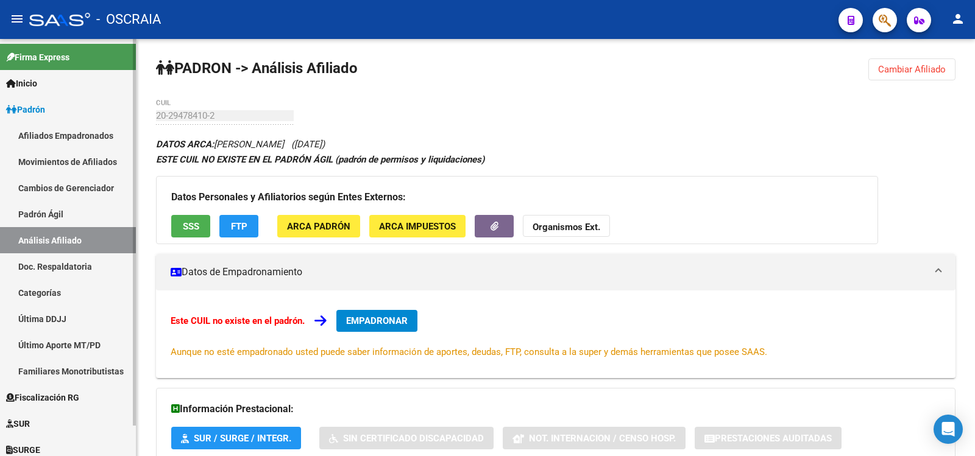
click at [59, 219] on link "Padrón Ágil" at bounding box center [68, 214] width 136 height 26
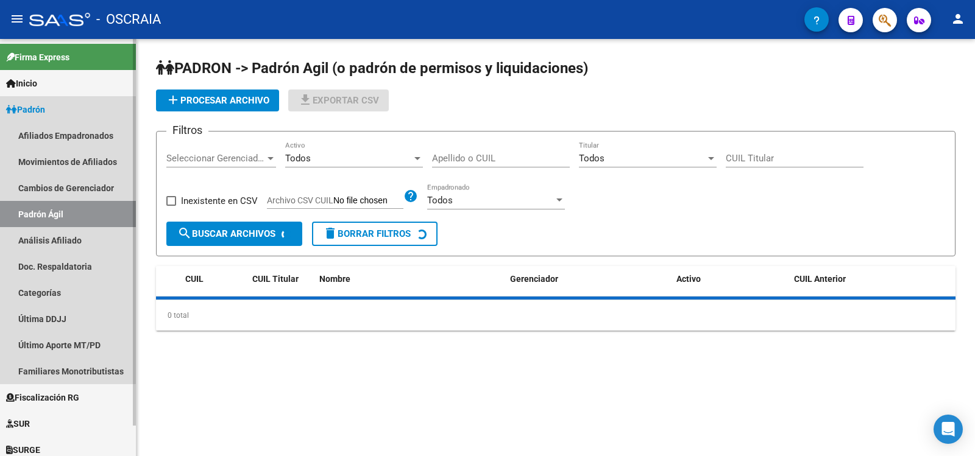
click at [69, 243] on link "Análisis Afiliado" at bounding box center [68, 240] width 136 height 26
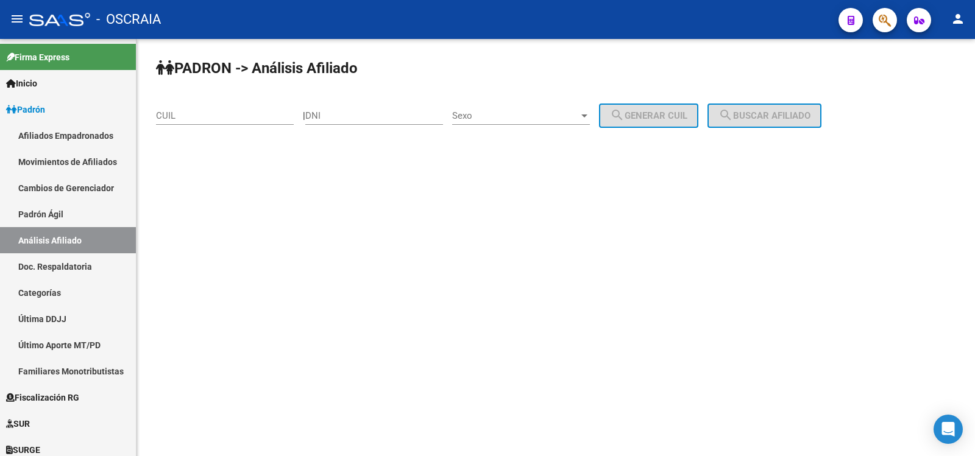
click at [204, 118] on input "CUIL" at bounding box center [225, 115] width 138 height 11
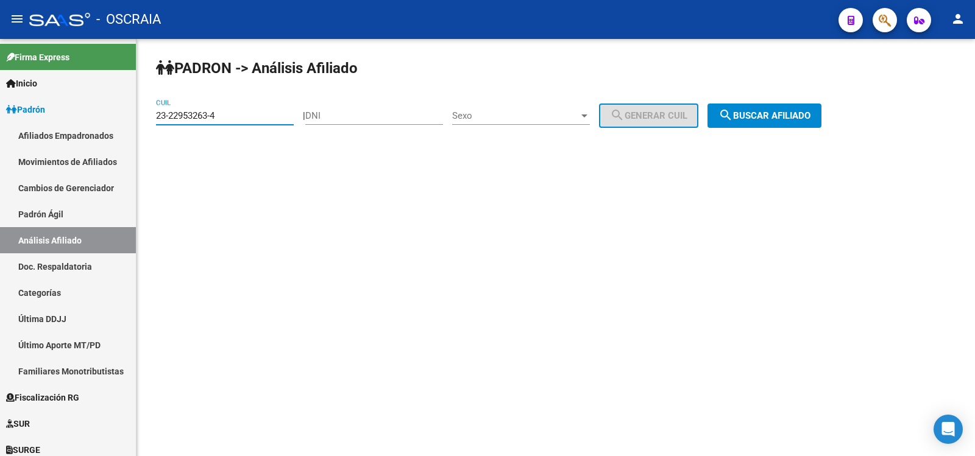
type input "23-22953263-4"
click at [815, 124] on button "search Buscar afiliado" at bounding box center [764, 116] width 114 height 24
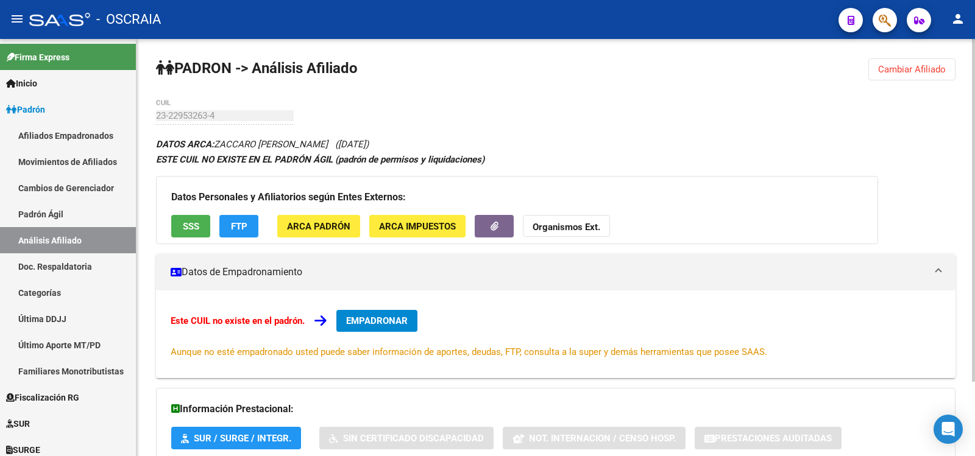
click at [138, 118] on div "PADRON -> Análisis Afiliado Cambiar Afiliado 23-22953263-4 CUIL DATOS ARCA: ZAC…" at bounding box center [555, 293] width 838 height 508
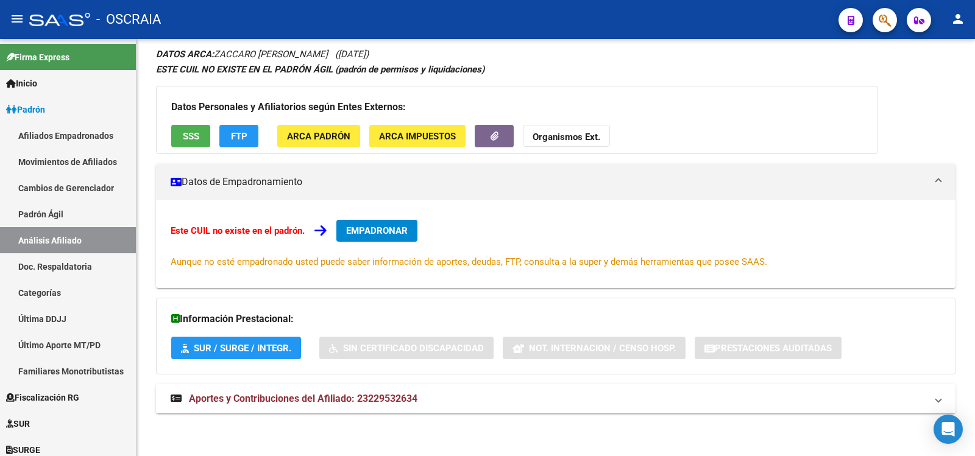
click at [362, 399] on span "Aportes y Contribuciones del Afiliado: 23229532634" at bounding box center [303, 399] width 229 height 12
